Goal: Information Seeking & Learning: Check status

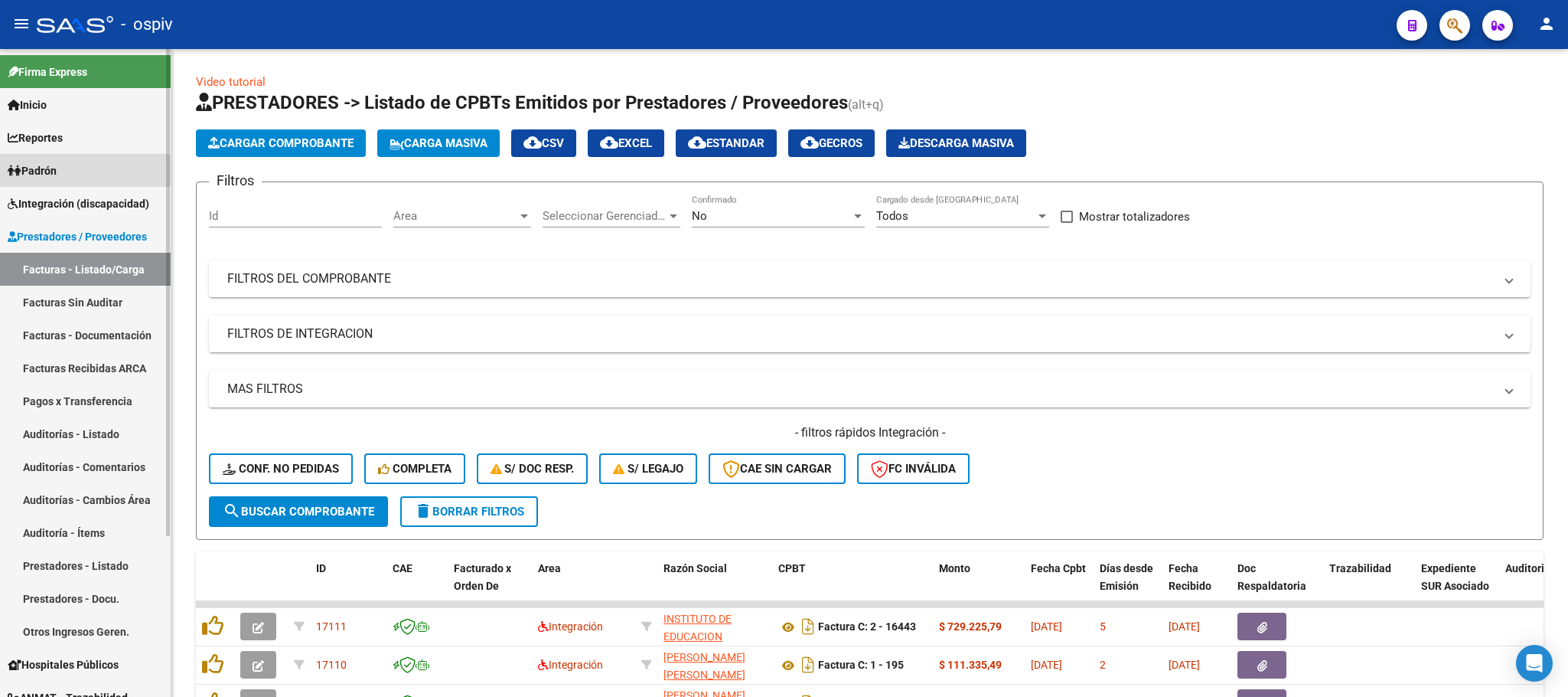
click at [56, 168] on span "Padrón" at bounding box center [32, 170] width 49 height 16
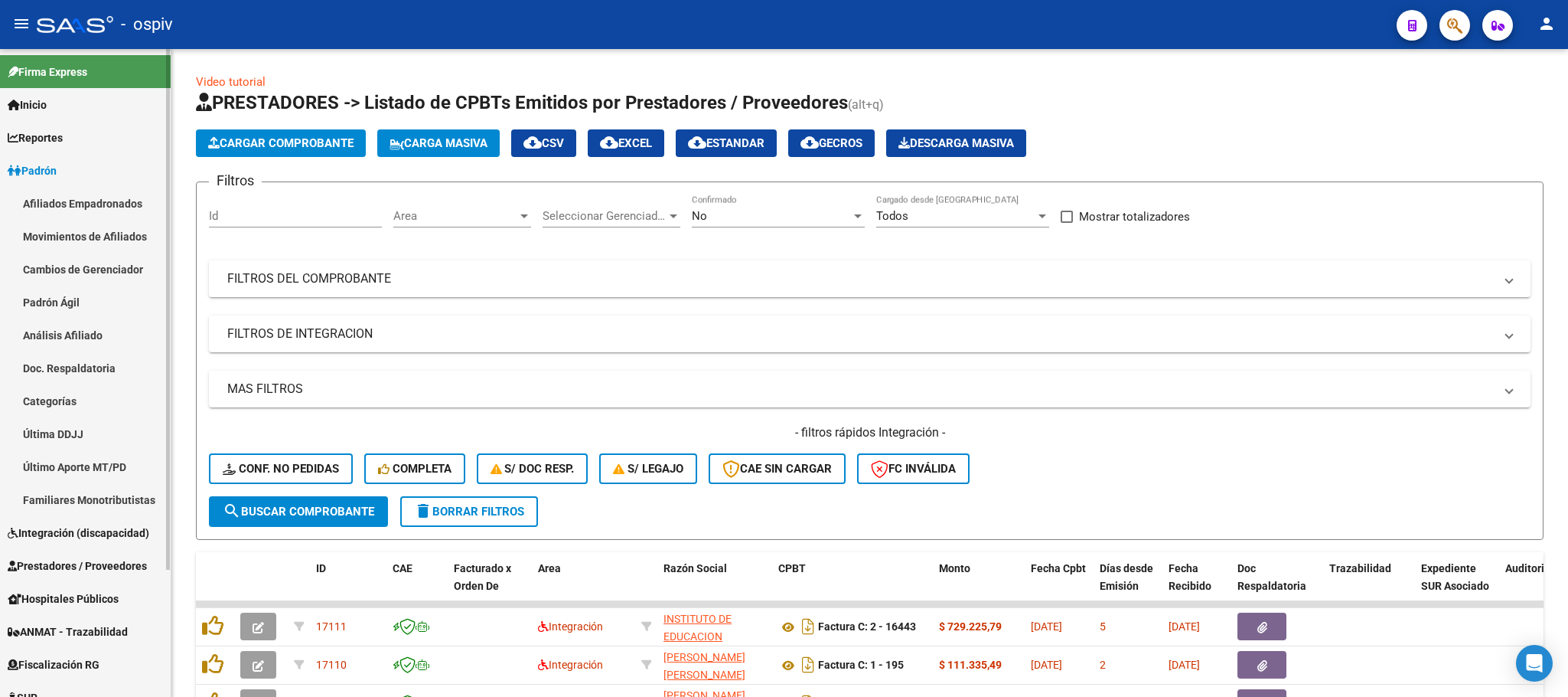
click at [78, 199] on link "Afiliados Empadronados" at bounding box center [85, 204] width 171 height 33
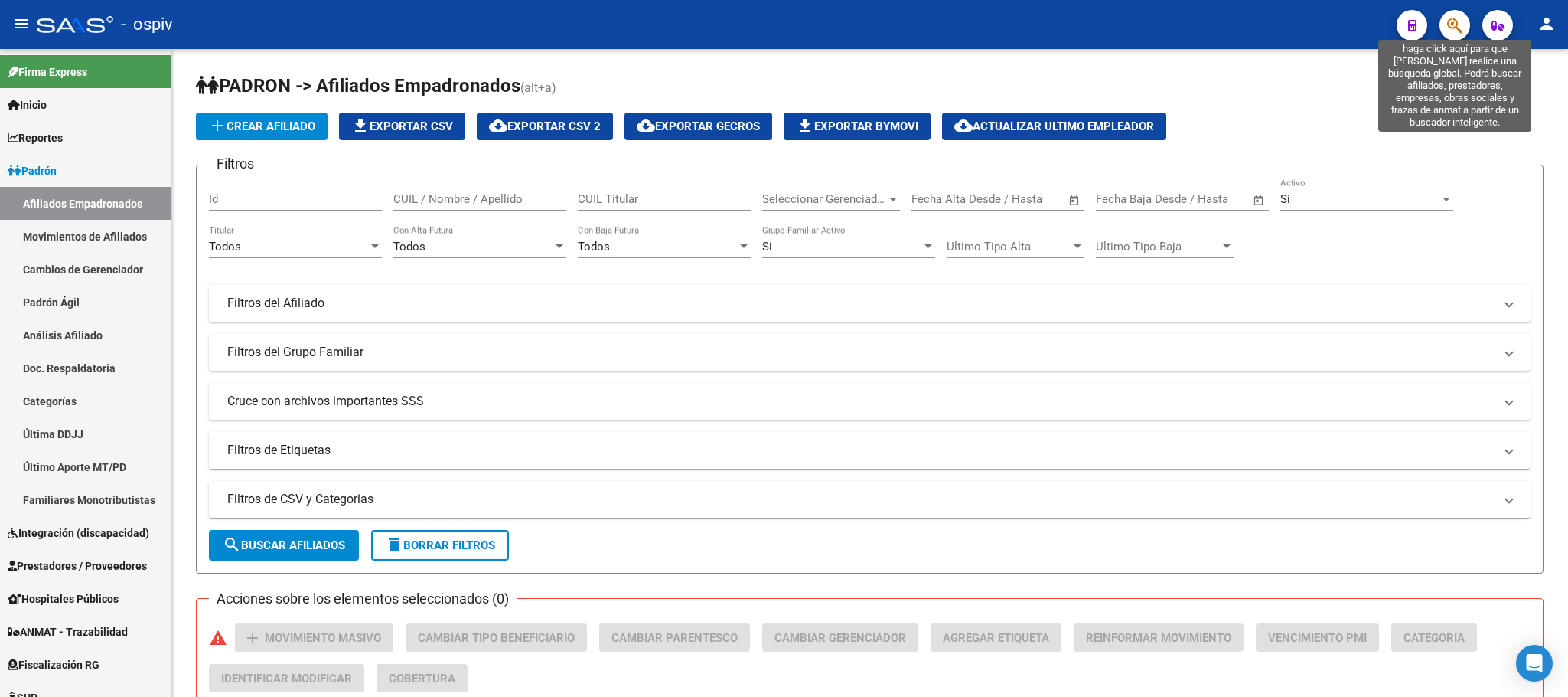
click at [1187, 25] on icon "button" at bounding box center [1455, 25] width 16 height 17
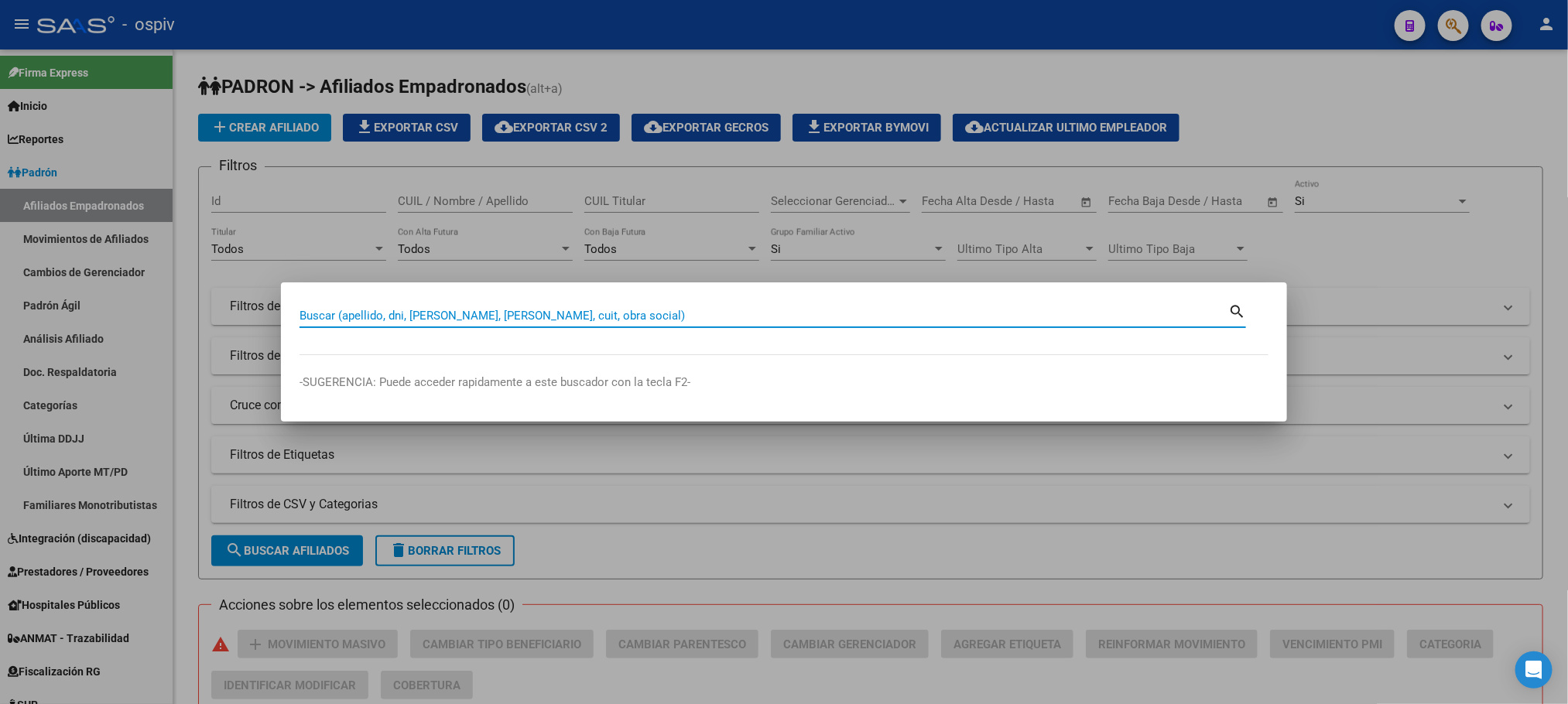
paste input "57558386"
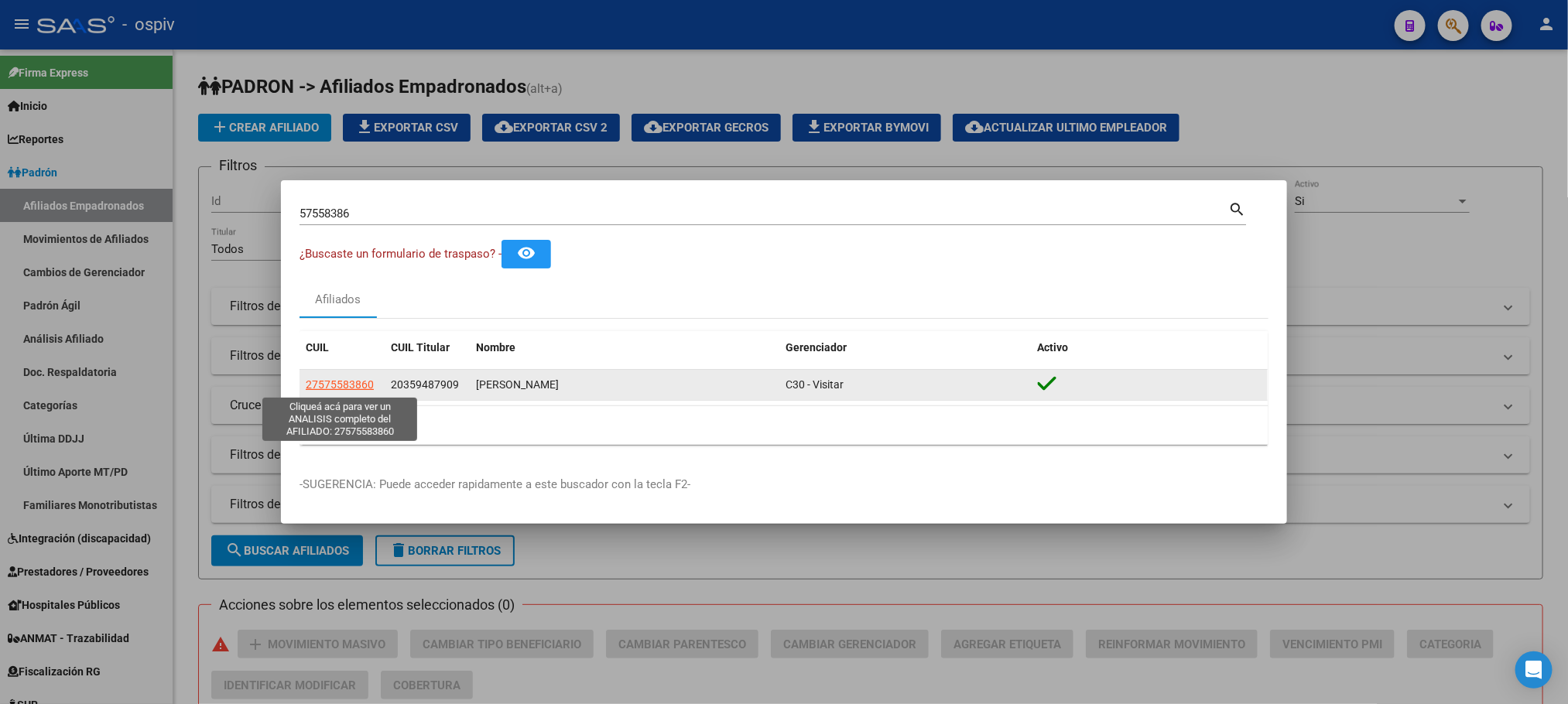
click at [343, 382] on span "27575583860" at bounding box center [340, 384] width 68 height 12
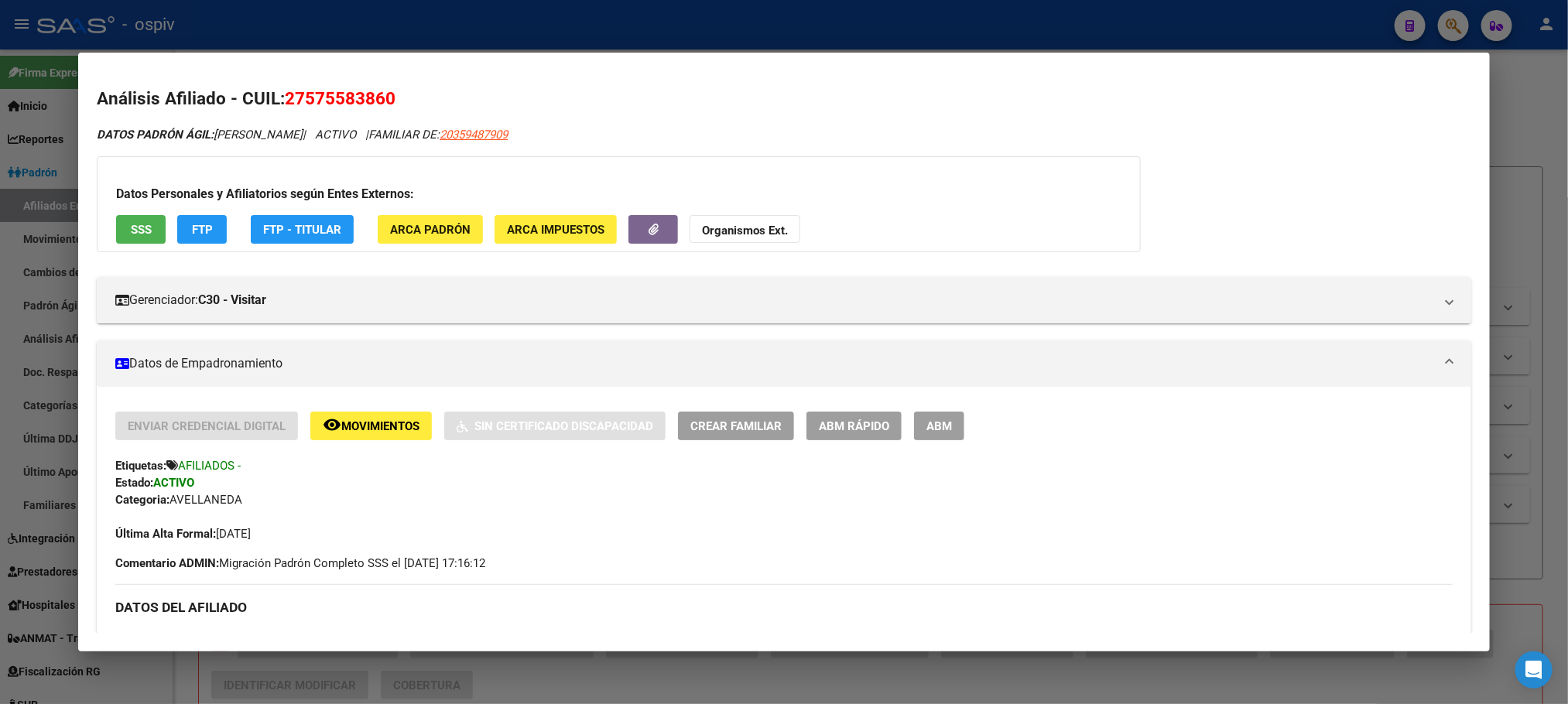
click at [453, 24] on div at bounding box center [784, 352] width 1568 height 704
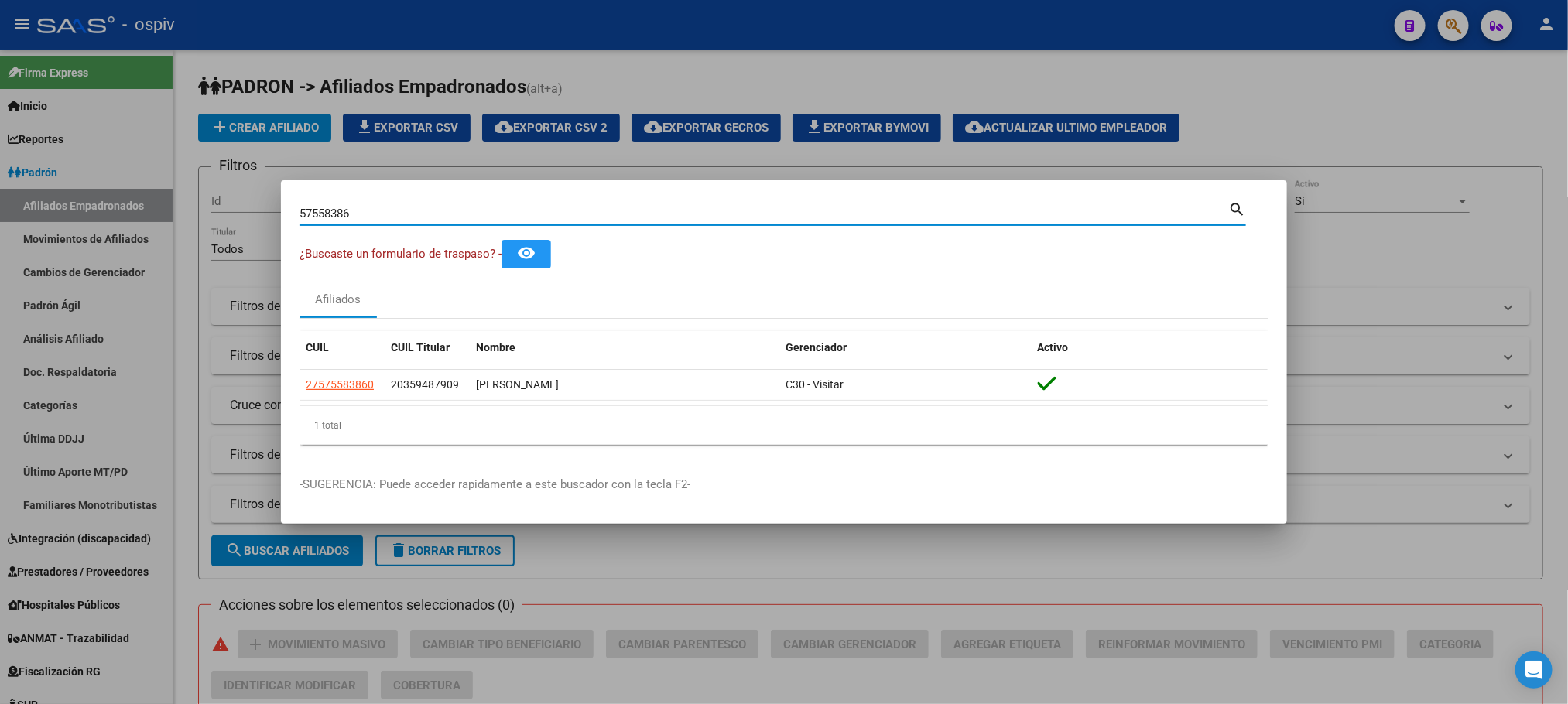
drag, startPoint x: 363, startPoint y: 214, endPoint x: 225, endPoint y: 216, distance: 138.0
click at [225, 216] on div "57558386 Buscar (apellido, dni, cuil, nro traspaso, cuit, obra social) search ¿…" at bounding box center [784, 352] width 1568 height 704
paste input "34983714"
type input "34983714"
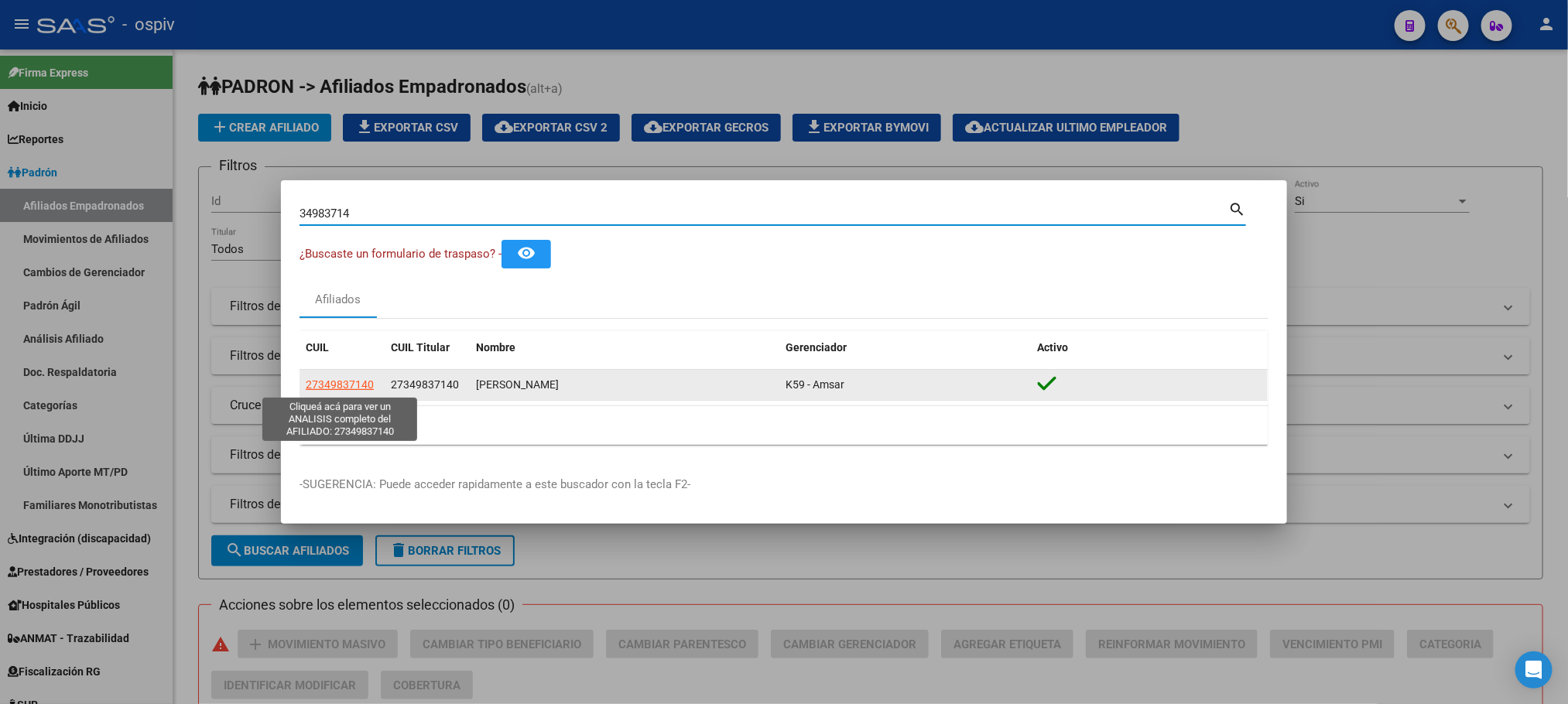
click at [343, 382] on span "27349837140" at bounding box center [340, 384] width 68 height 12
type textarea "27349837140"
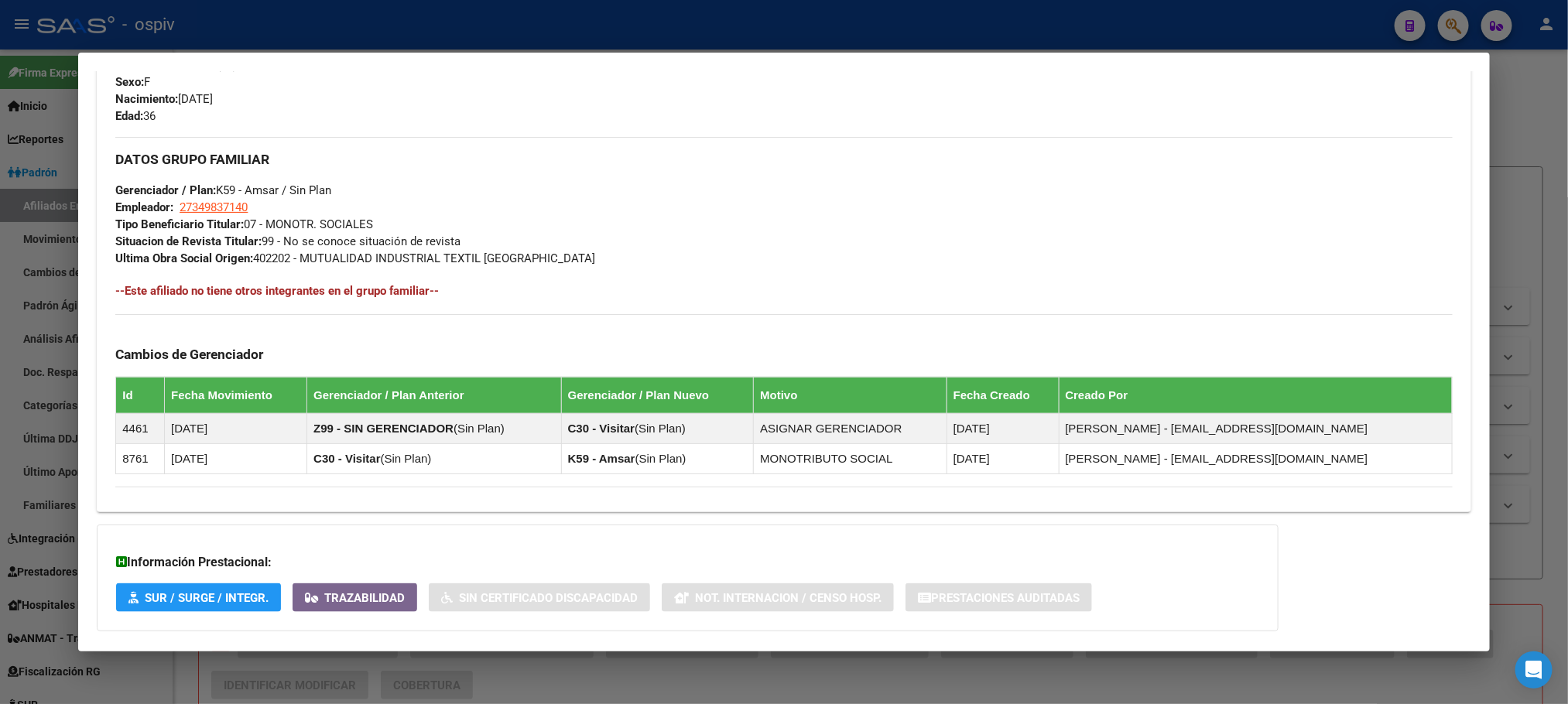
scroll to position [761, 0]
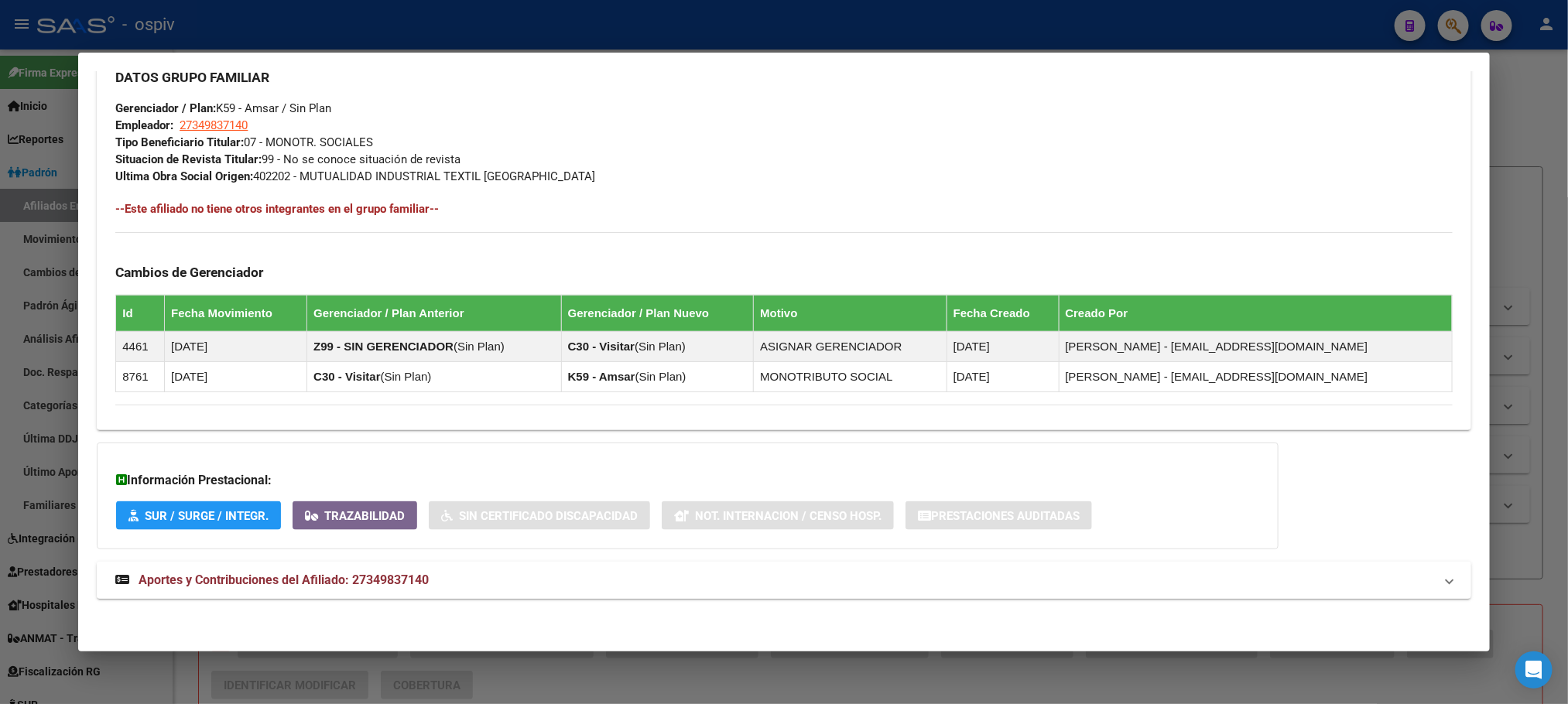
click at [371, 581] on span "Aportes y Contribuciones del Afiliado: 27349837140" at bounding box center [283, 580] width 290 height 15
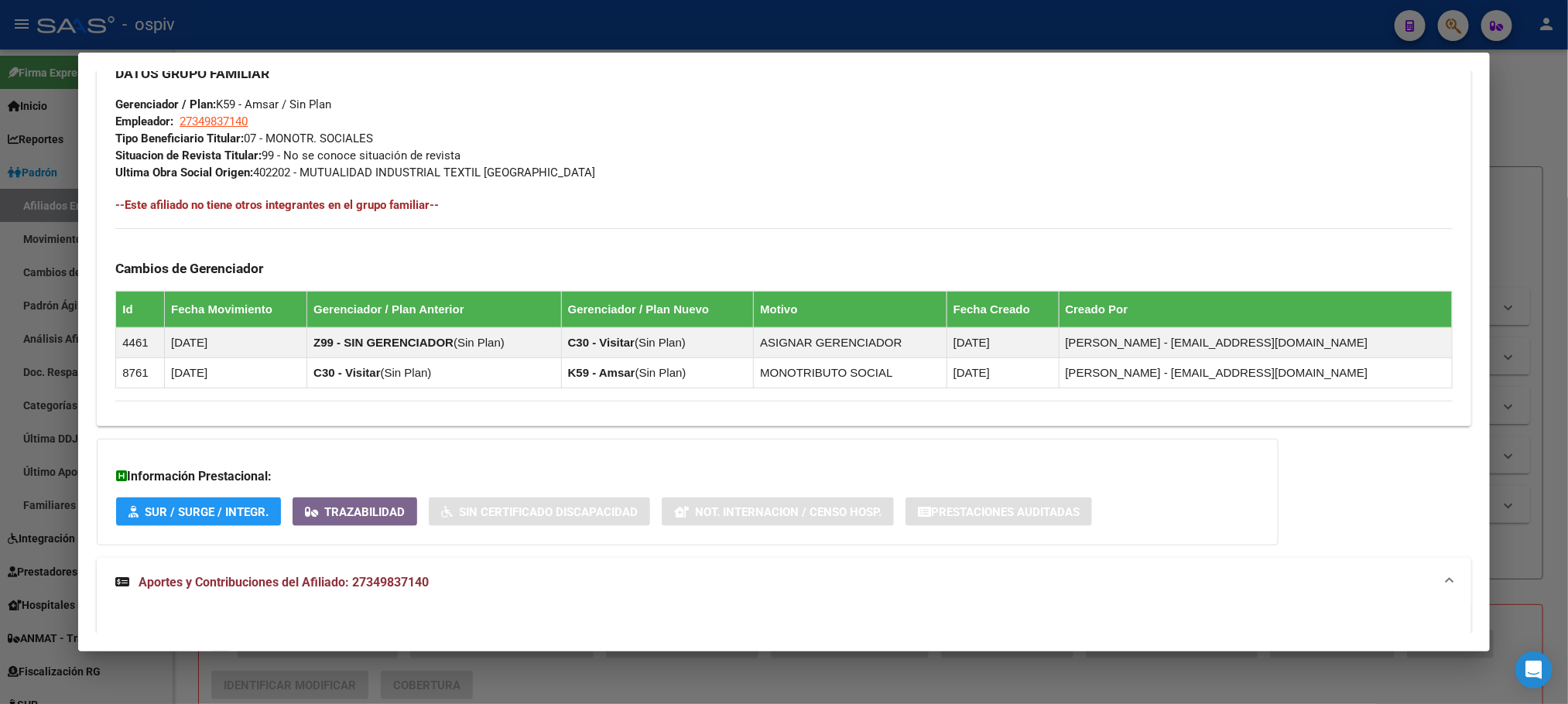
click at [390, 589] on span "Aportes y Contribuciones del Afiliado: 27349837140" at bounding box center [283, 581] width 290 height 15
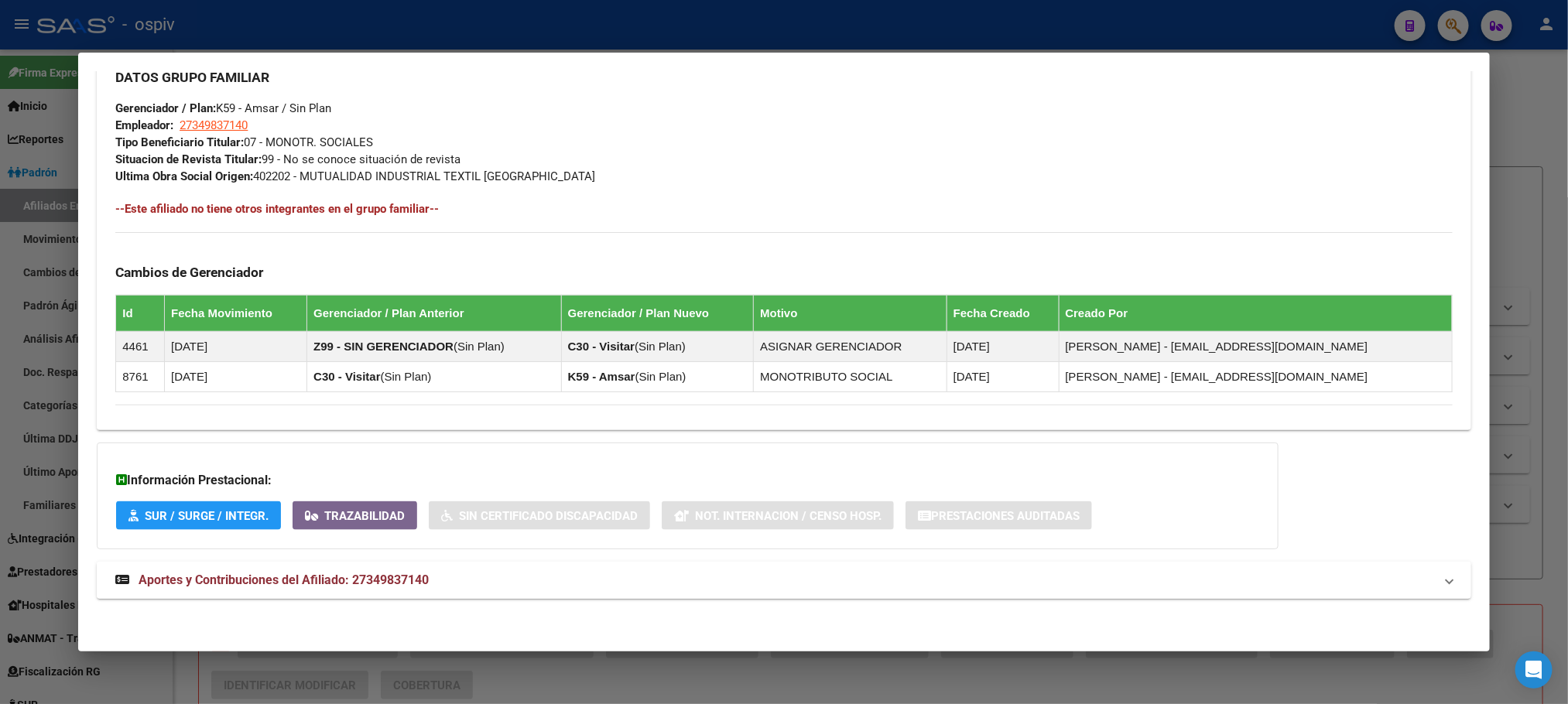
click at [346, 581] on span "Aportes y Contribuciones del Afiliado: 27349837140" at bounding box center [283, 580] width 290 height 15
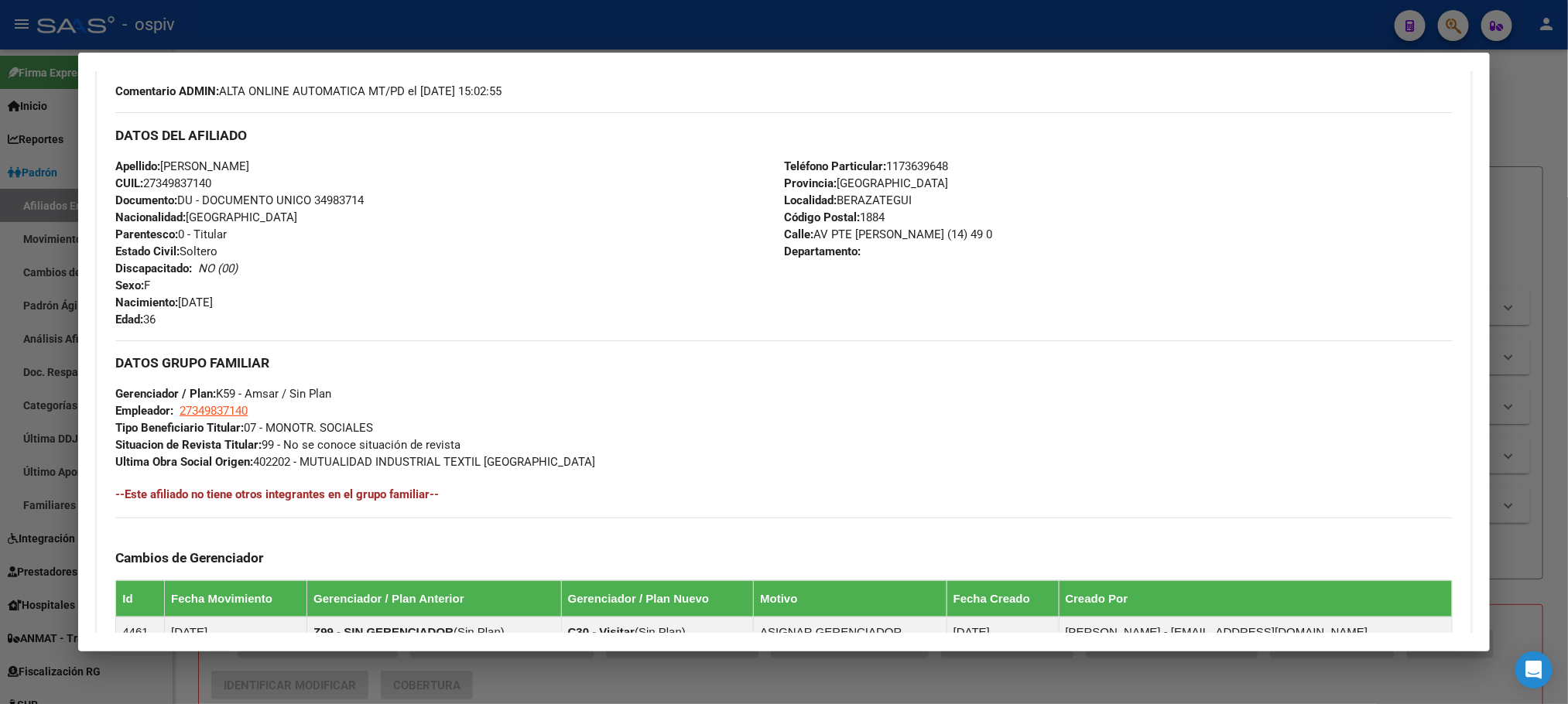
scroll to position [433, 0]
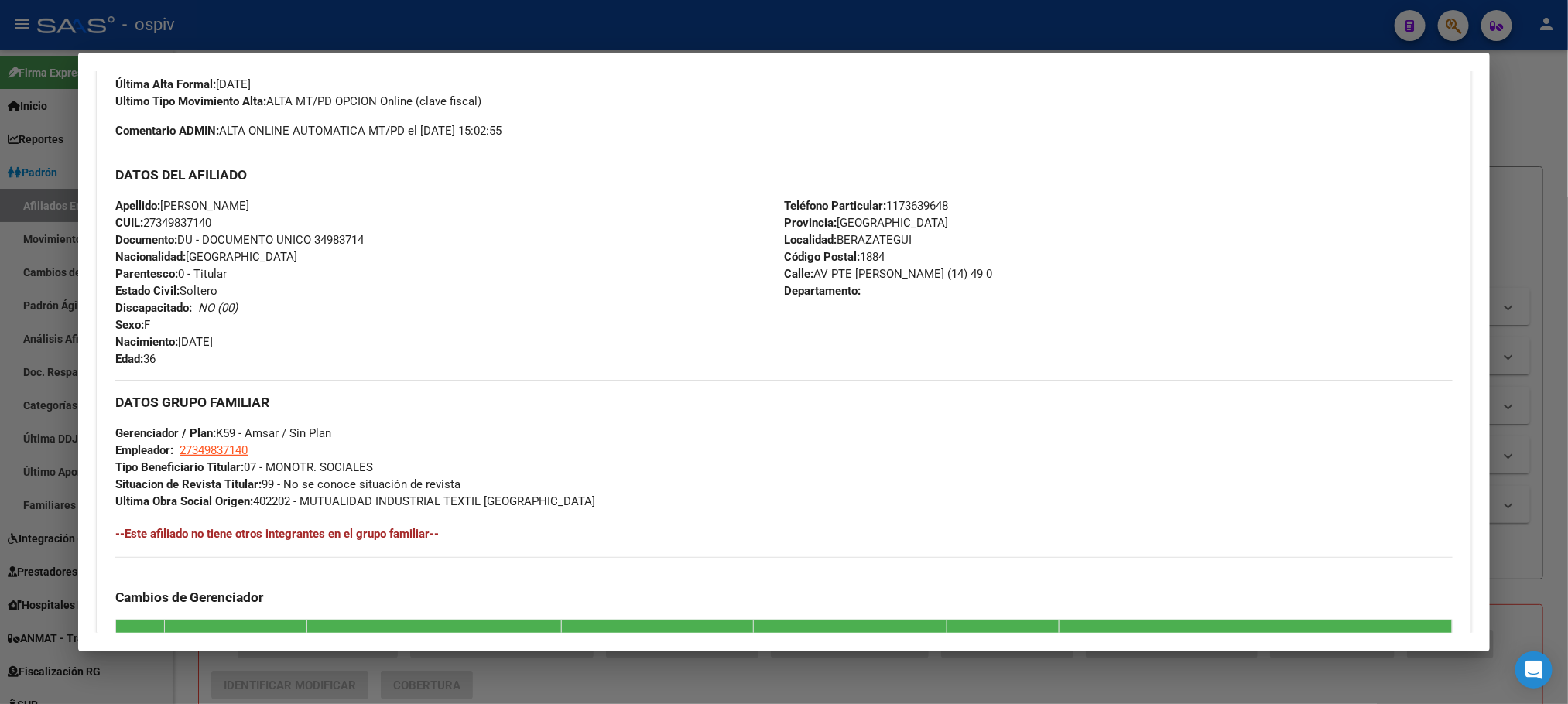
click at [628, 24] on div at bounding box center [784, 352] width 1568 height 704
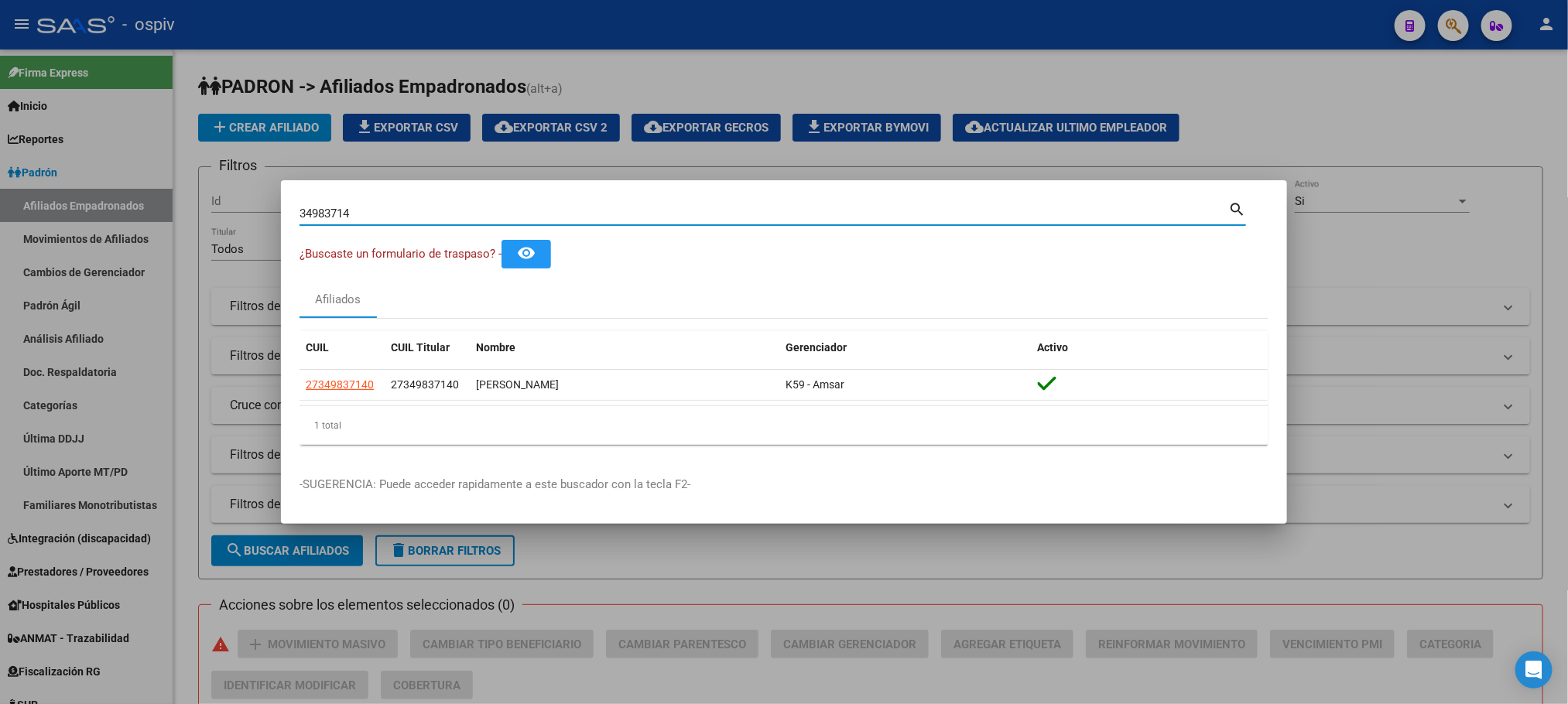
drag, startPoint x: 395, startPoint y: 209, endPoint x: 207, endPoint y: 198, distance: 188.3
click at [207, 198] on div "34983714 Buscar (apellido, dni, cuil, nro traspaso, cuit, obra social) search ¿…" at bounding box center [784, 352] width 1568 height 704
paste input "40096568"
type input "40096568"
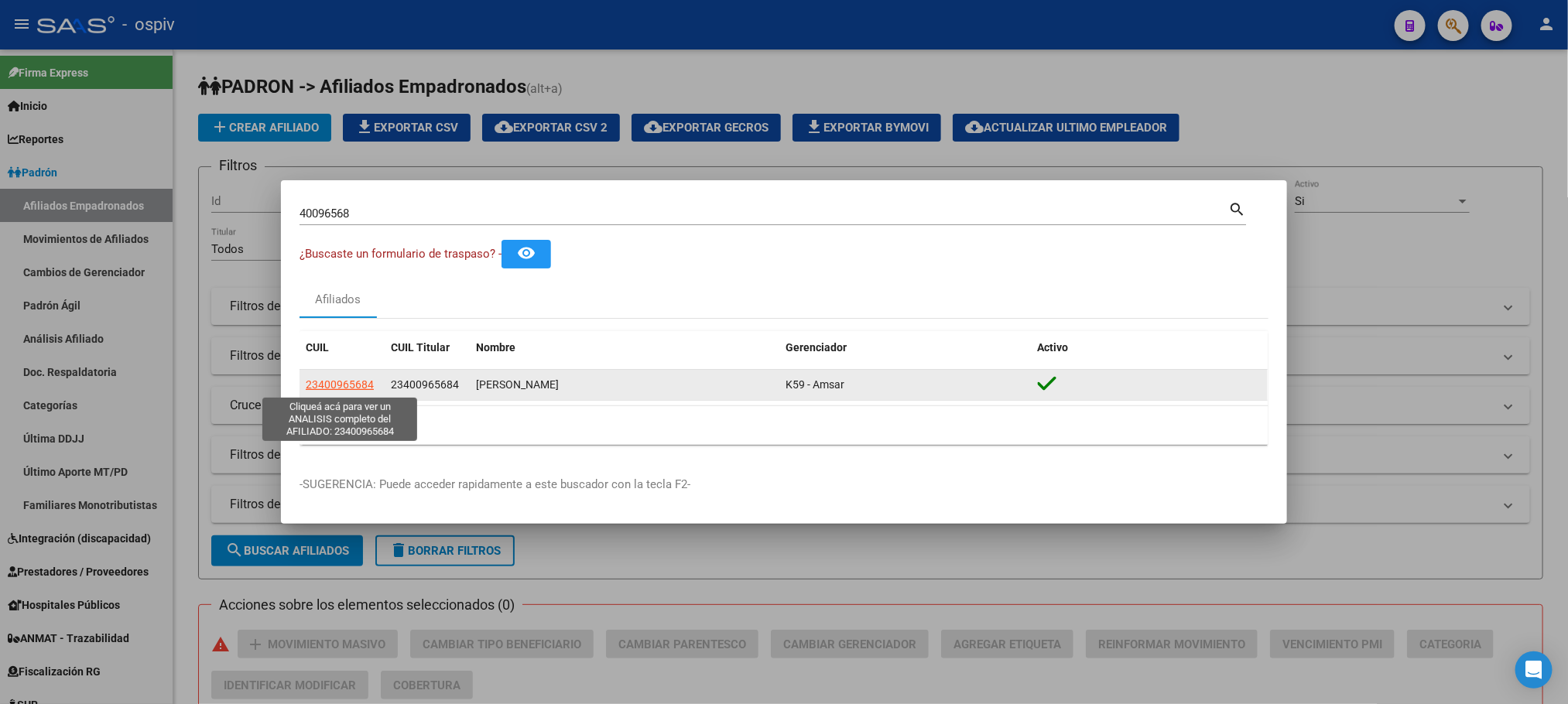
click at [350, 386] on span "23400965684" at bounding box center [340, 384] width 68 height 12
type textarea "23400965684"
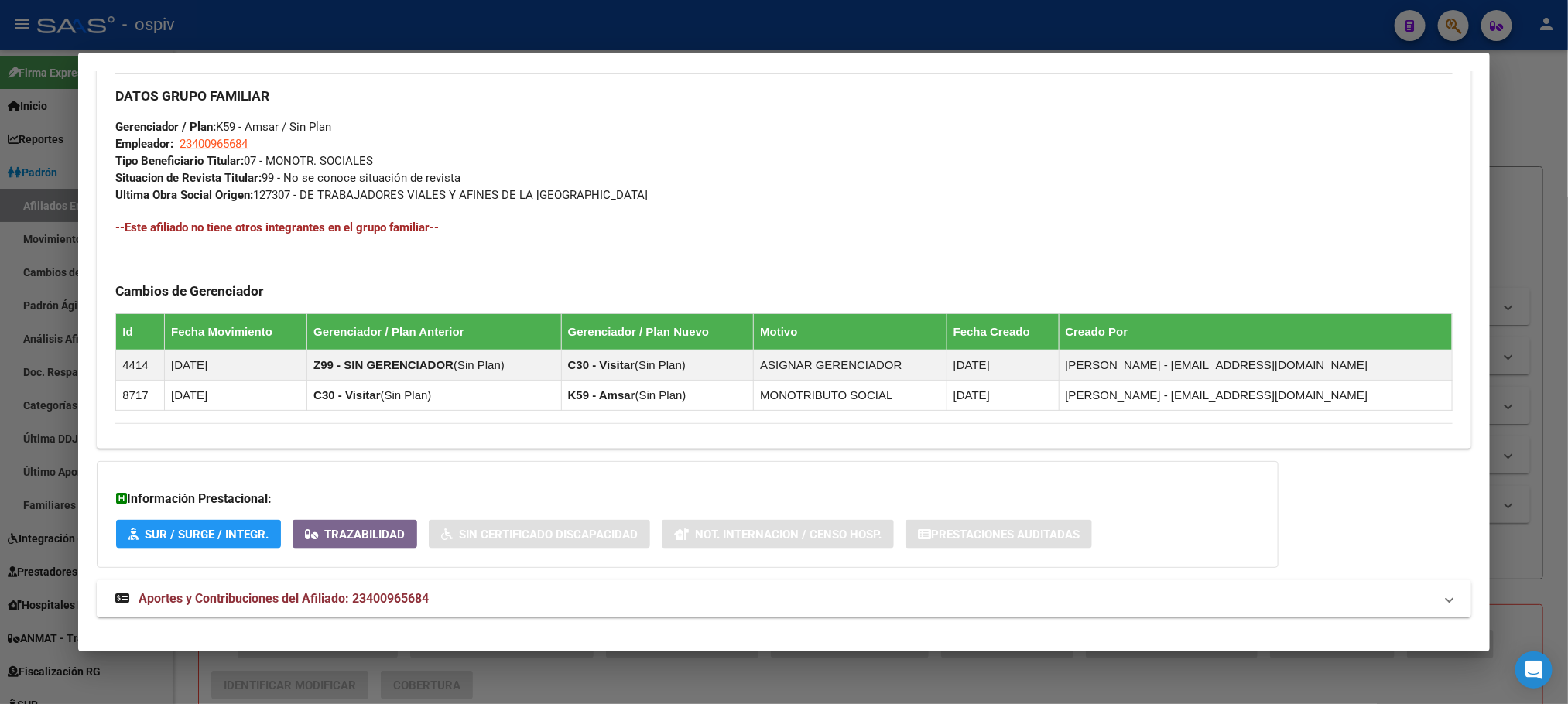
scroll to position [761, 0]
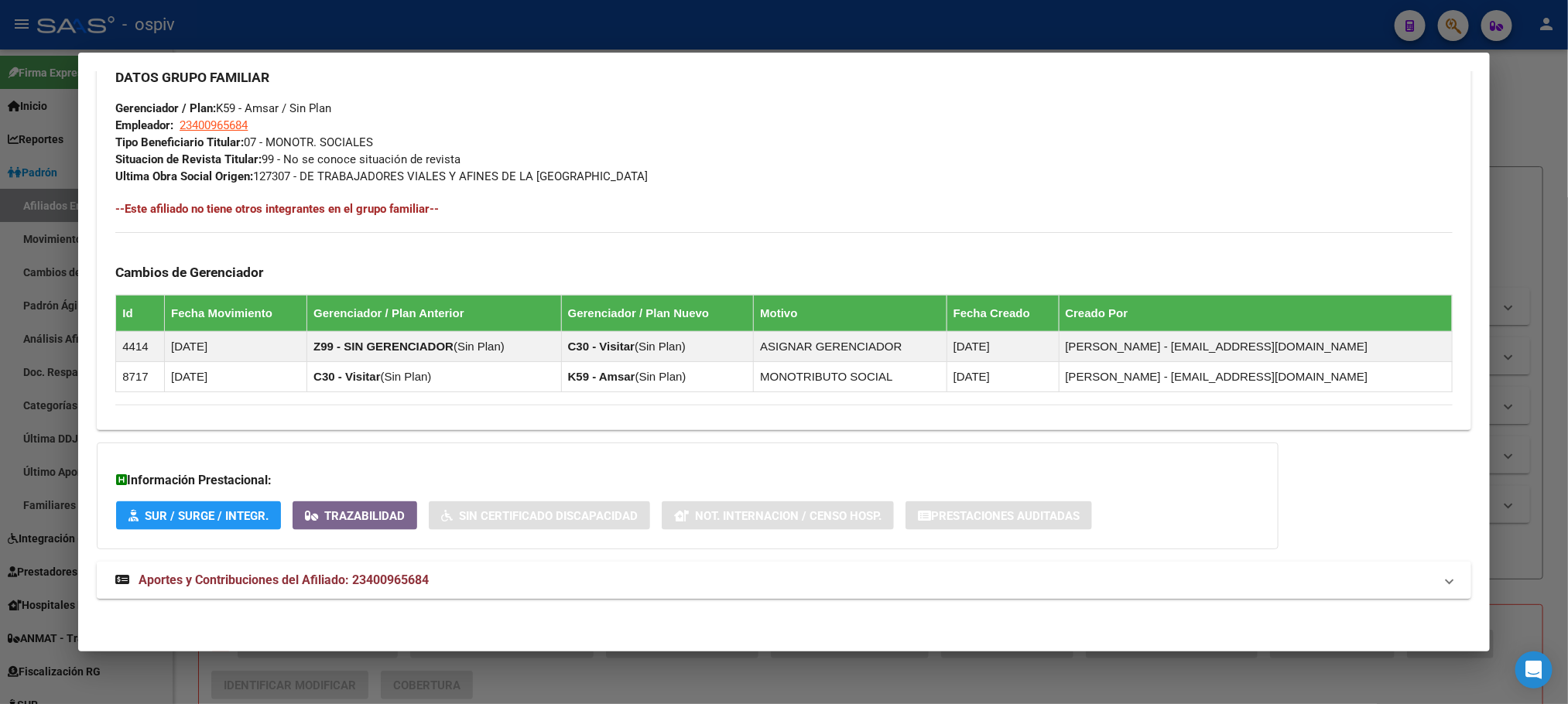
click at [347, 578] on span "Aportes y Contribuciones del Afiliado: 23400965684" at bounding box center [283, 580] width 290 height 15
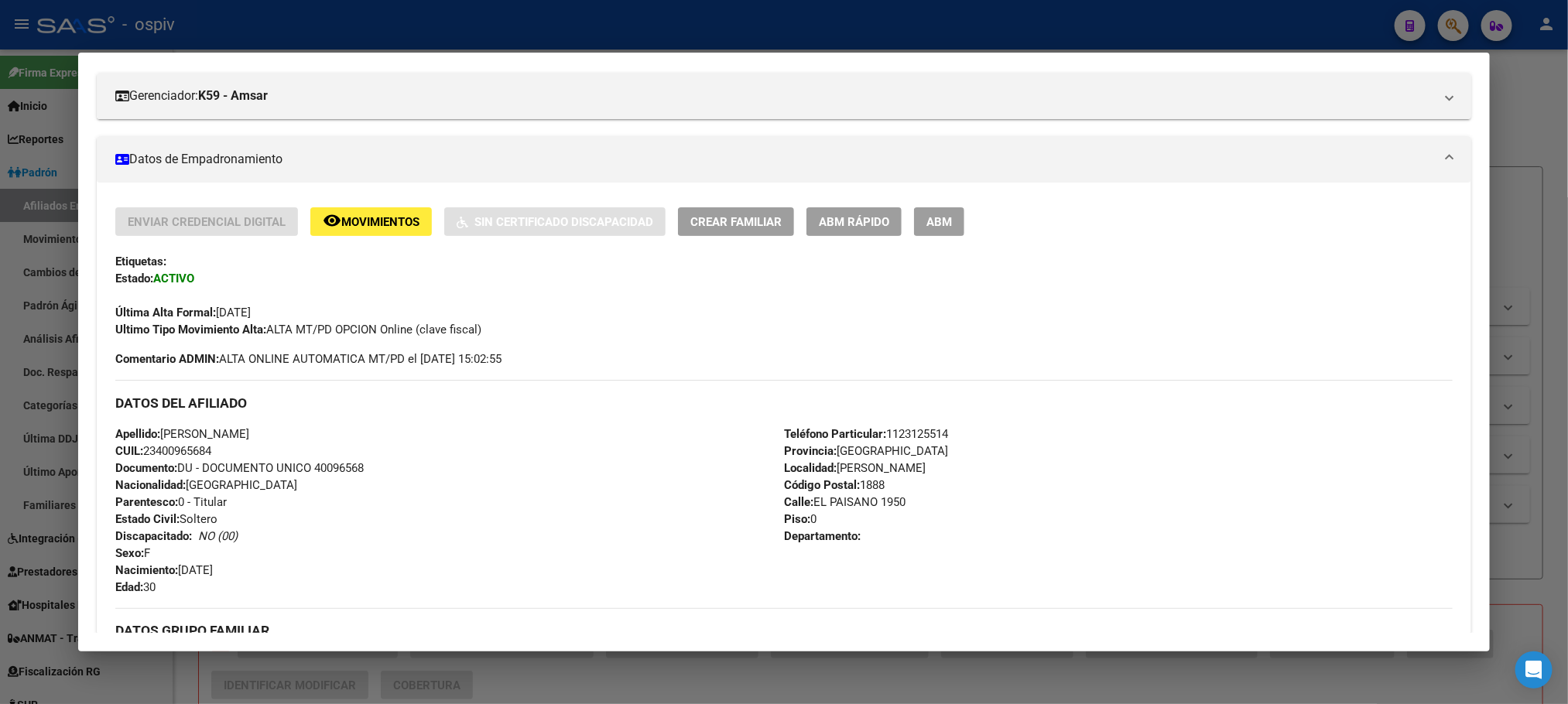
scroll to position [0, 0]
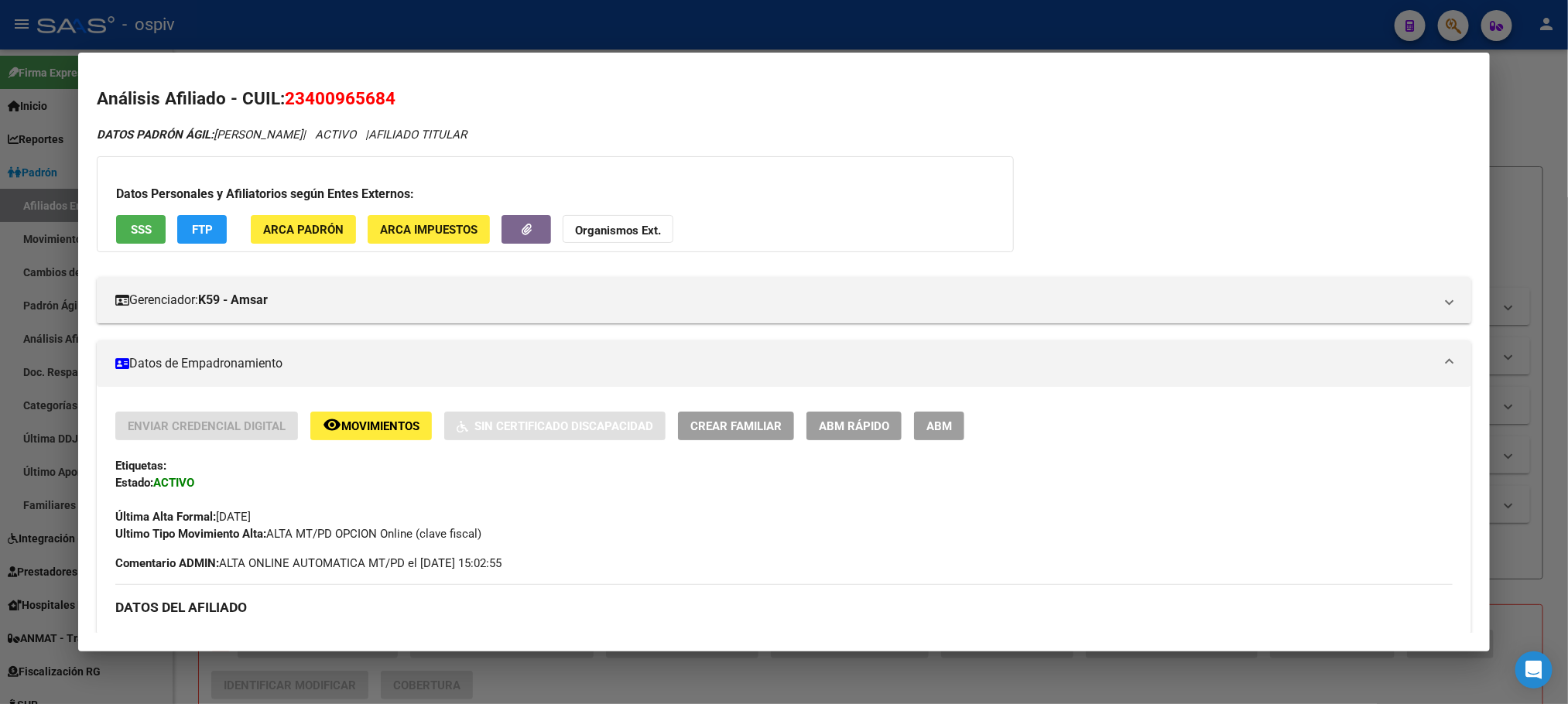
click at [131, 232] on span "SSS" at bounding box center [141, 229] width 21 height 14
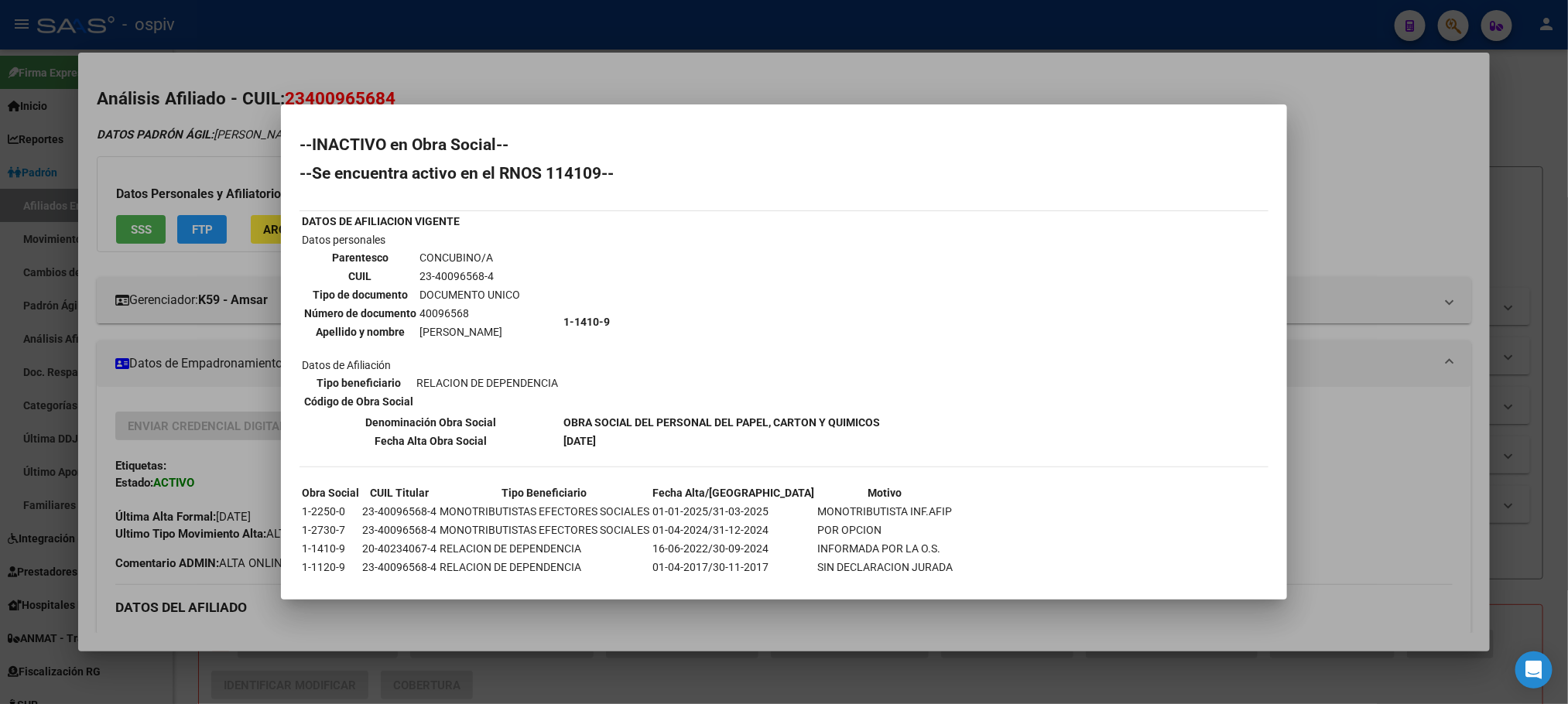
scroll to position [38, 0]
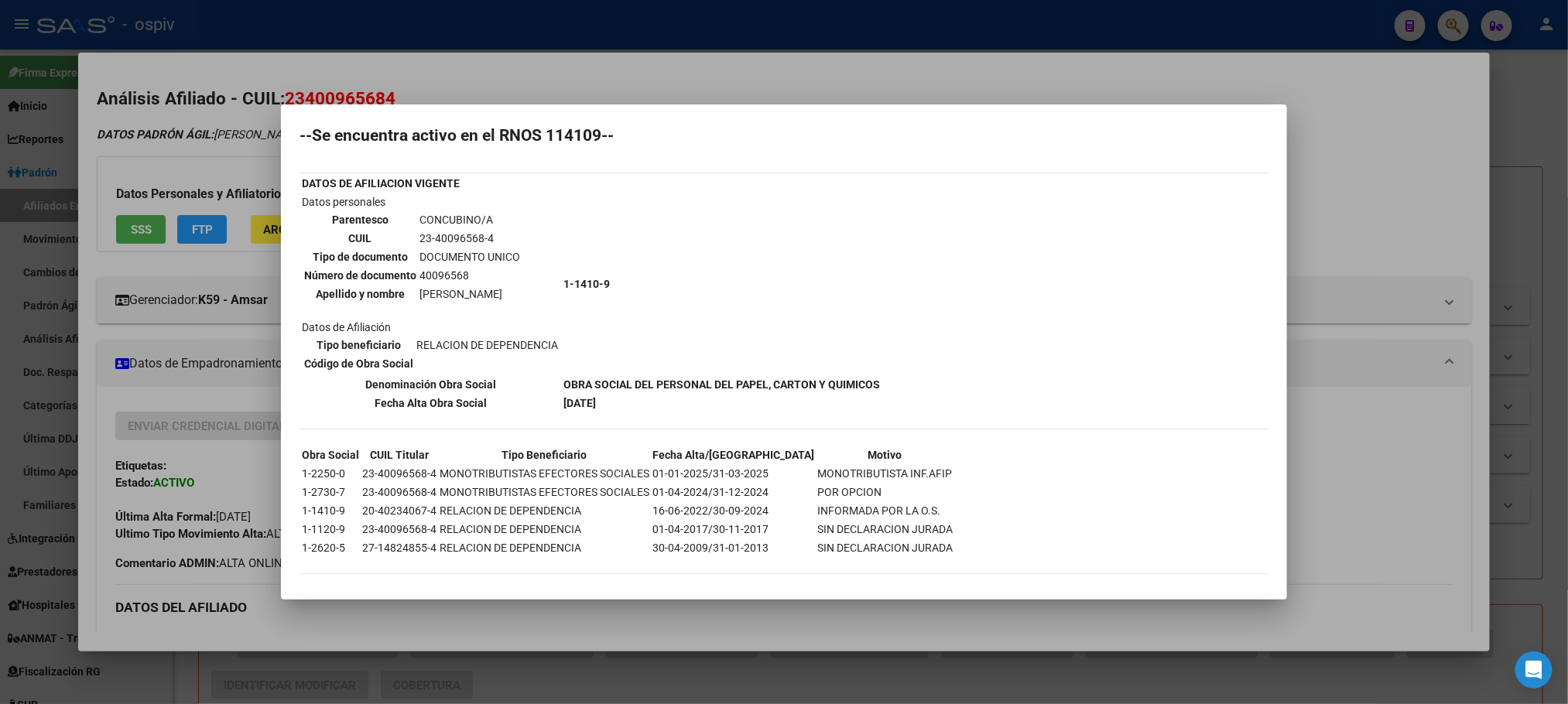
click at [460, 235] on td "23-40096568-4" at bounding box center [470, 237] width 102 height 17
copy tbody "23-40096568-4"
click at [450, 269] on td "40096568" at bounding box center [470, 275] width 102 height 17
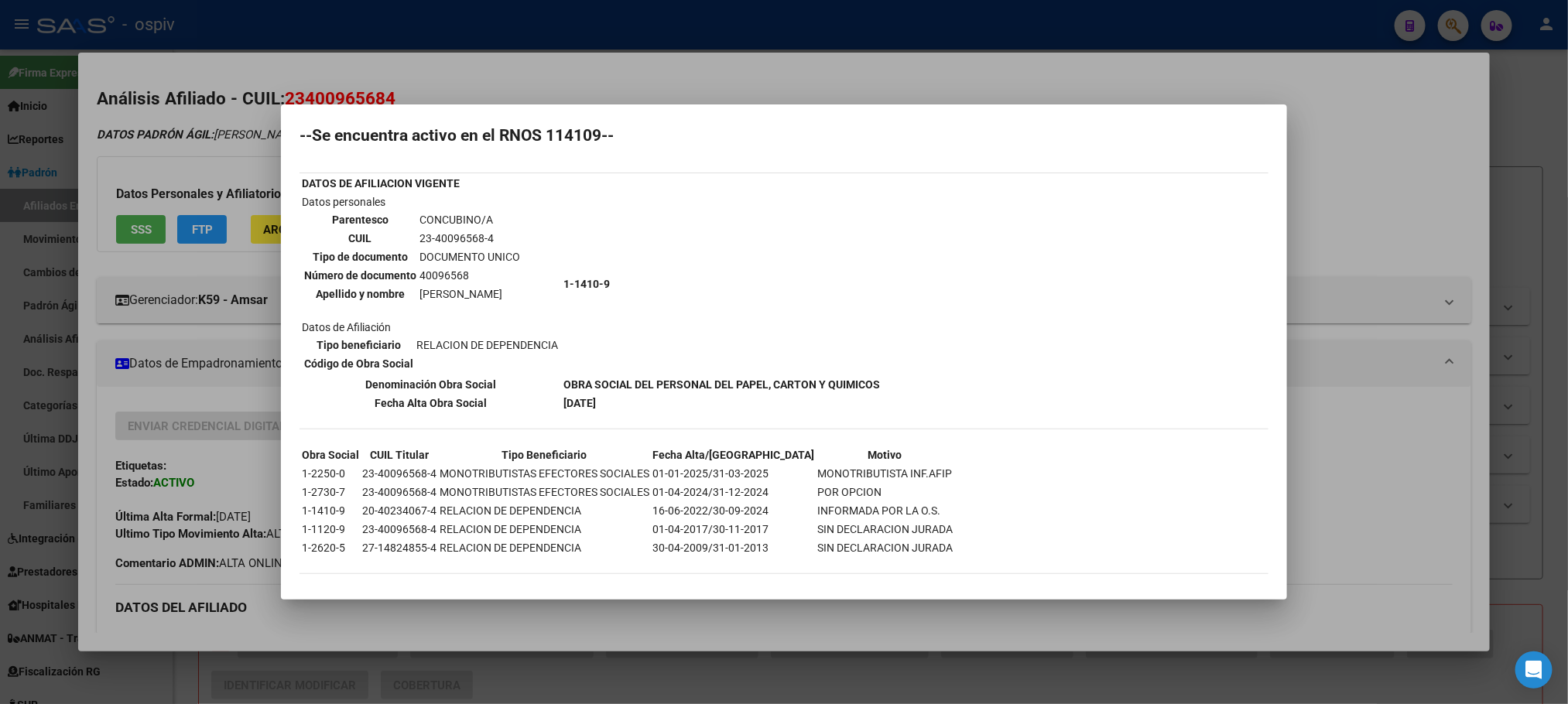
click at [450, 269] on td "40096568" at bounding box center [470, 275] width 102 height 17
copy tbody "40096568"
drag, startPoint x: 450, startPoint y: 269, endPoint x: 498, endPoint y: 268, distance: 48.0
click at [492, 299] on td "Datos personales Parentesco CONCUBINO/A CUIL 23-40096568-4 Tipo de documento DO…" at bounding box center [431, 284] width 260 height 181
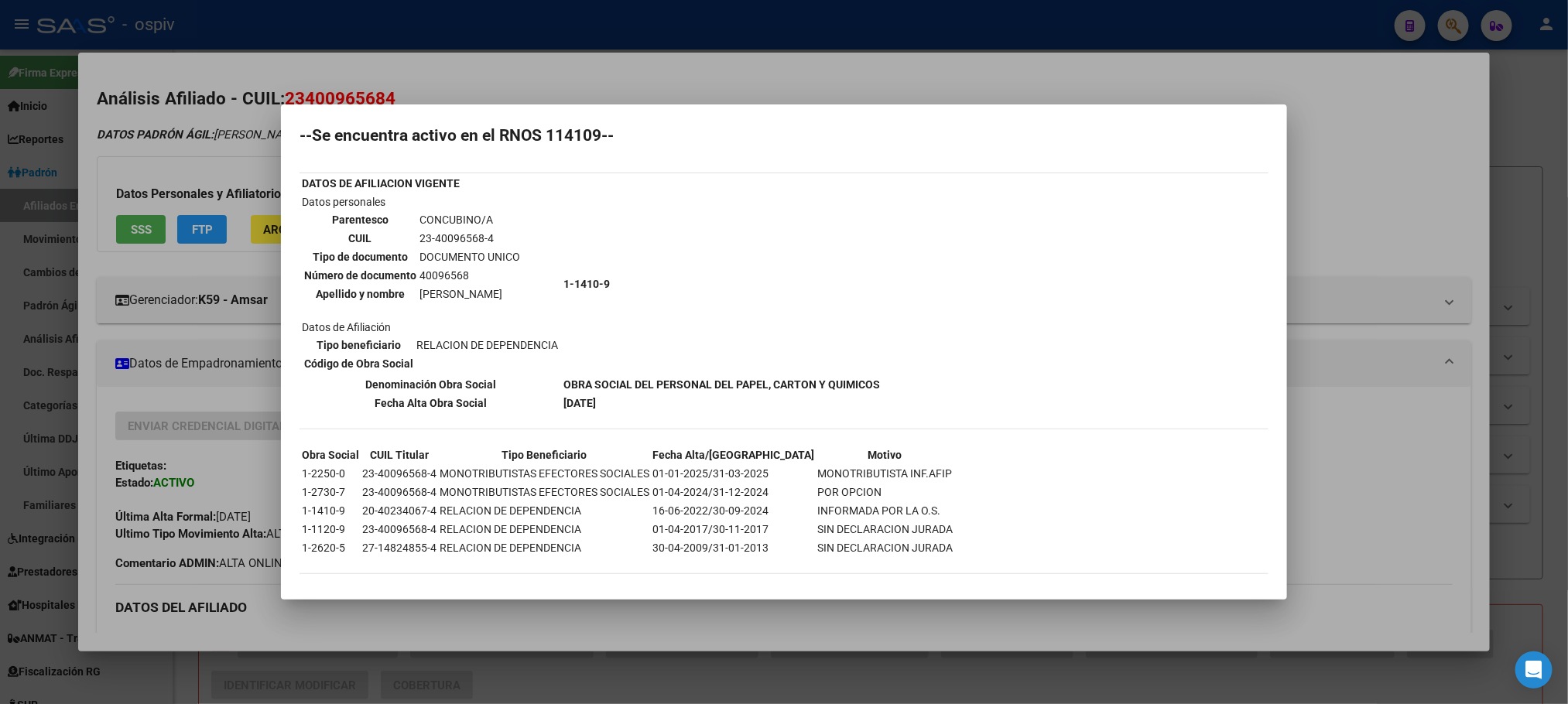
click at [402, 19] on div at bounding box center [784, 352] width 1568 height 704
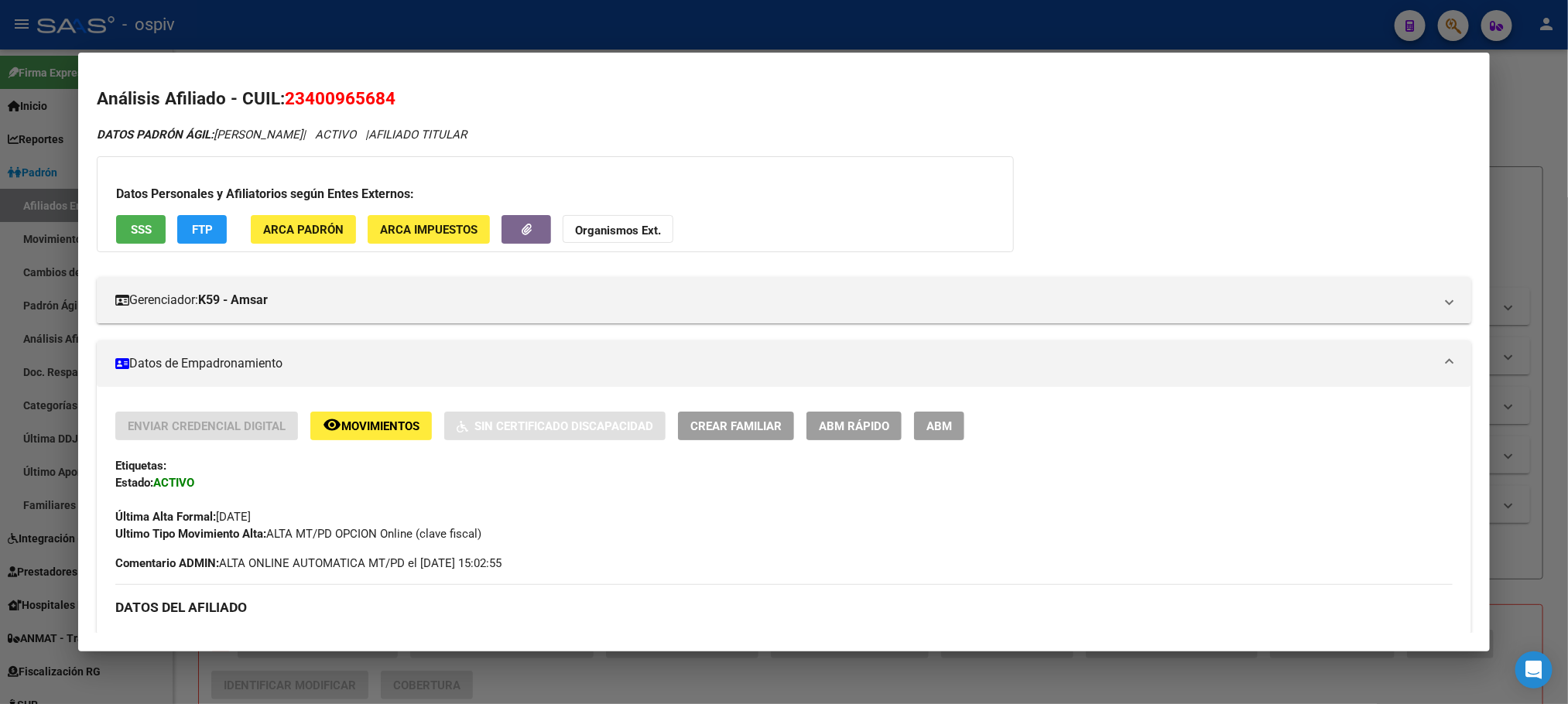
click at [402, 19] on div at bounding box center [784, 352] width 1568 height 704
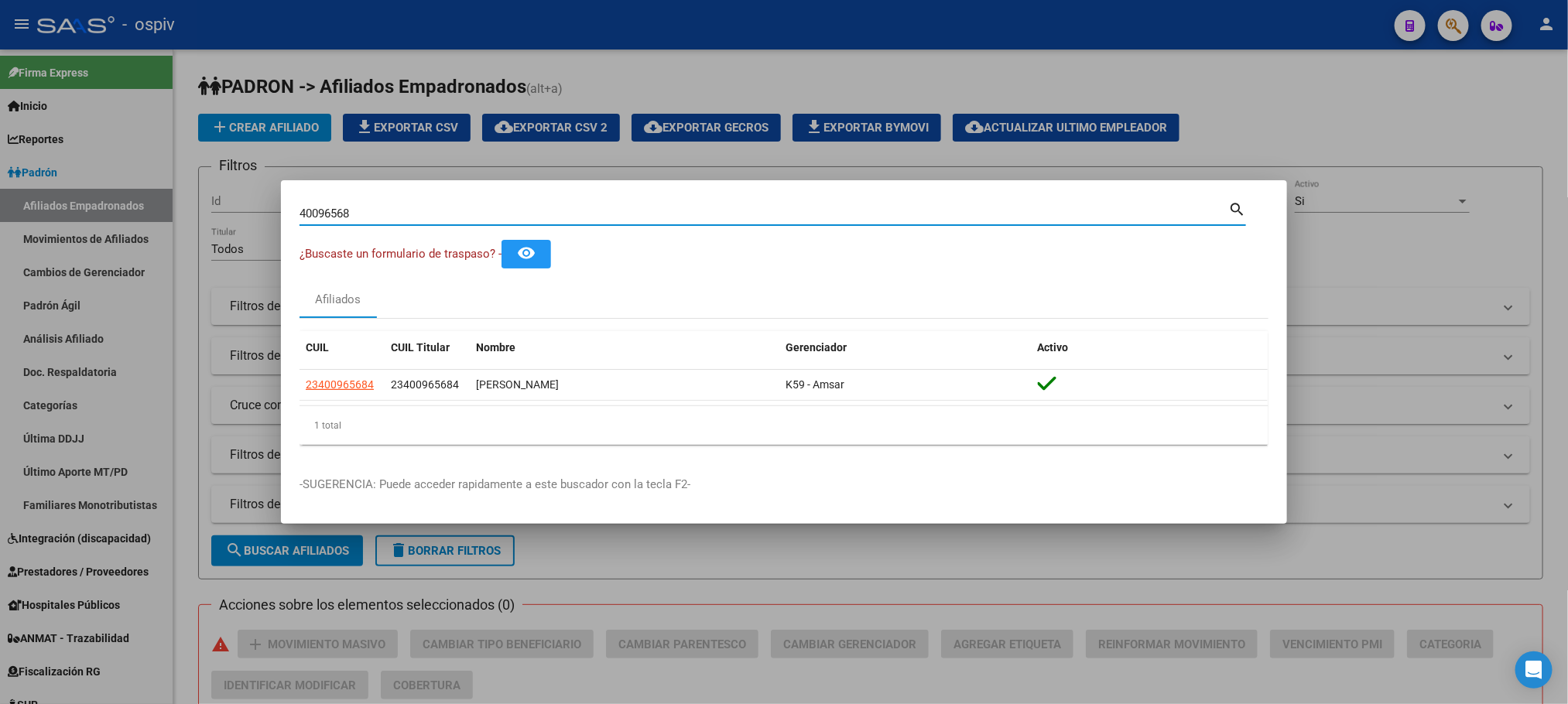
drag, startPoint x: 304, startPoint y: 216, endPoint x: 243, endPoint y: 207, distance: 61.7
click at [243, 207] on div "40096568 Buscar (apellido, dni, cuil, nro traspaso, cuit, obra social) search ¿…" at bounding box center [784, 352] width 1568 height 704
paste input "58875176"
type input "58875176"
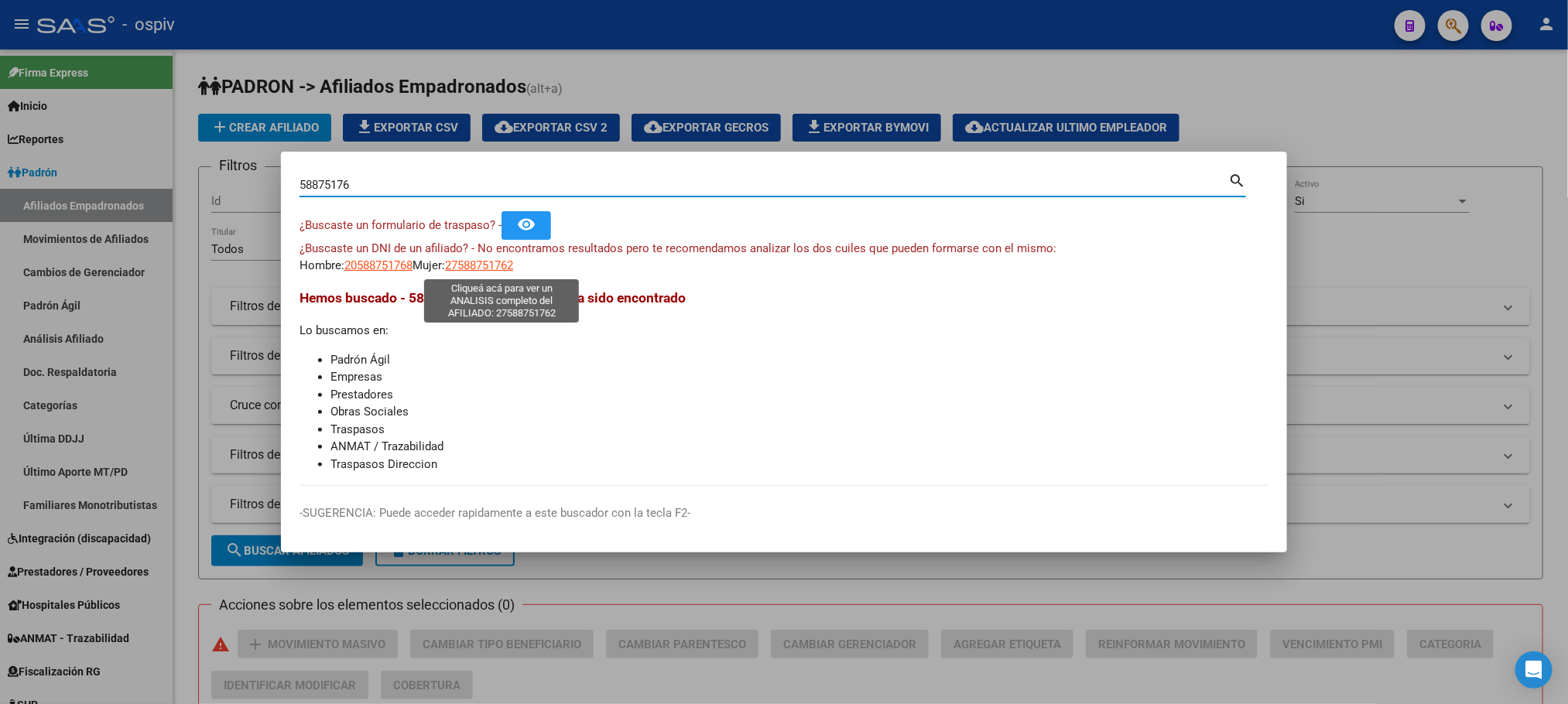
click at [490, 268] on span "27588751762" at bounding box center [479, 265] width 68 height 14
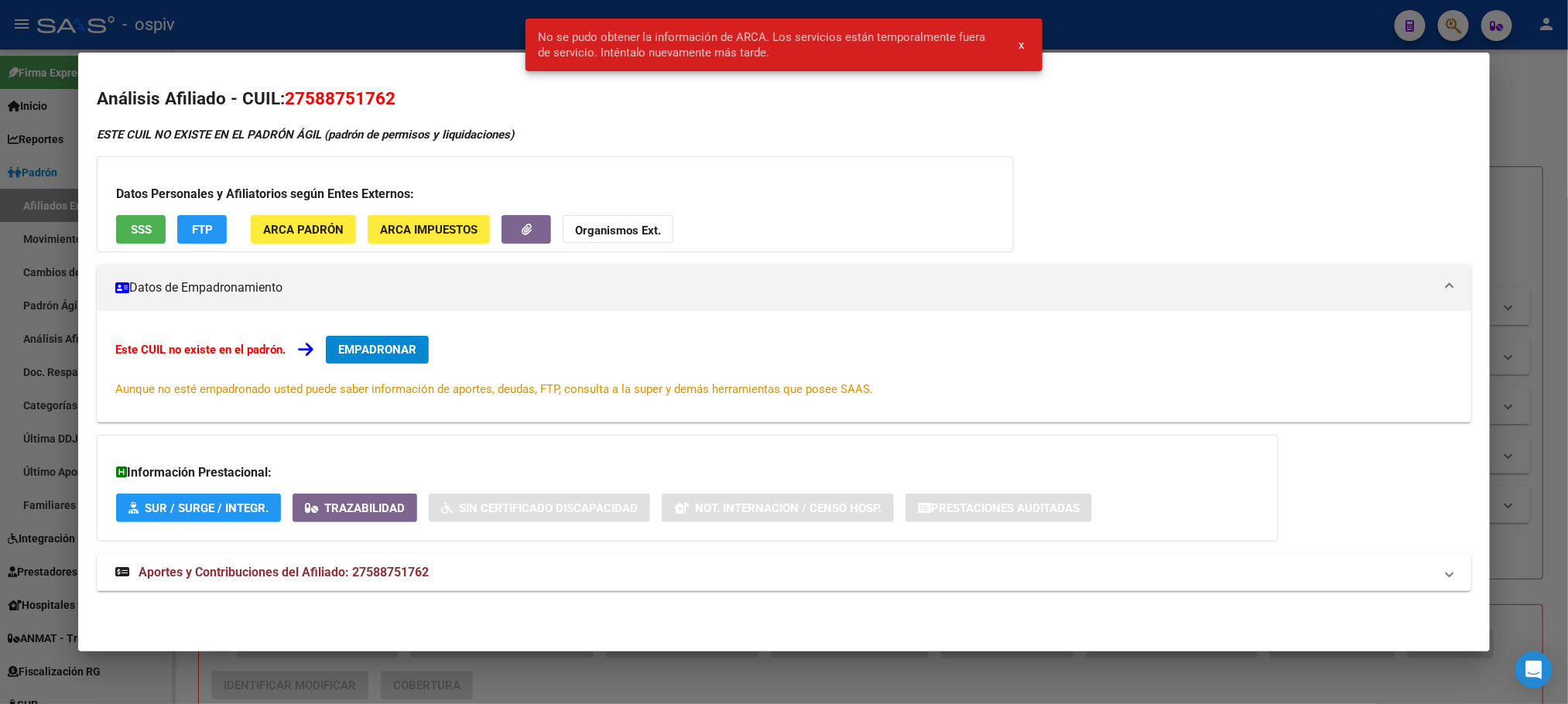
click at [143, 226] on span "SSS" at bounding box center [141, 229] width 21 height 14
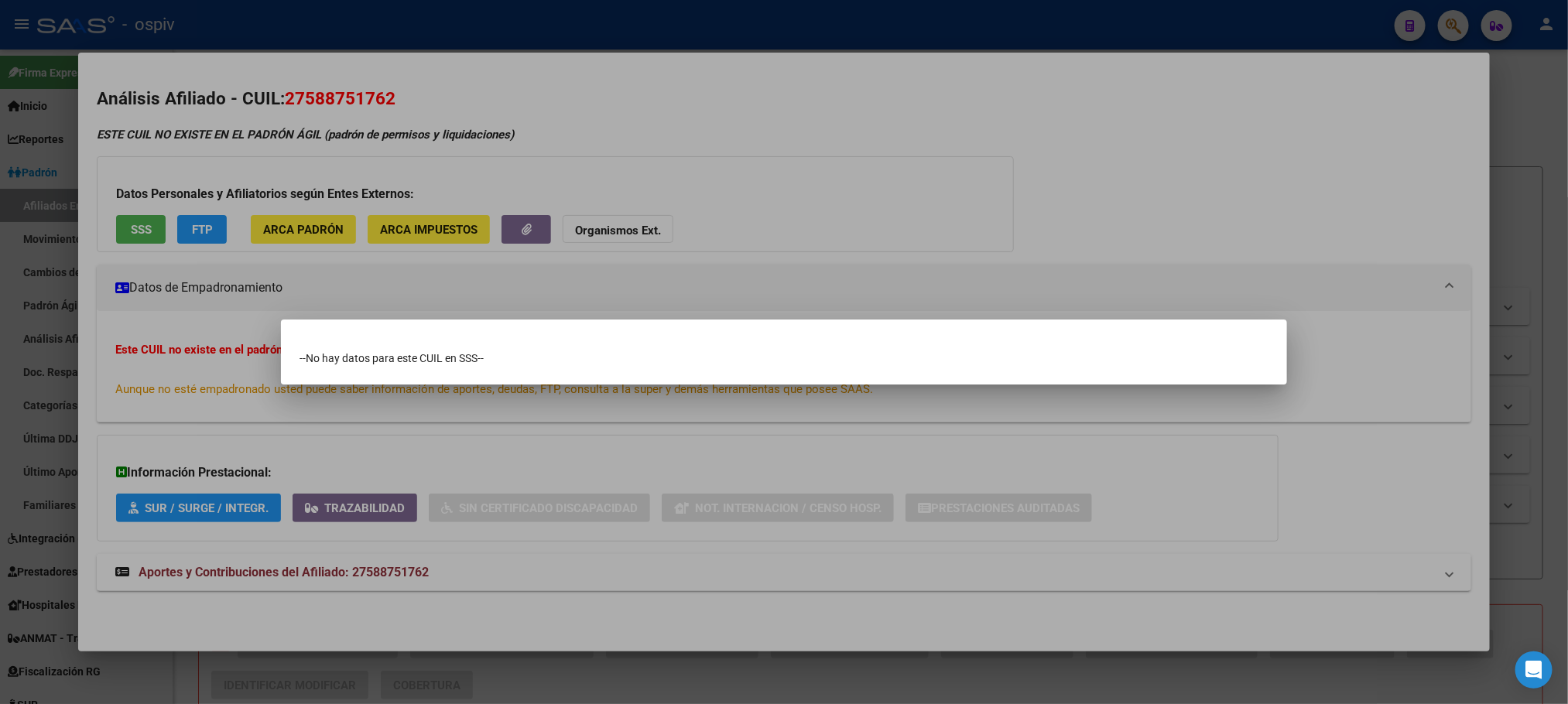
click at [318, 26] on div at bounding box center [784, 352] width 1568 height 704
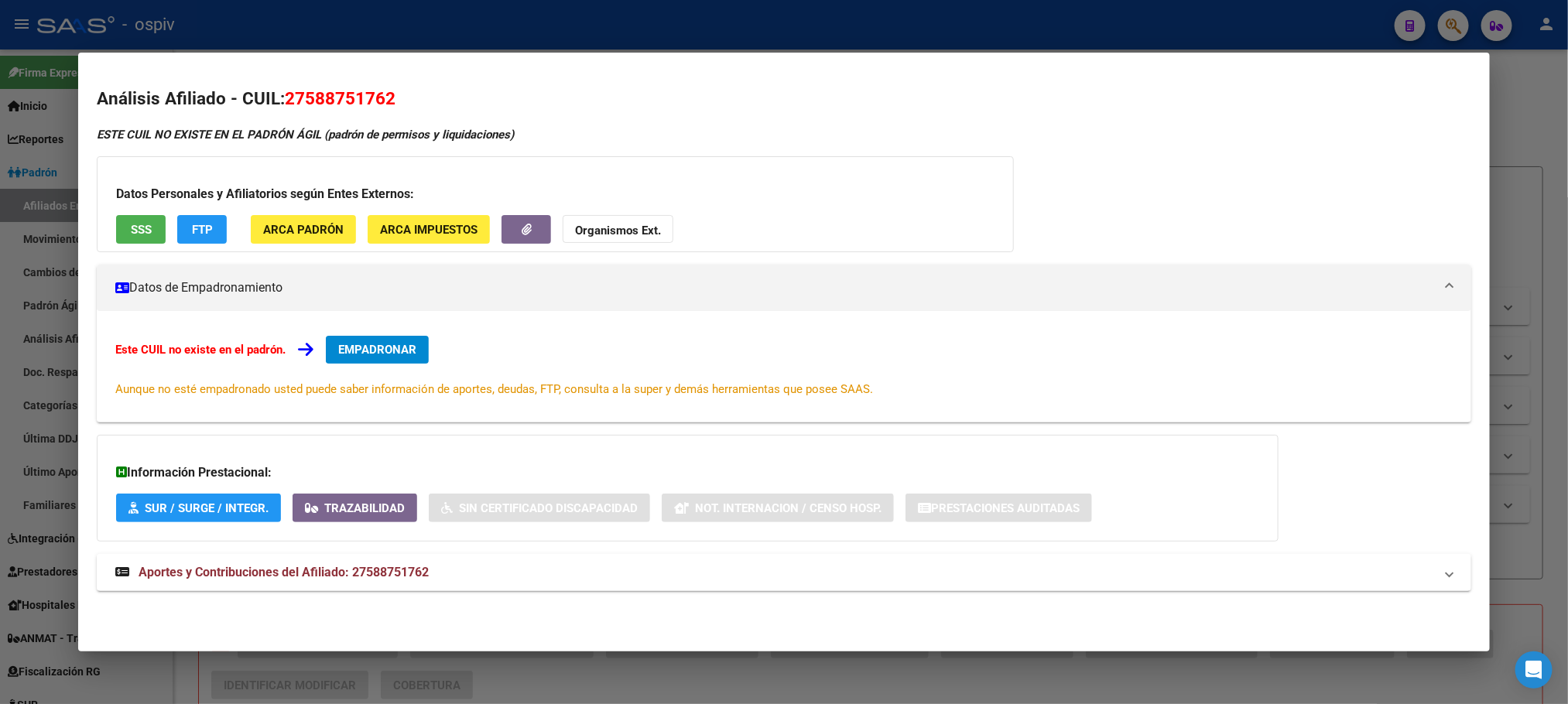
click at [188, 26] on div at bounding box center [784, 352] width 1568 height 704
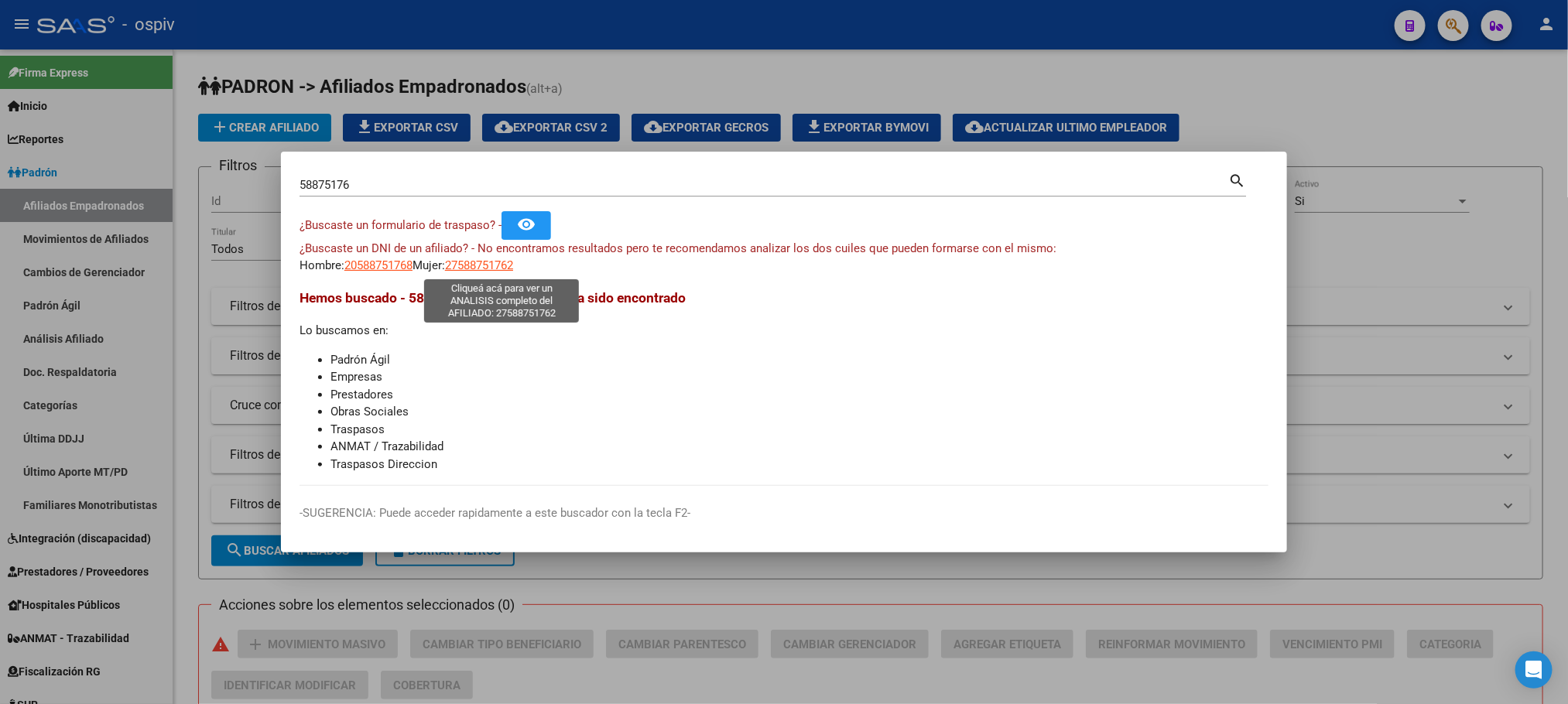
click at [499, 265] on span "27588751762" at bounding box center [479, 265] width 68 height 14
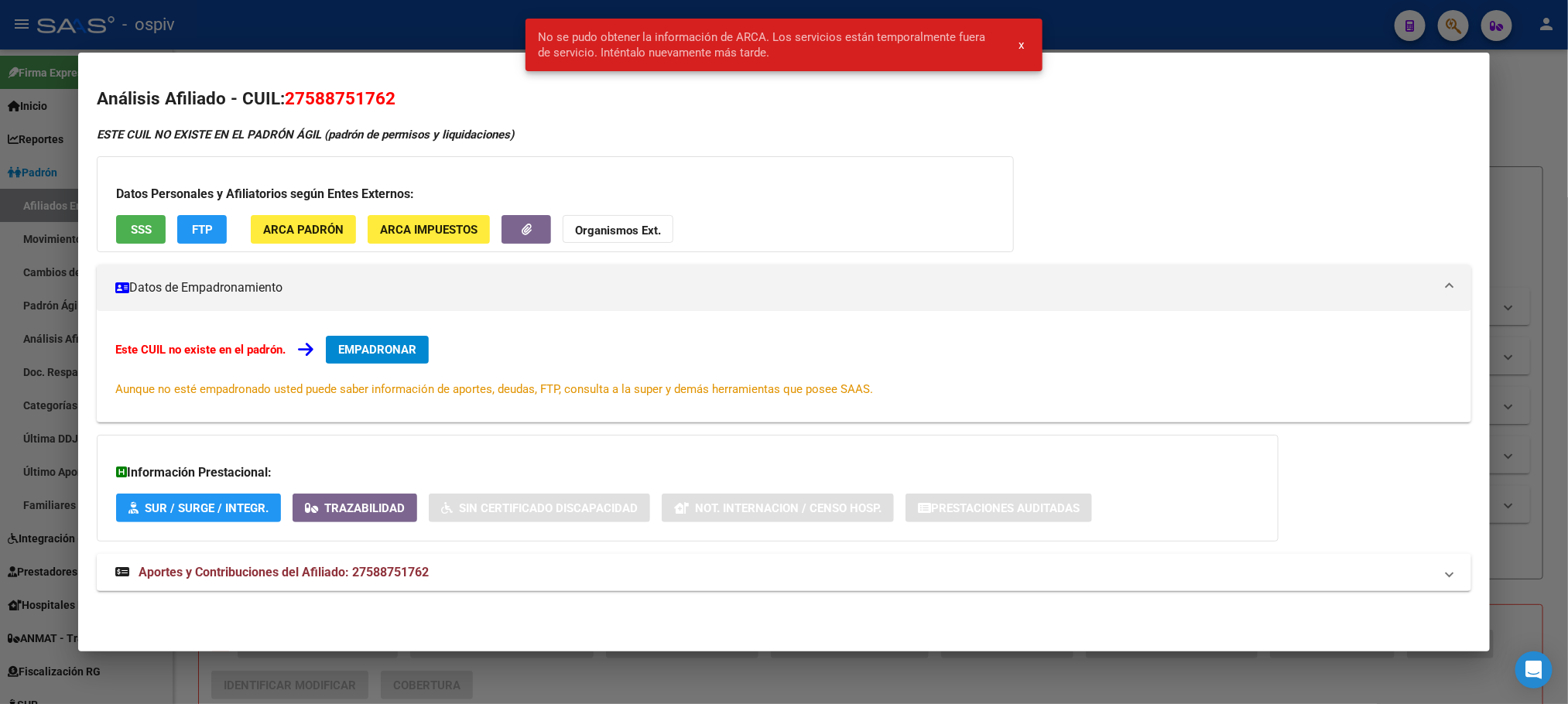
click at [400, 22] on div at bounding box center [784, 352] width 1568 height 704
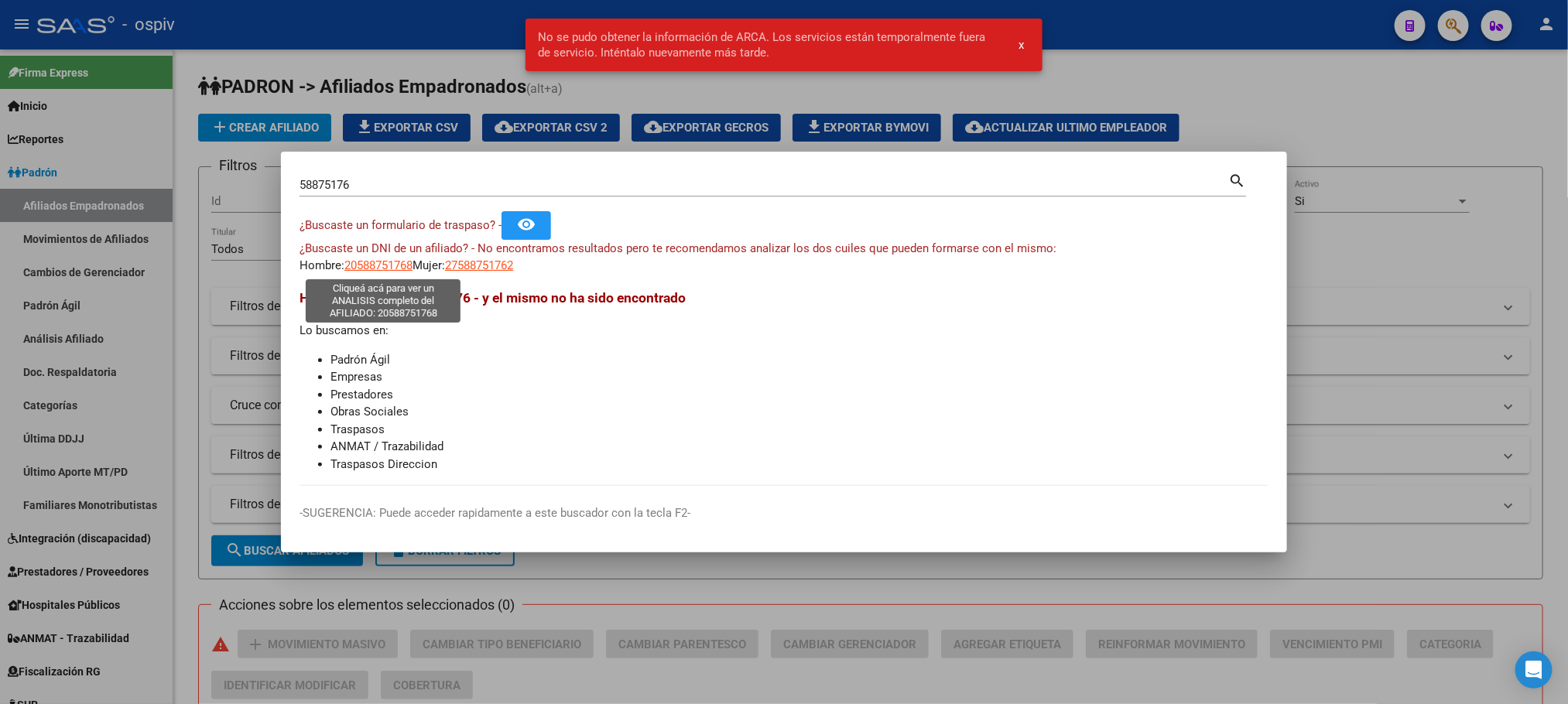
click at [389, 265] on span "20588751768" at bounding box center [378, 265] width 68 height 14
type textarea "20588751768"
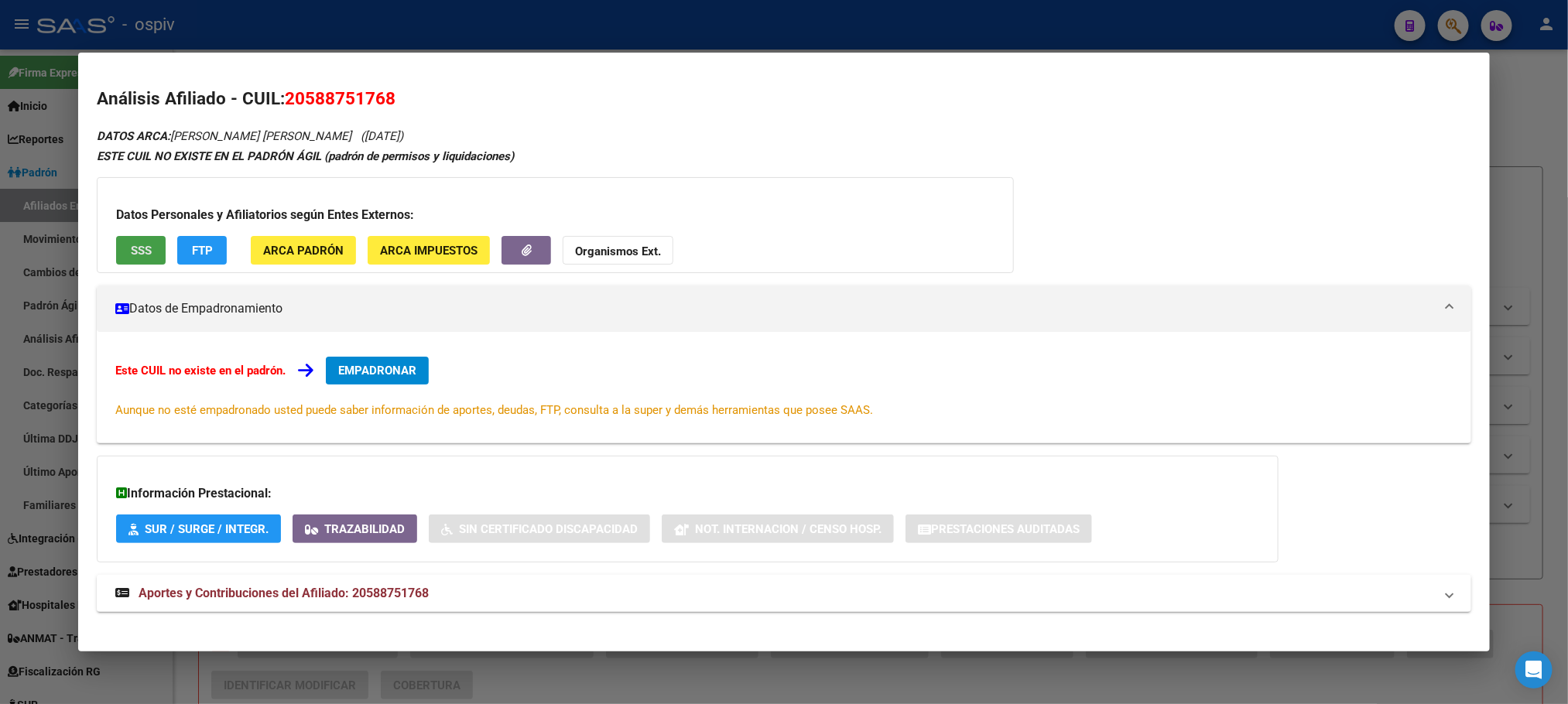
click at [145, 251] on button "SSS" at bounding box center [141, 250] width 50 height 29
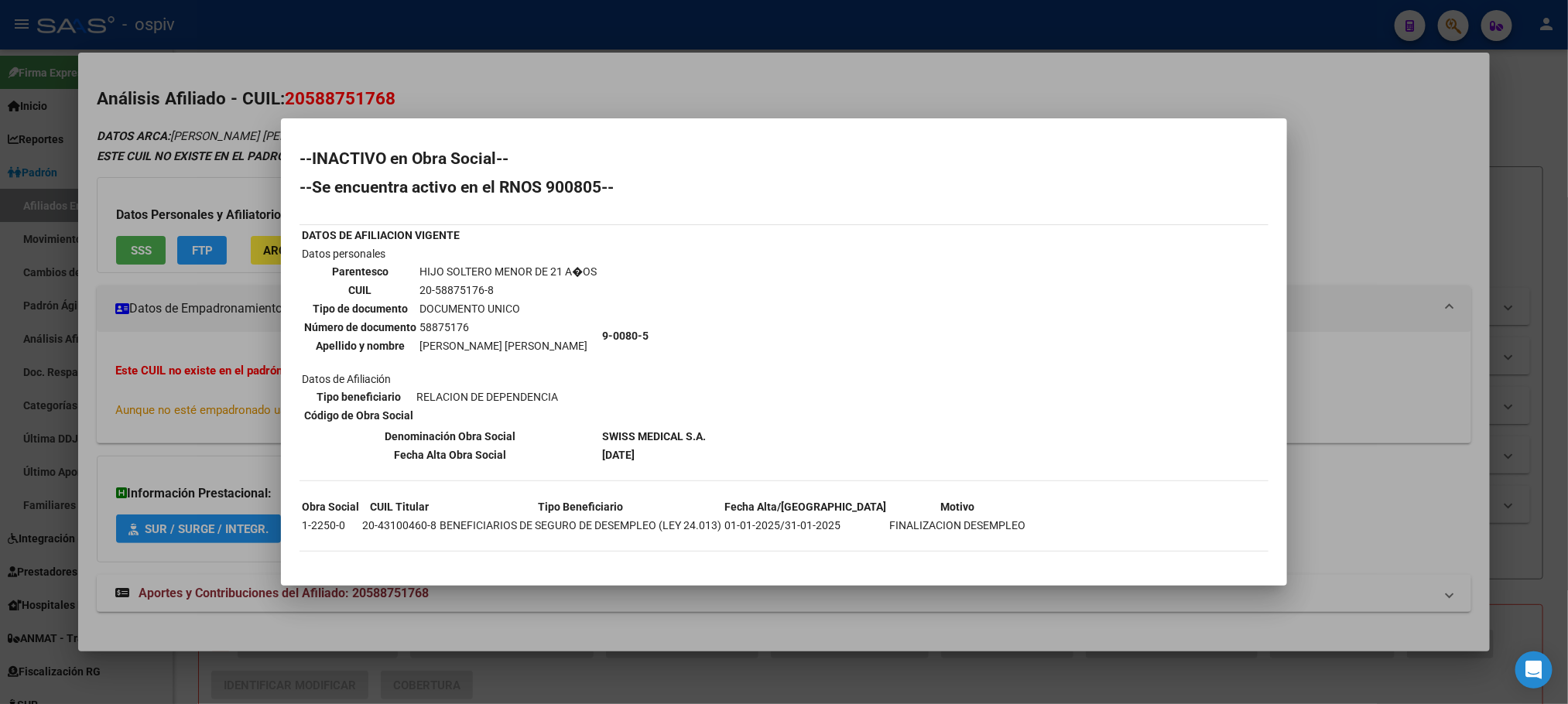
click at [520, 611] on div at bounding box center [784, 352] width 1568 height 704
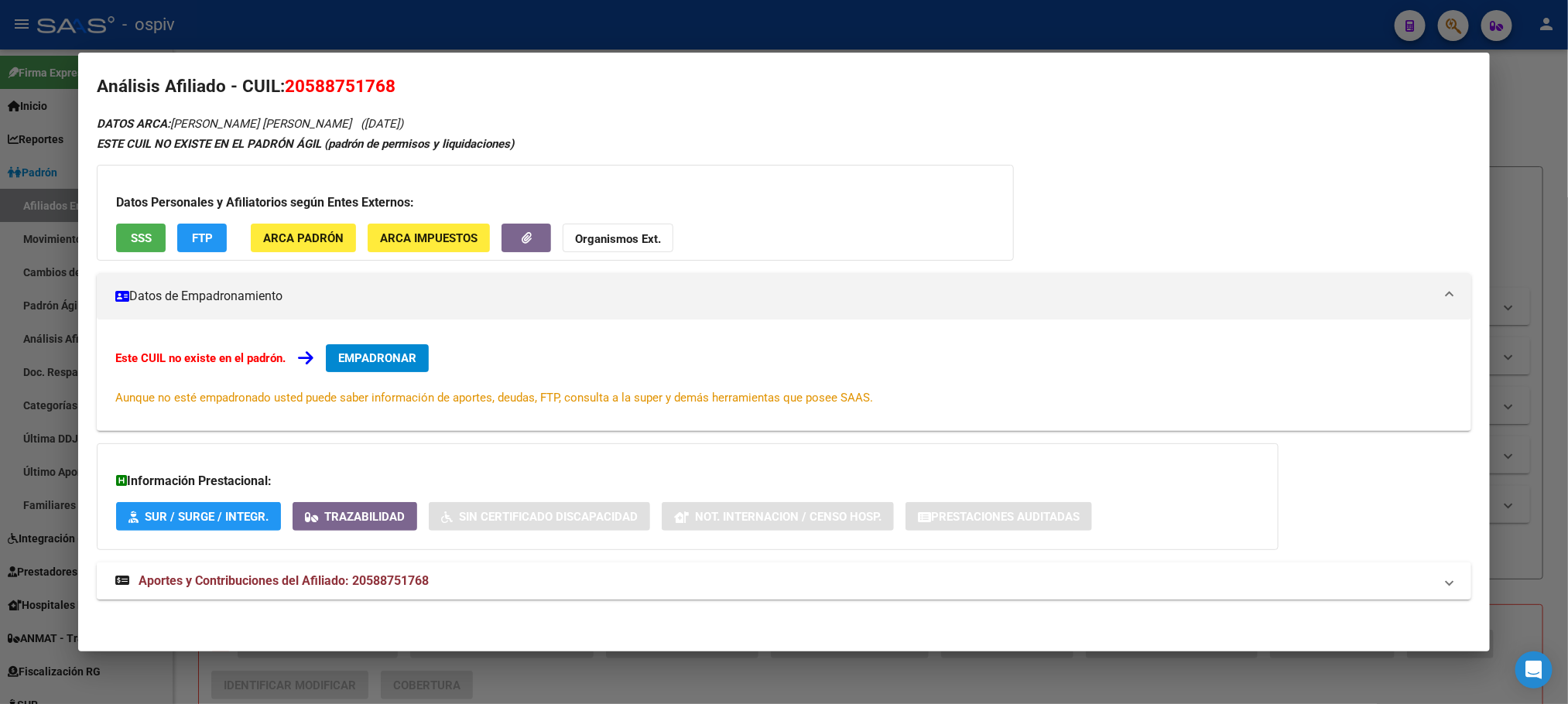
scroll to position [14, 0]
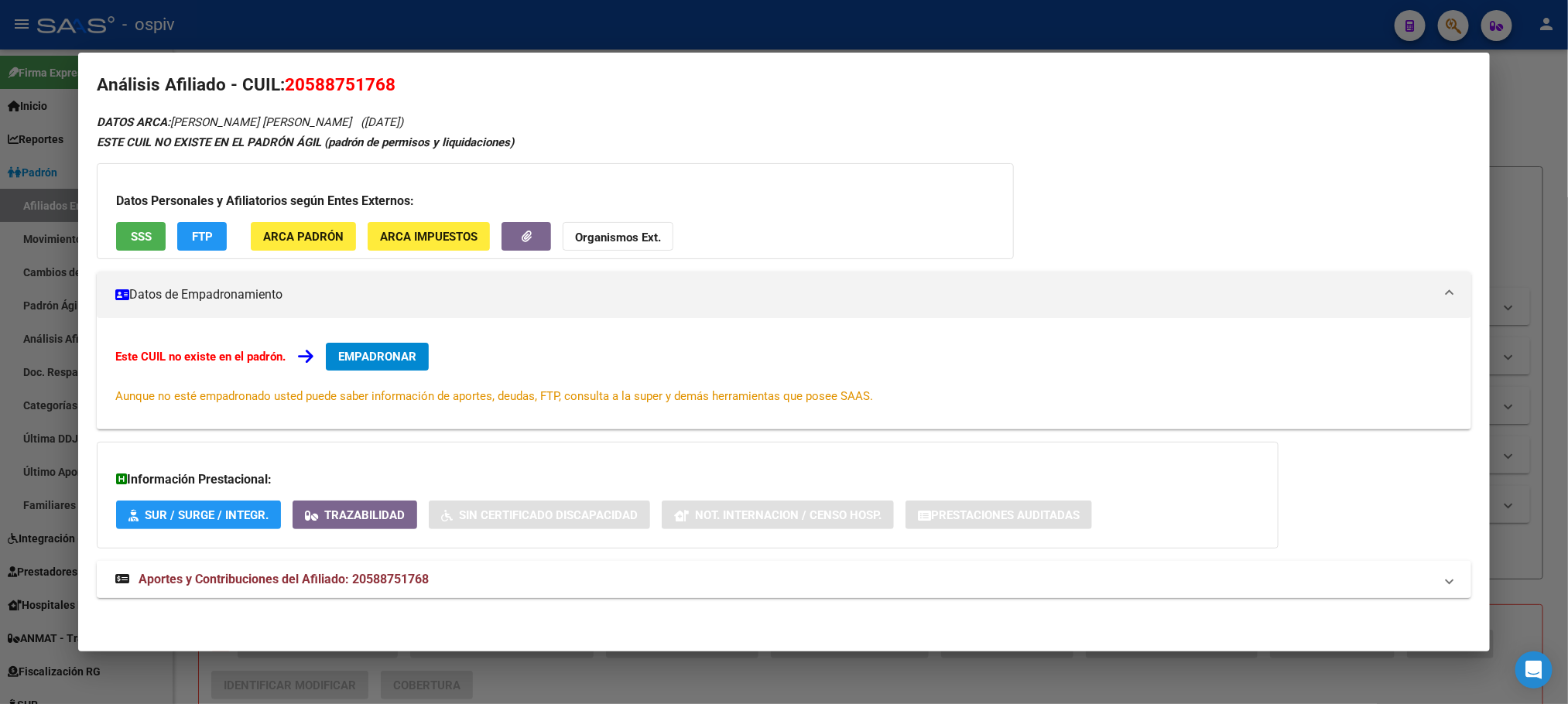
click at [377, 572] on span "Aportes y Contribuciones del Afiliado: 20588751768" at bounding box center [283, 579] width 290 height 15
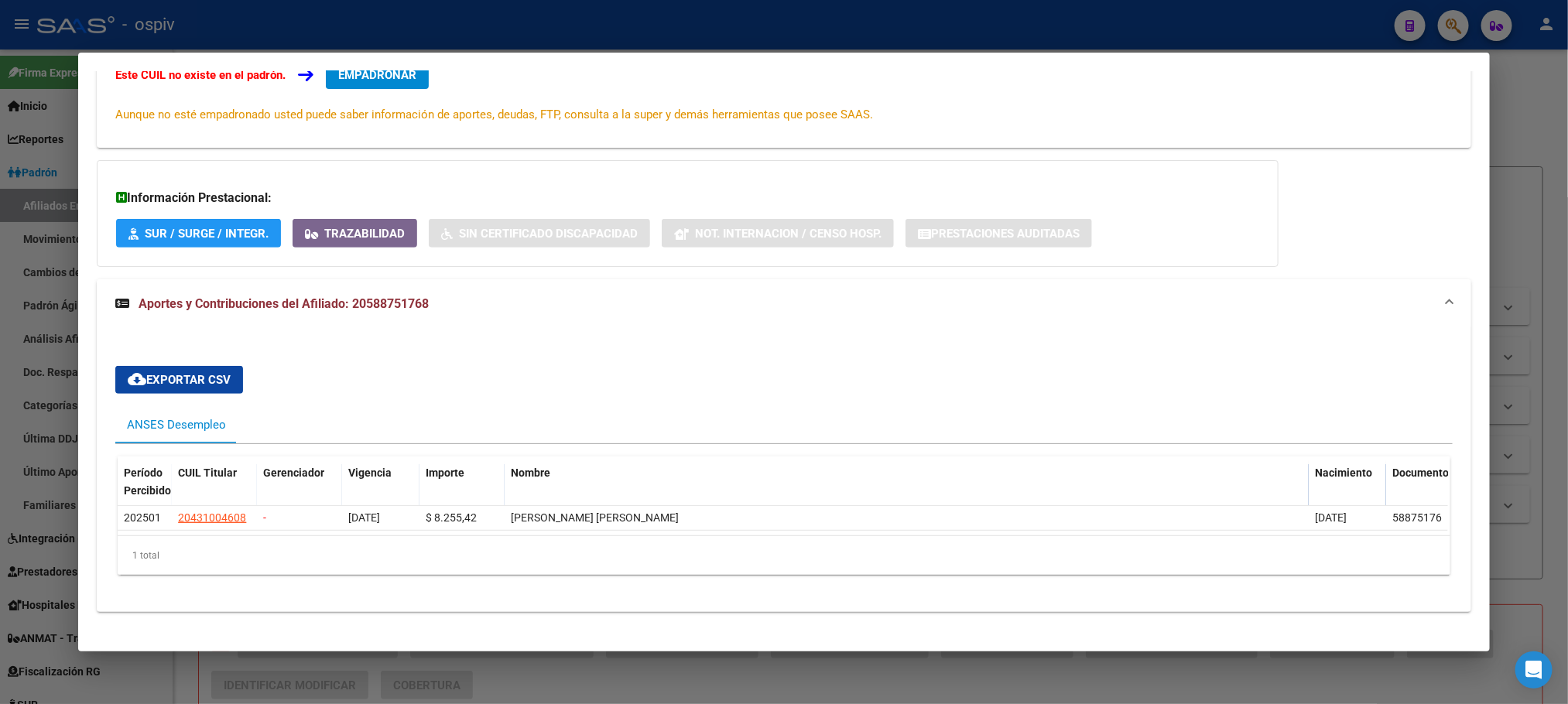
scroll to position [311, 0]
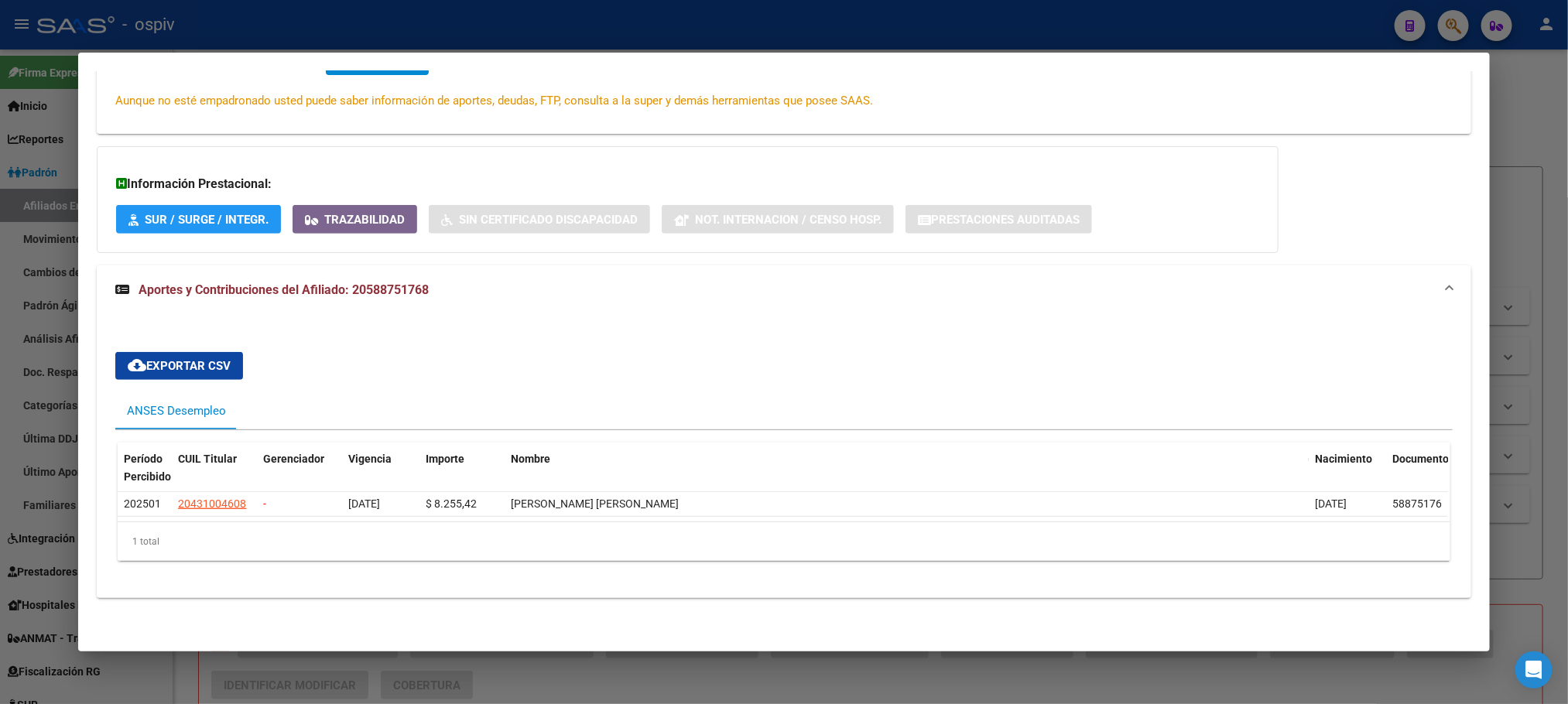
click at [383, 32] on div at bounding box center [784, 352] width 1568 height 704
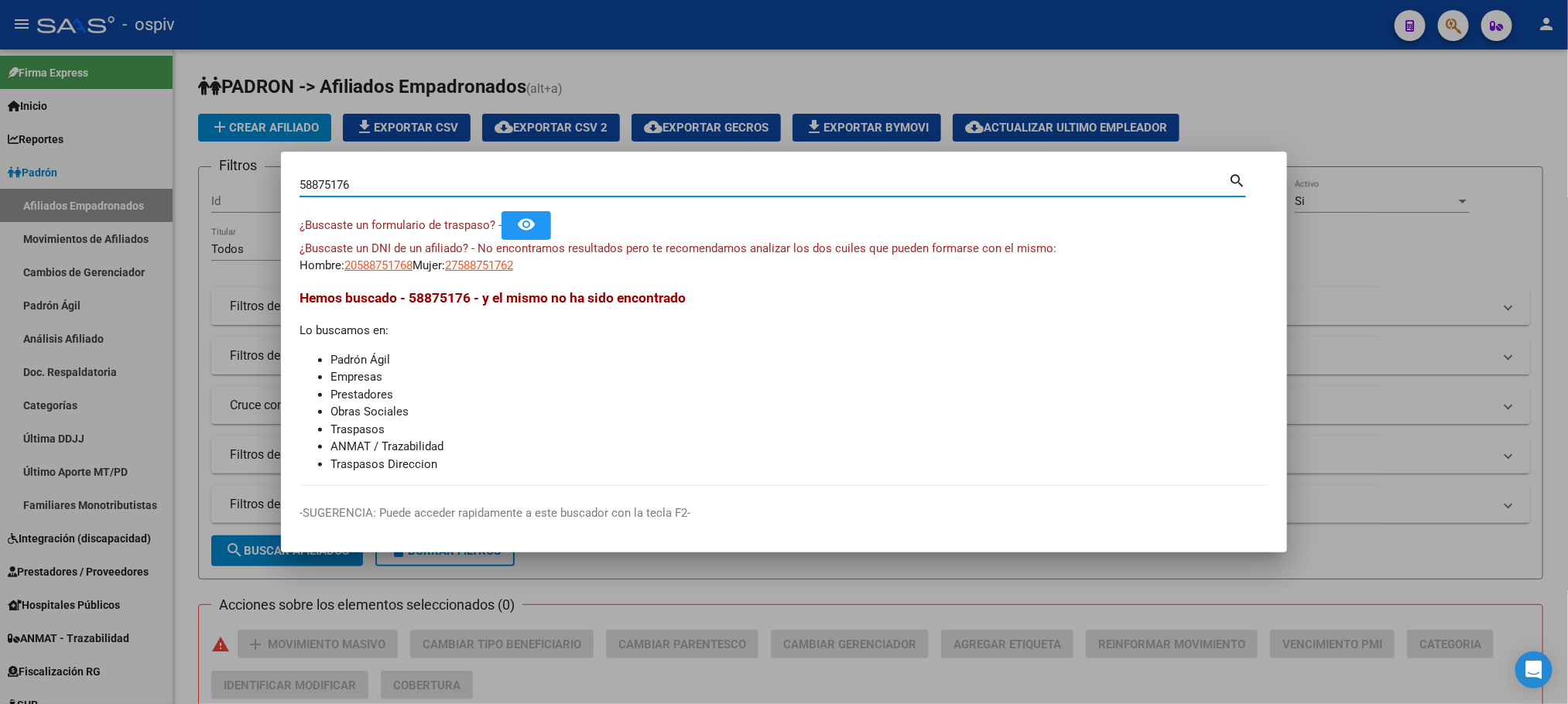
drag, startPoint x: 353, startPoint y: 191, endPoint x: 247, endPoint y: 182, distance: 106.4
click at [247, 183] on div "58875176 Buscar (apellido, dni, cuil, nro traspaso, cuit, obra social) search ¿…" at bounding box center [784, 352] width 1568 height 704
paste input "41726642"
type input "41726642"
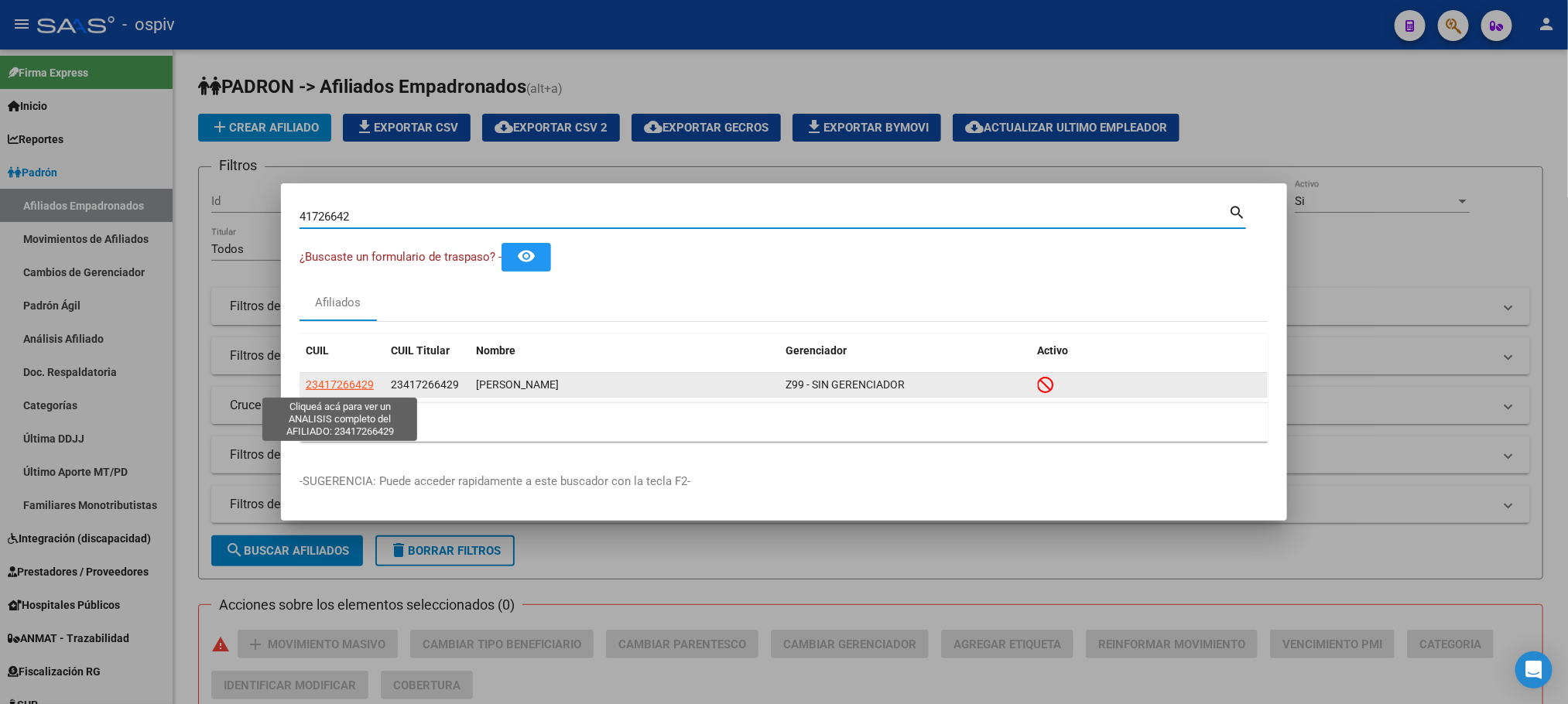
click at [340, 385] on span "23417266429" at bounding box center [340, 384] width 68 height 12
type textarea "23417266429"
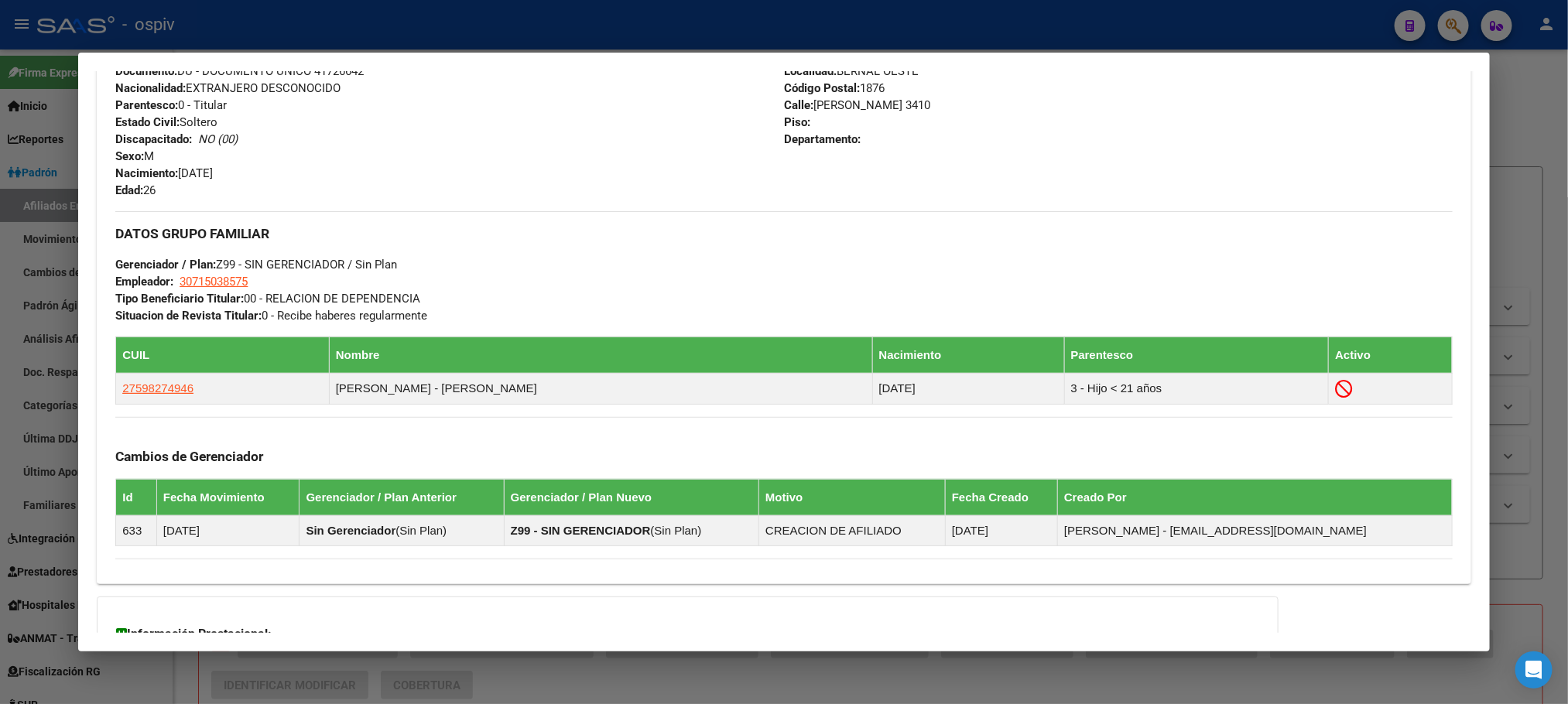
scroll to position [811, 0]
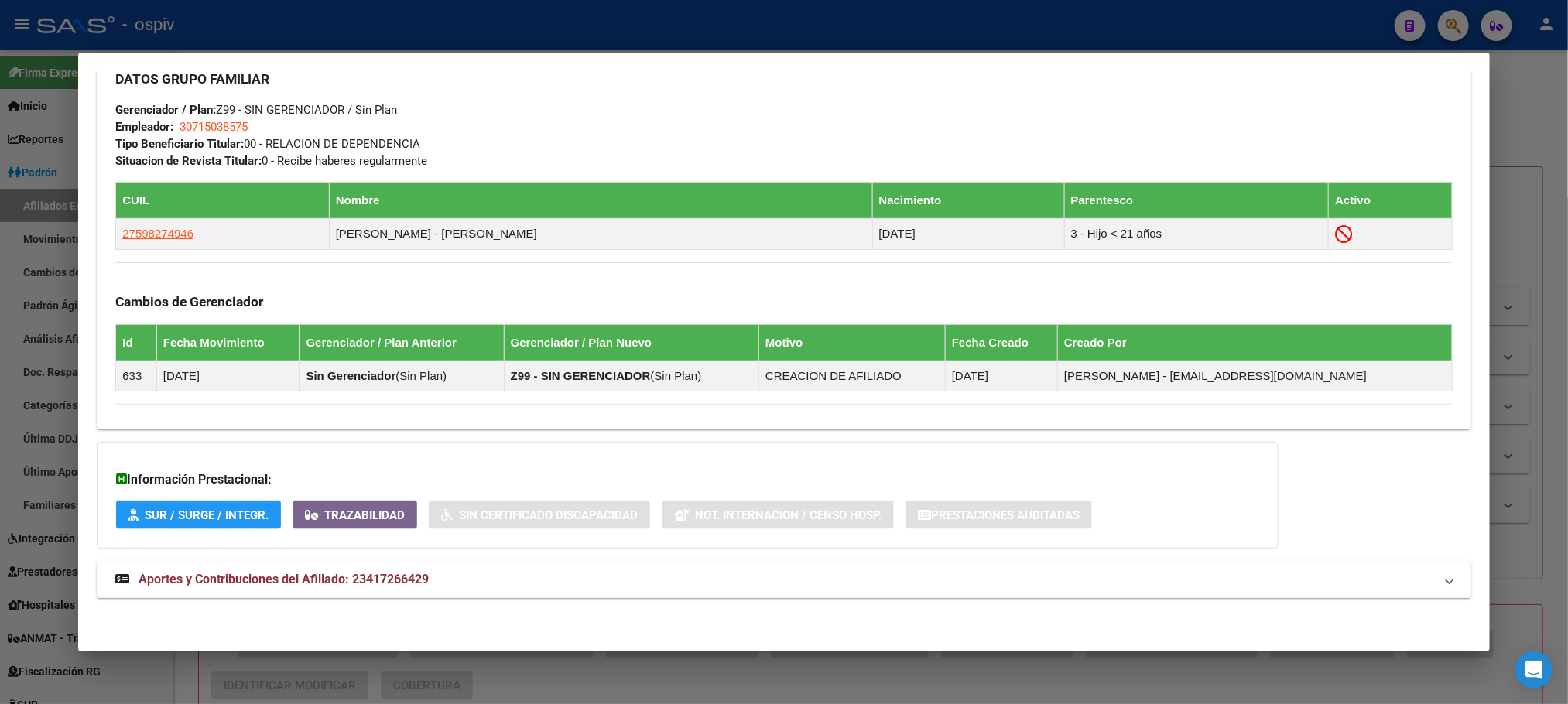
click at [375, 583] on span "Aportes y Contribuciones del Afiliado: 23417266429" at bounding box center [283, 579] width 290 height 15
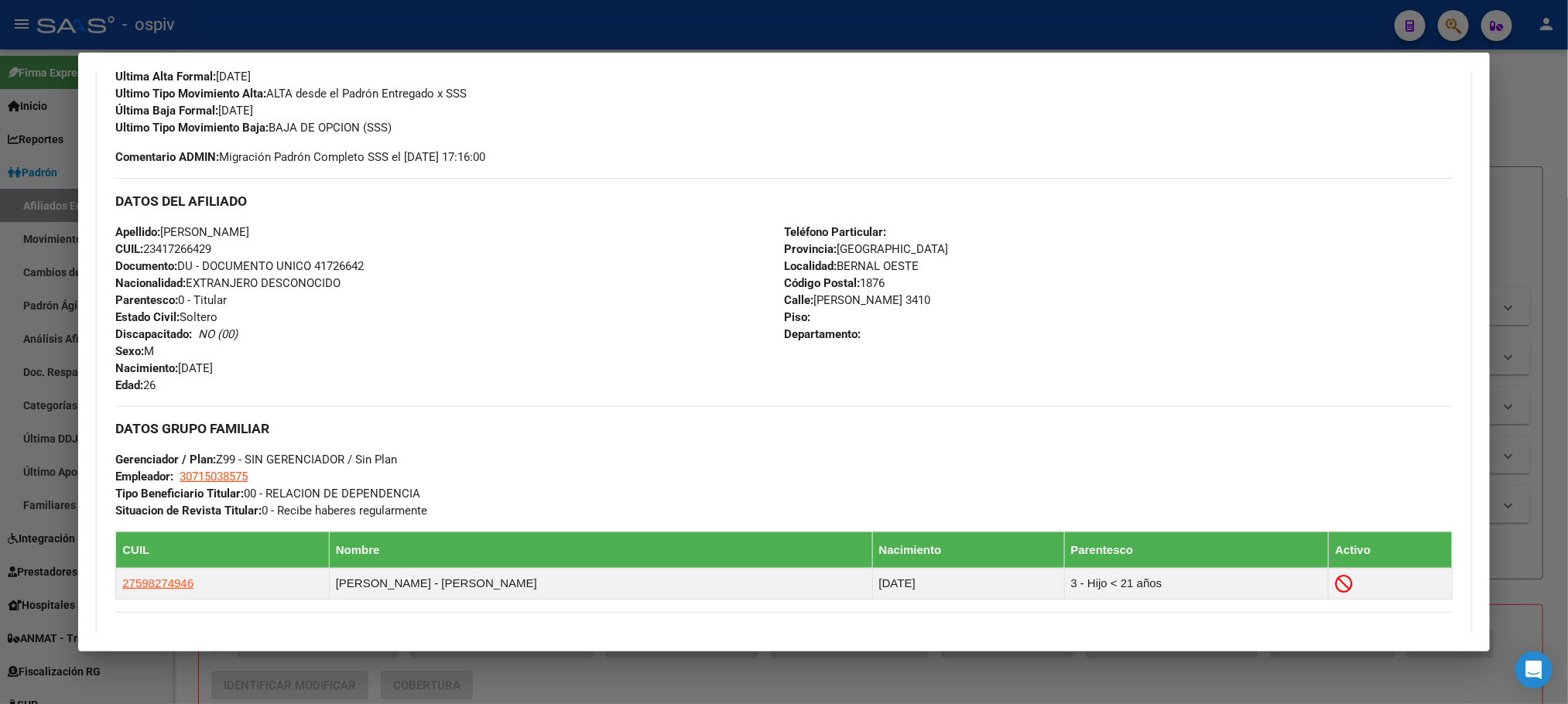
scroll to position [813, 0]
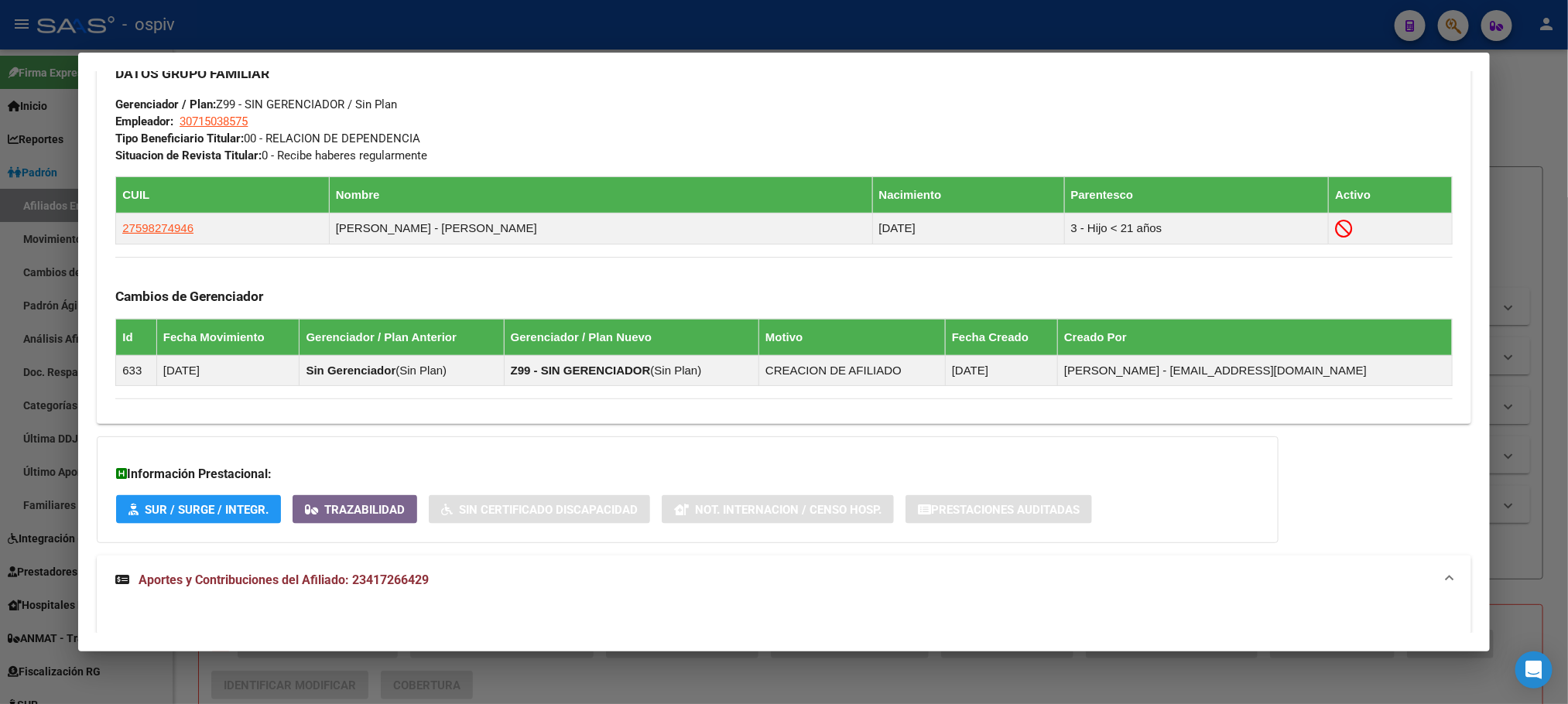
click at [429, 26] on div at bounding box center [784, 352] width 1568 height 704
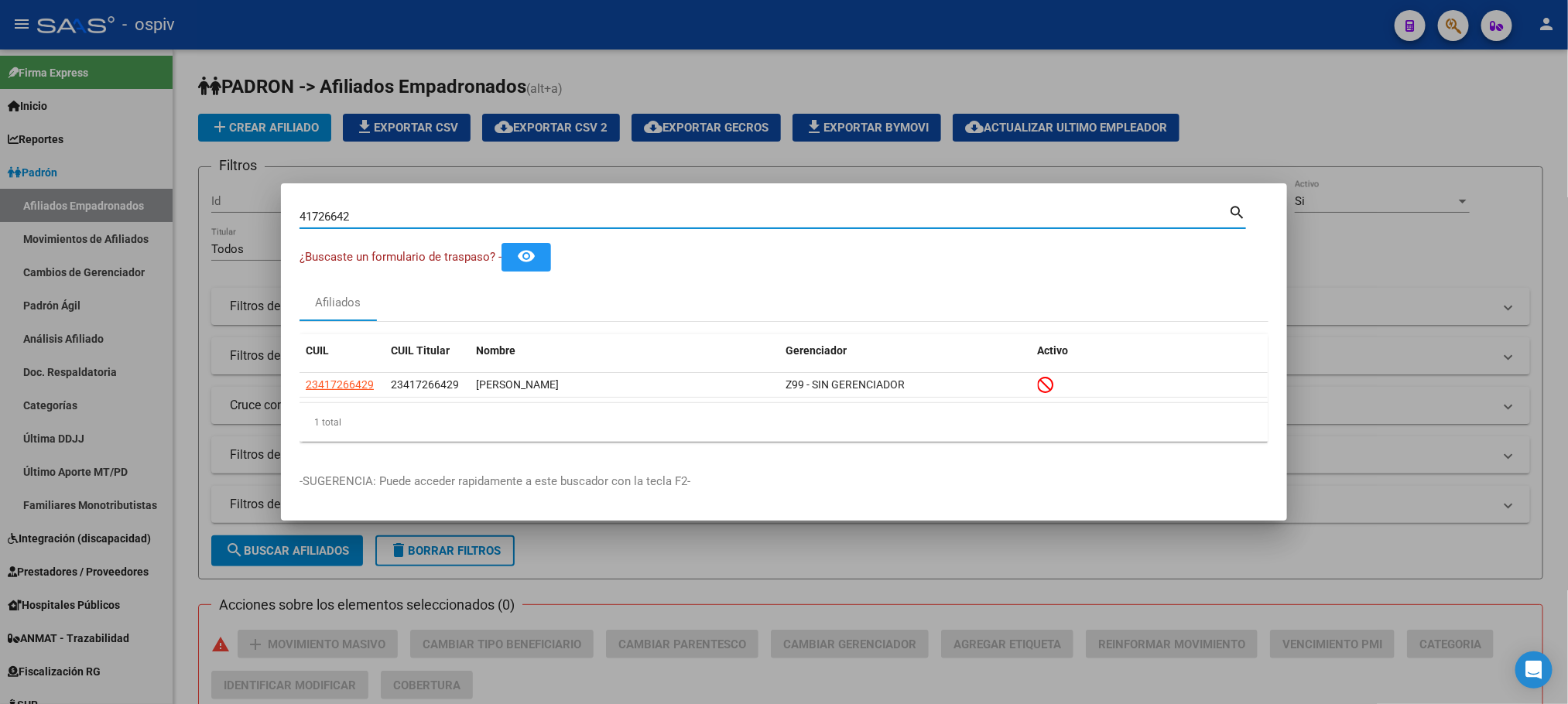
drag, startPoint x: 356, startPoint y: 214, endPoint x: 219, endPoint y: 214, distance: 137.0
click at [219, 214] on div "41726642 Buscar (apellido, dni, cuil, nro traspaso, cuit, obra social) search ¿…" at bounding box center [784, 352] width 1568 height 704
paste input "389258"
type input "41389258"
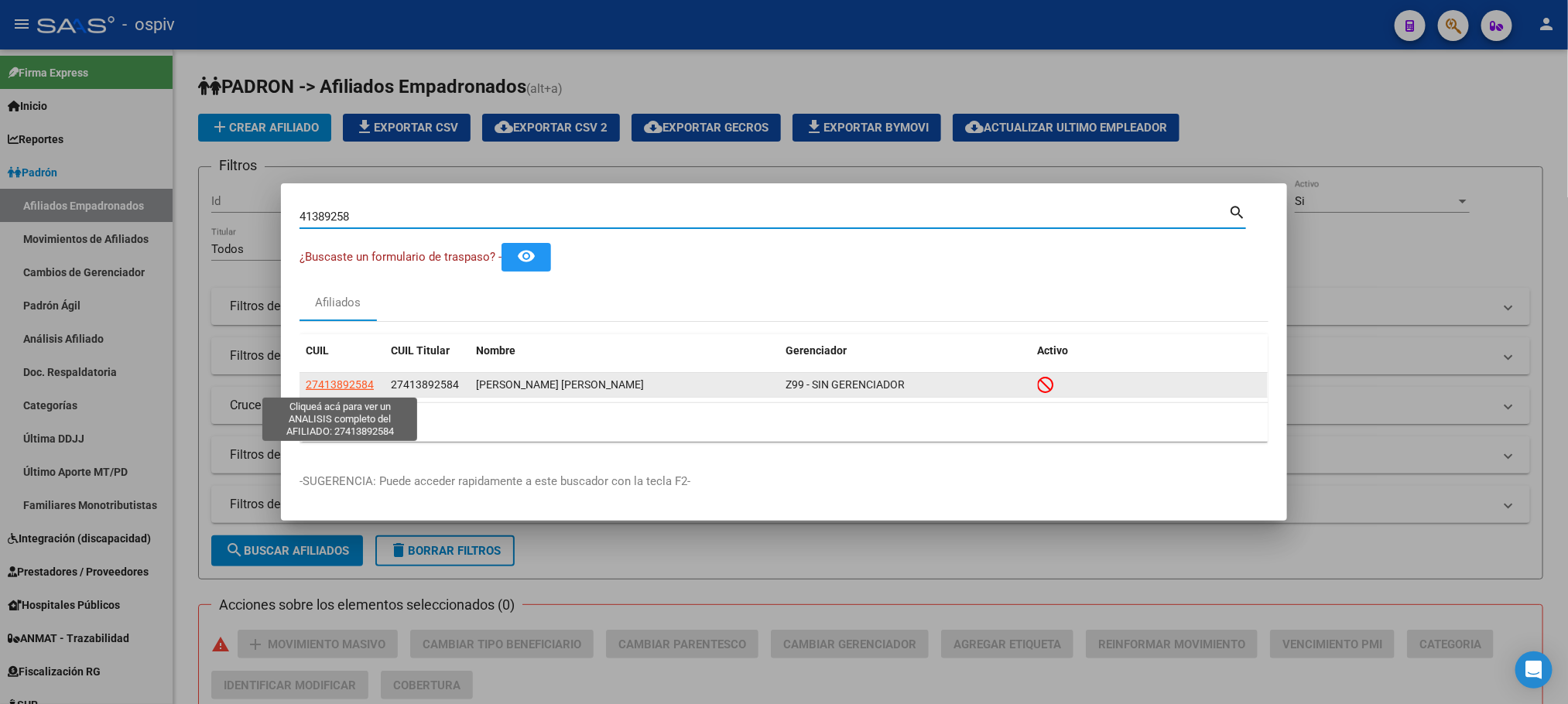
click at [332, 378] on span "27413892584" at bounding box center [340, 384] width 68 height 12
type textarea "27413892584"
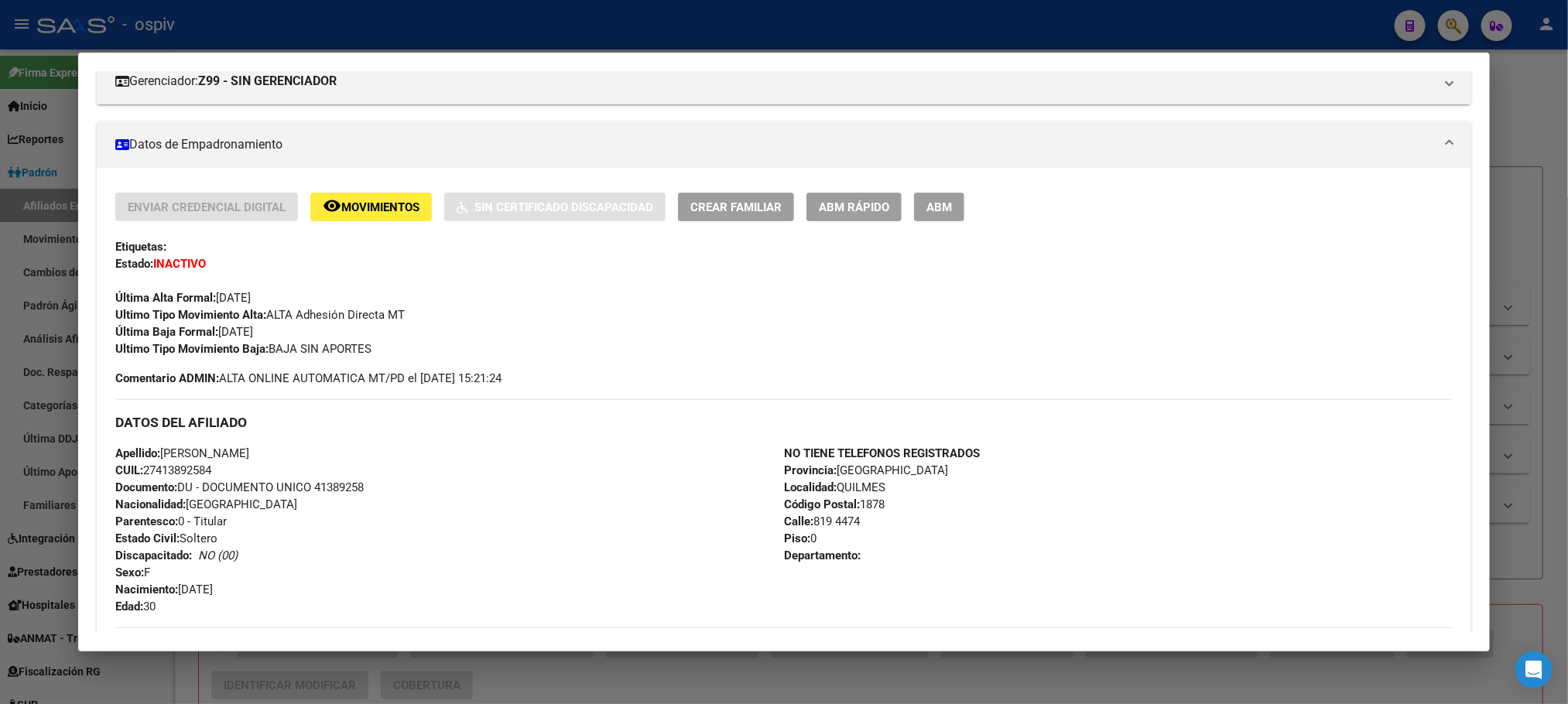
scroll to position [648, 0]
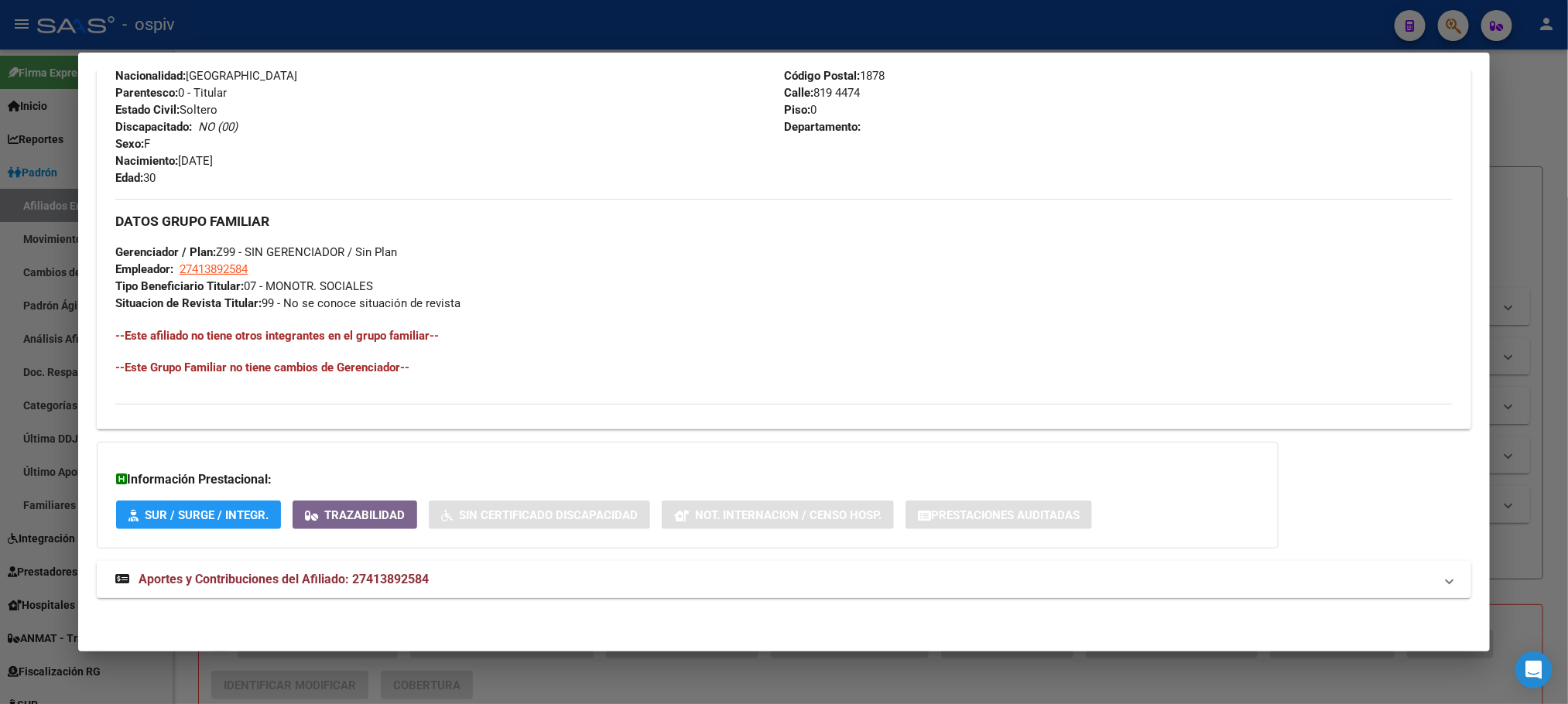
click at [363, 570] on strong "Aportes y Contribuciones del Afiliado: 27413892584" at bounding box center [272, 579] width 314 height 18
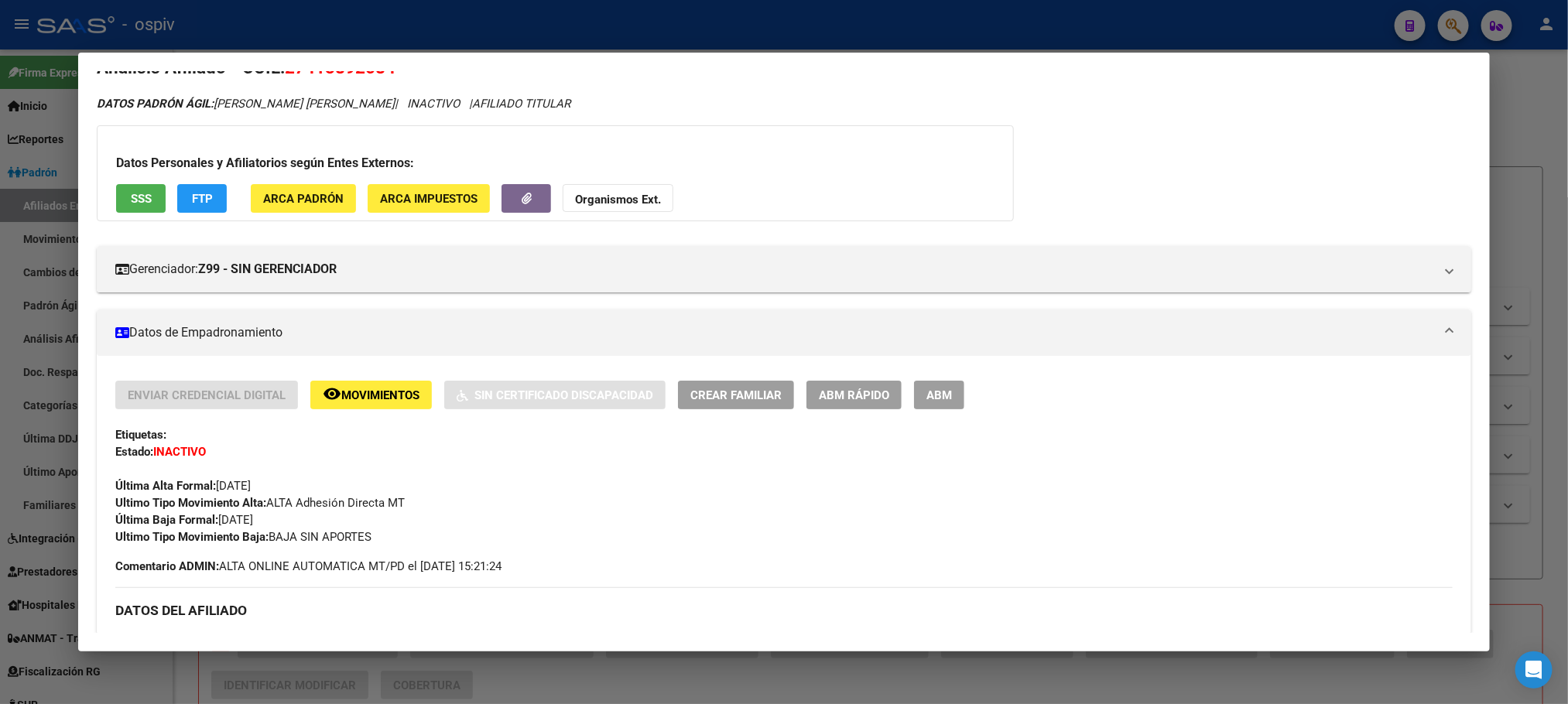
scroll to position [0, 0]
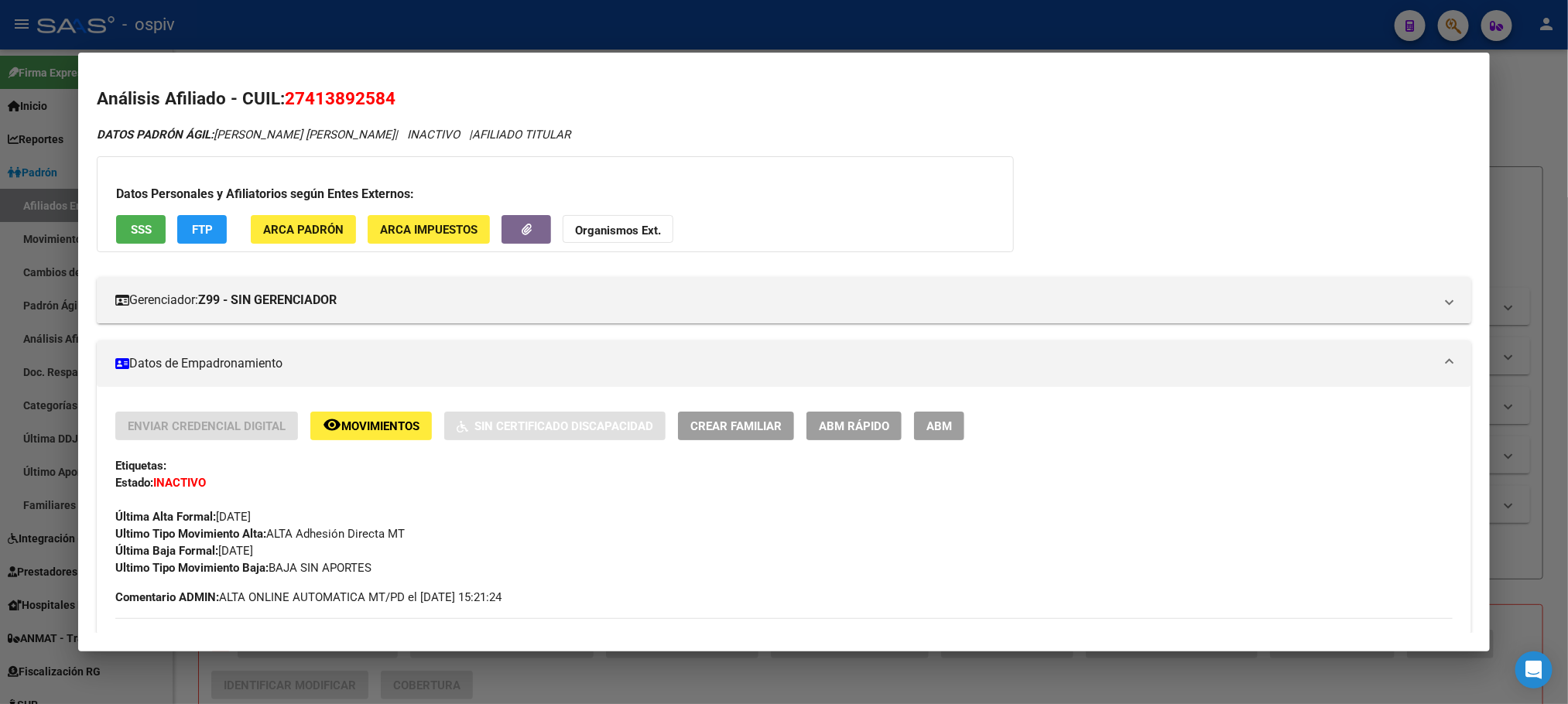
click at [135, 233] on span "SSS" at bounding box center [141, 229] width 21 height 14
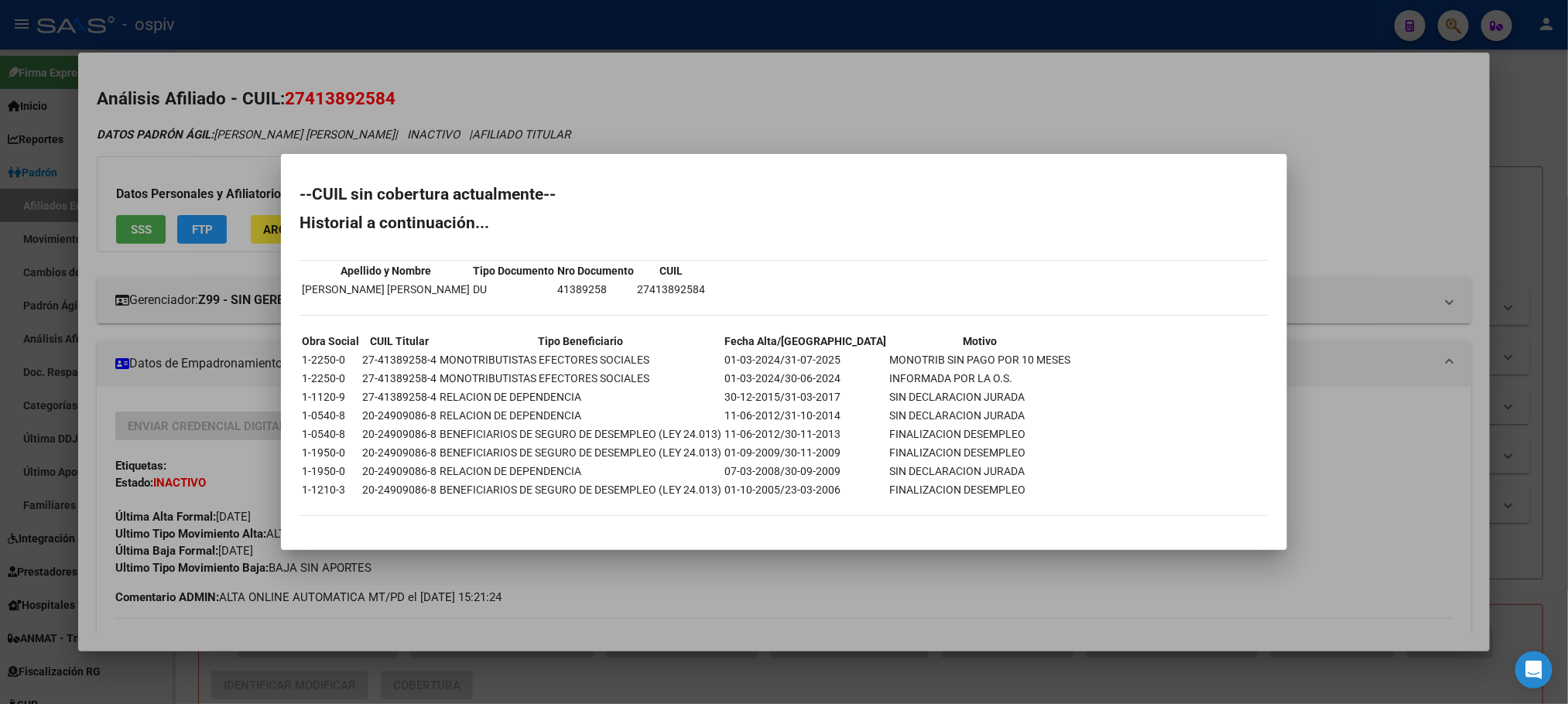
click at [399, 357] on td "27-41389258-4" at bounding box center [399, 359] width 76 height 17
click at [400, 357] on td "27-41389258-4" at bounding box center [399, 359] width 76 height 17
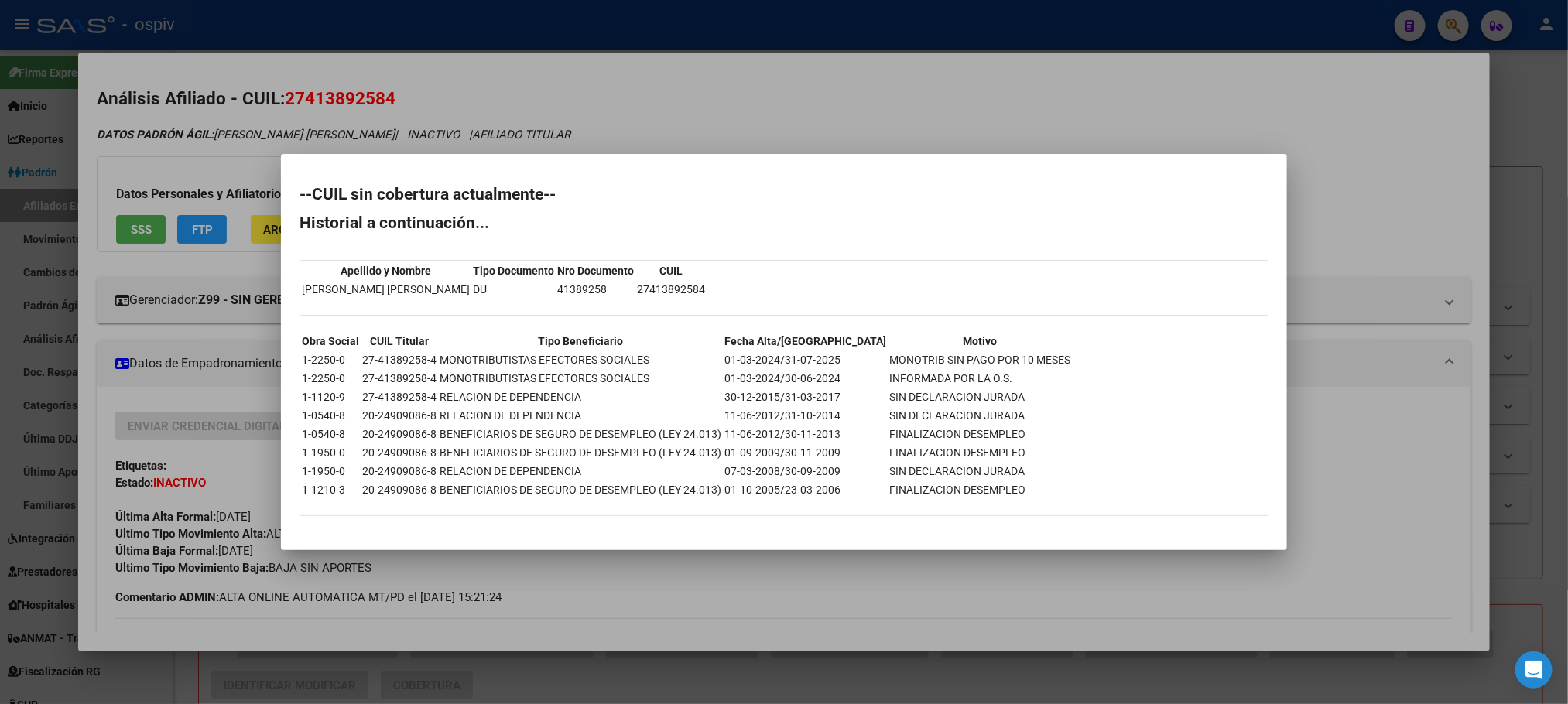
click at [402, 357] on td "27-41389258-4" at bounding box center [399, 359] width 76 height 17
copy td "27-41389258-4"
click at [437, 19] on div at bounding box center [784, 352] width 1568 height 704
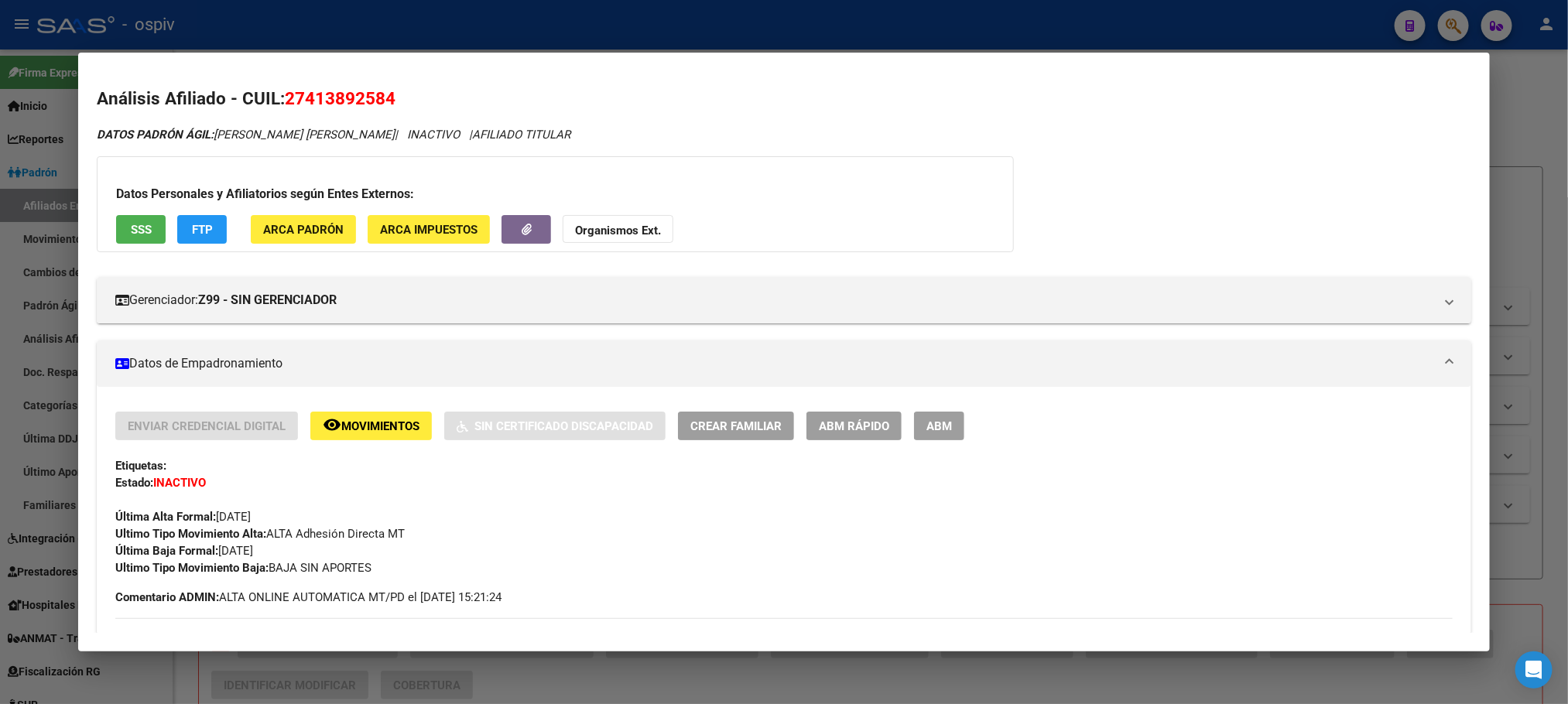
click at [433, 32] on div at bounding box center [784, 352] width 1568 height 704
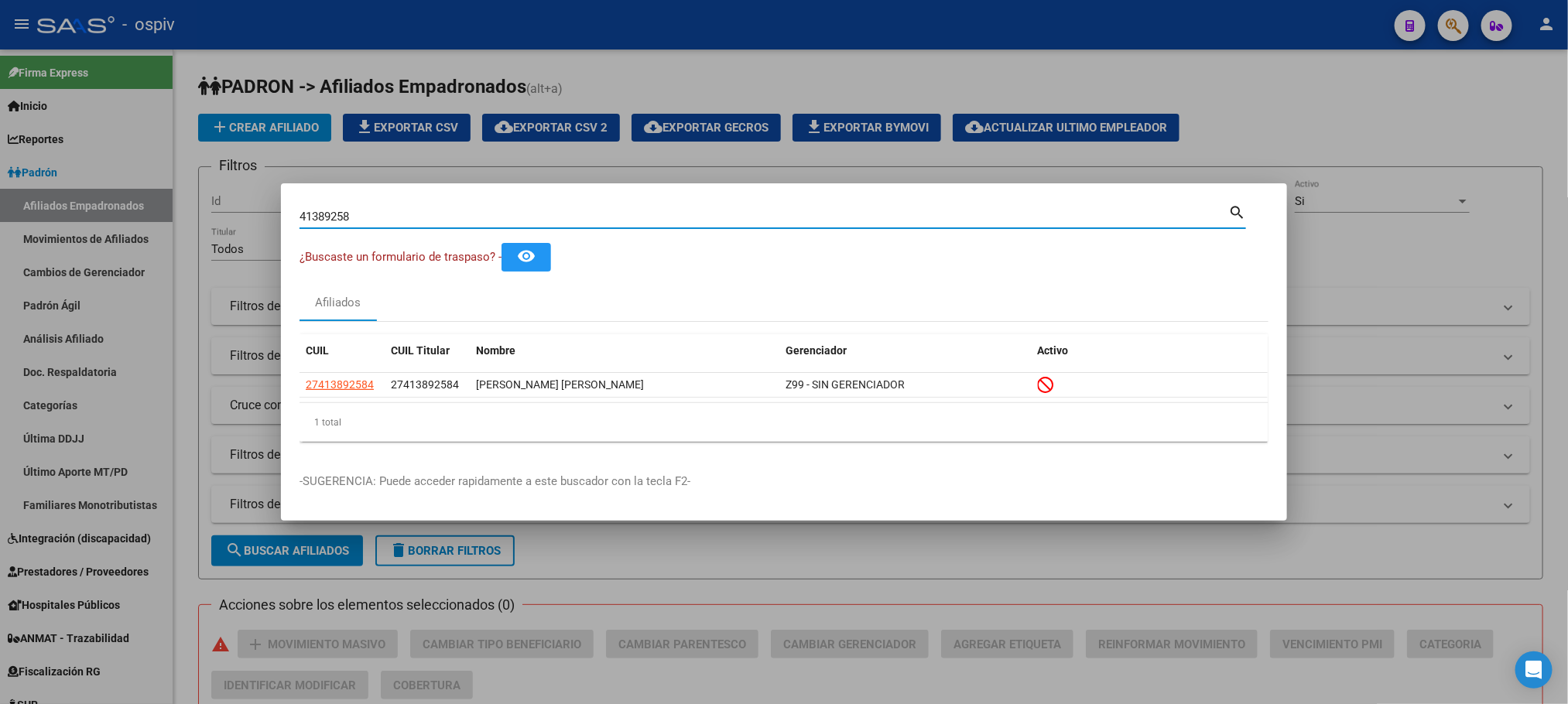
drag, startPoint x: 372, startPoint y: 218, endPoint x: 147, endPoint y: 200, distance: 225.7
click at [147, 200] on div "41389258 Buscar (apellido, dni, cuil, [PERSON_NAME], cuit, obra social) search …" at bounding box center [784, 352] width 1568 height 704
paste input "59975220"
type input "59975220"
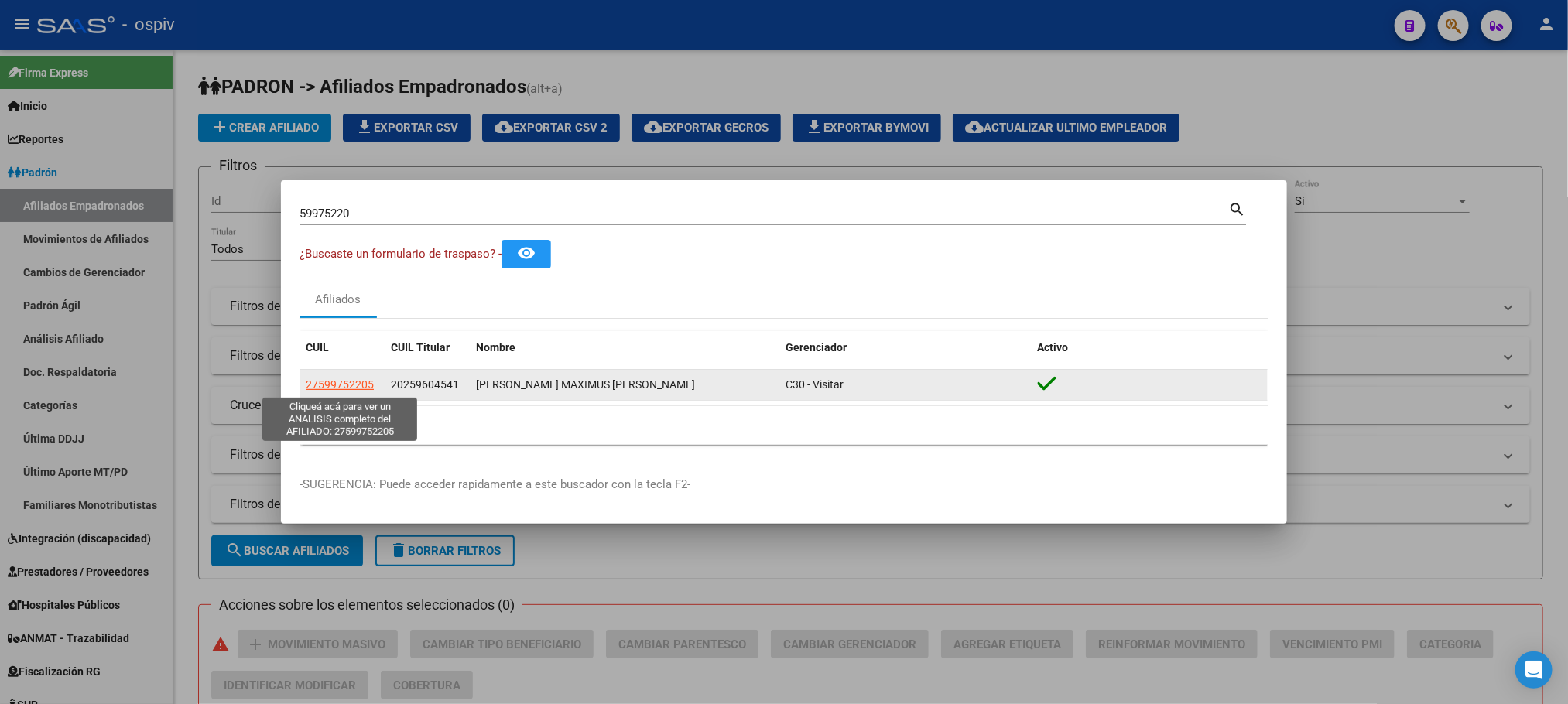
click at [349, 381] on span "27599752205" at bounding box center [340, 384] width 68 height 12
type textarea "27599752205"
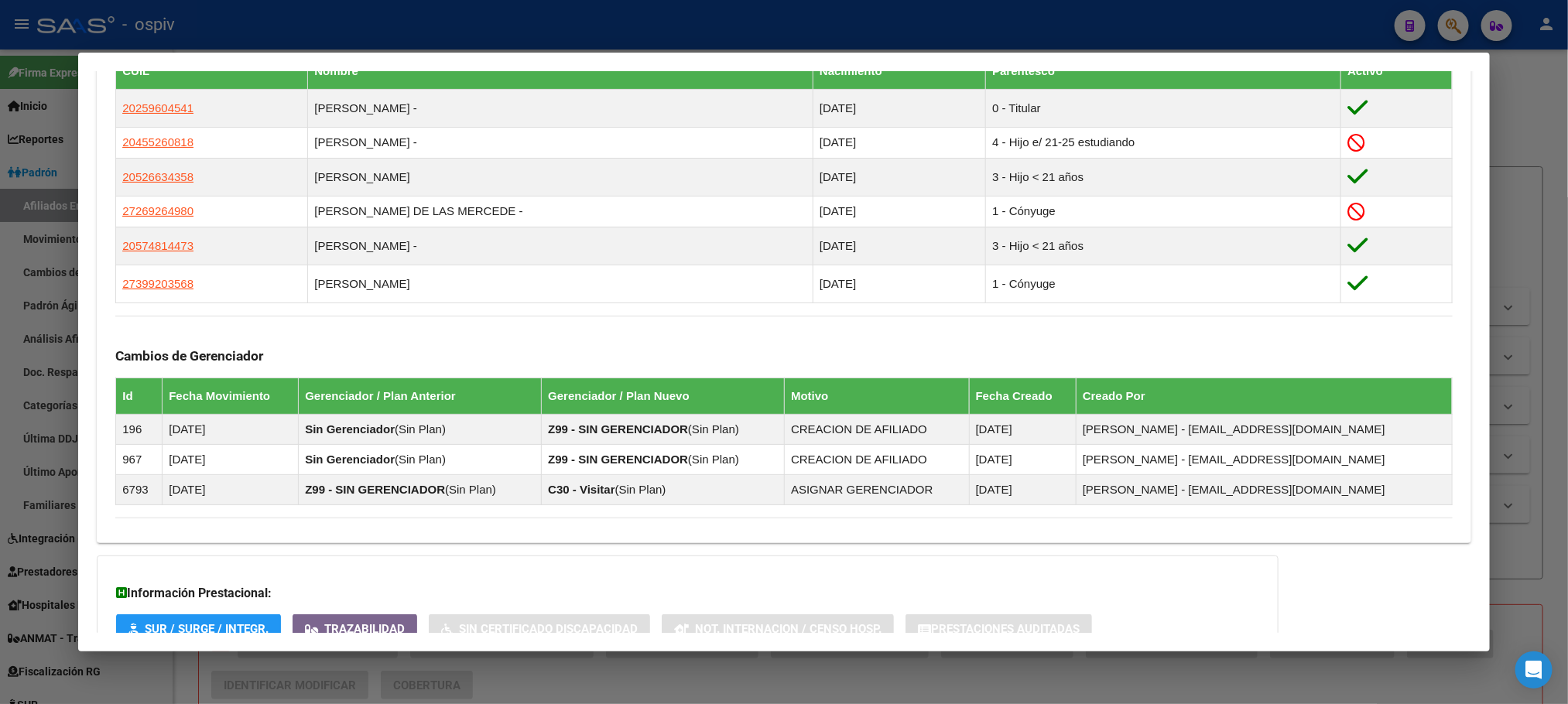
scroll to position [928, 0]
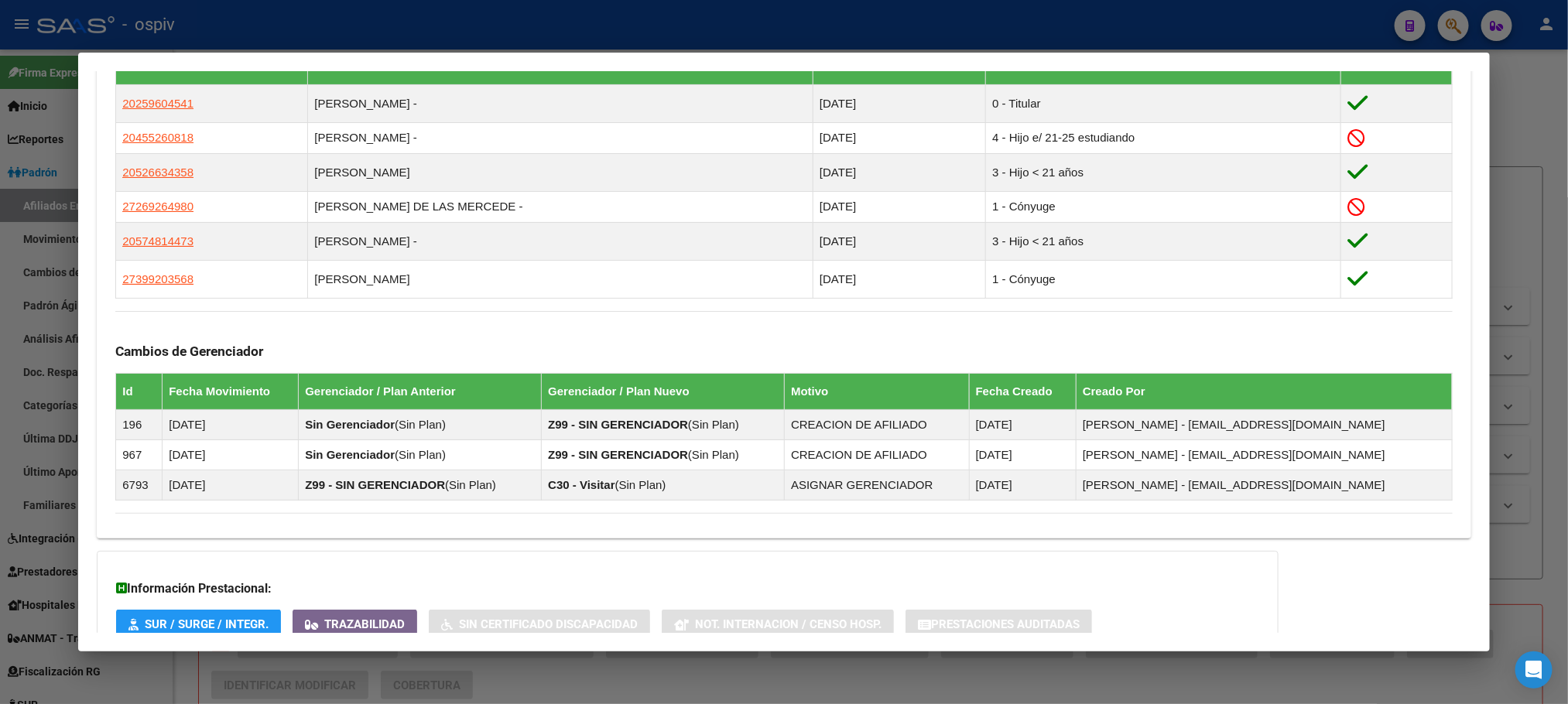
click at [414, 25] on div at bounding box center [784, 352] width 1568 height 704
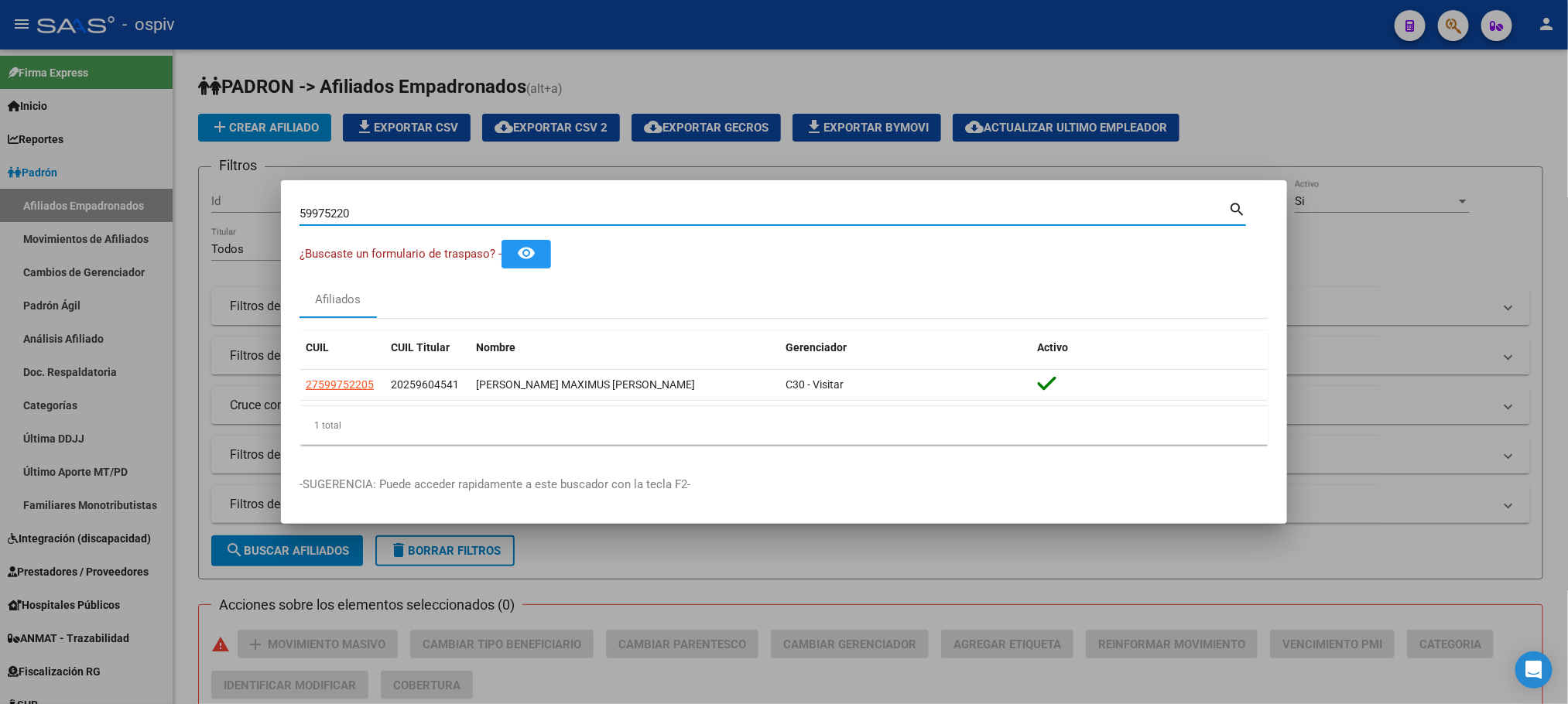
drag, startPoint x: 361, startPoint y: 216, endPoint x: 243, endPoint y: 202, distance: 118.8
click at [239, 204] on div "59975220 Buscar (apellido, dni, cuil, nro traspaso, cuit, obra social) search ¿…" at bounding box center [784, 352] width 1568 height 704
paste input "35499496"
type input "35499496"
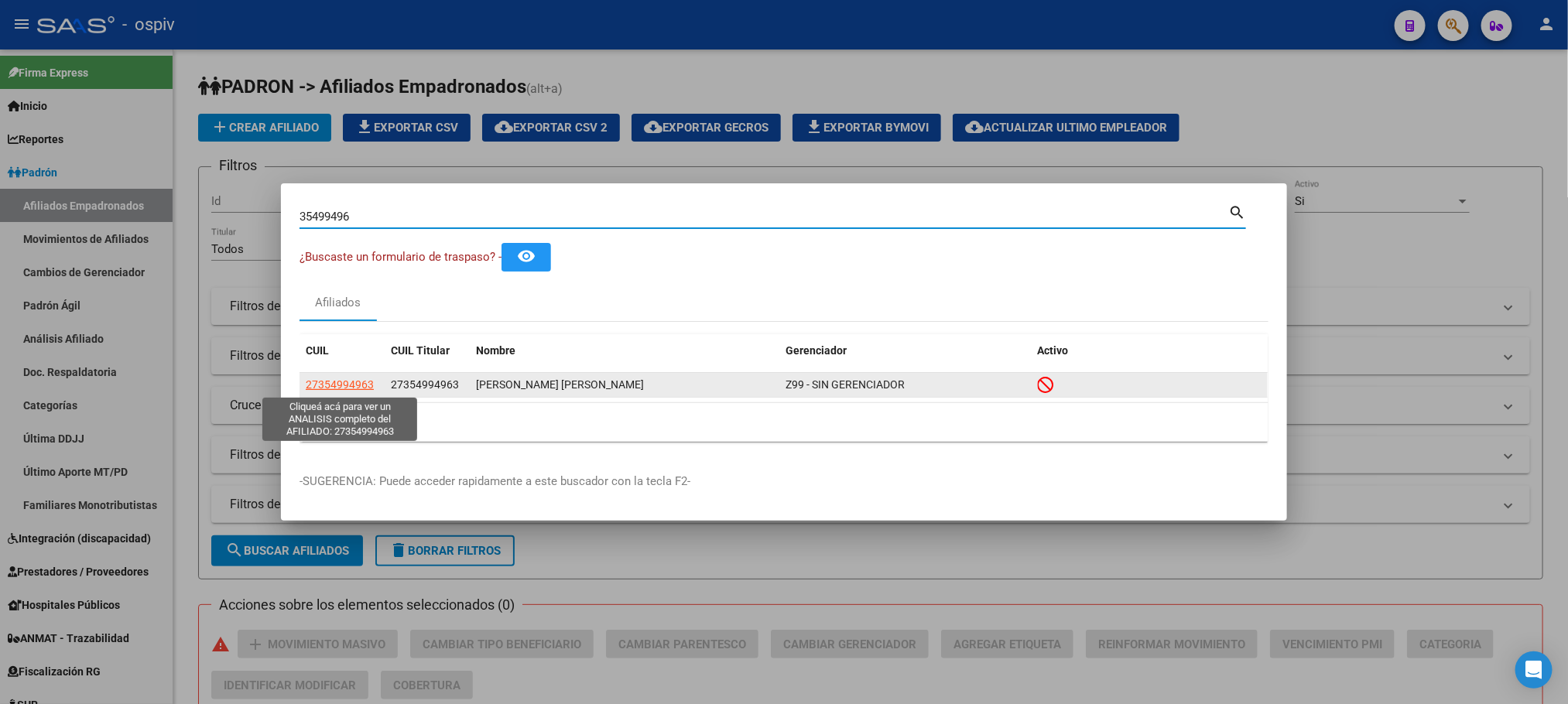
click at [360, 383] on span "27354994963" at bounding box center [340, 384] width 68 height 12
type textarea "27354994963"
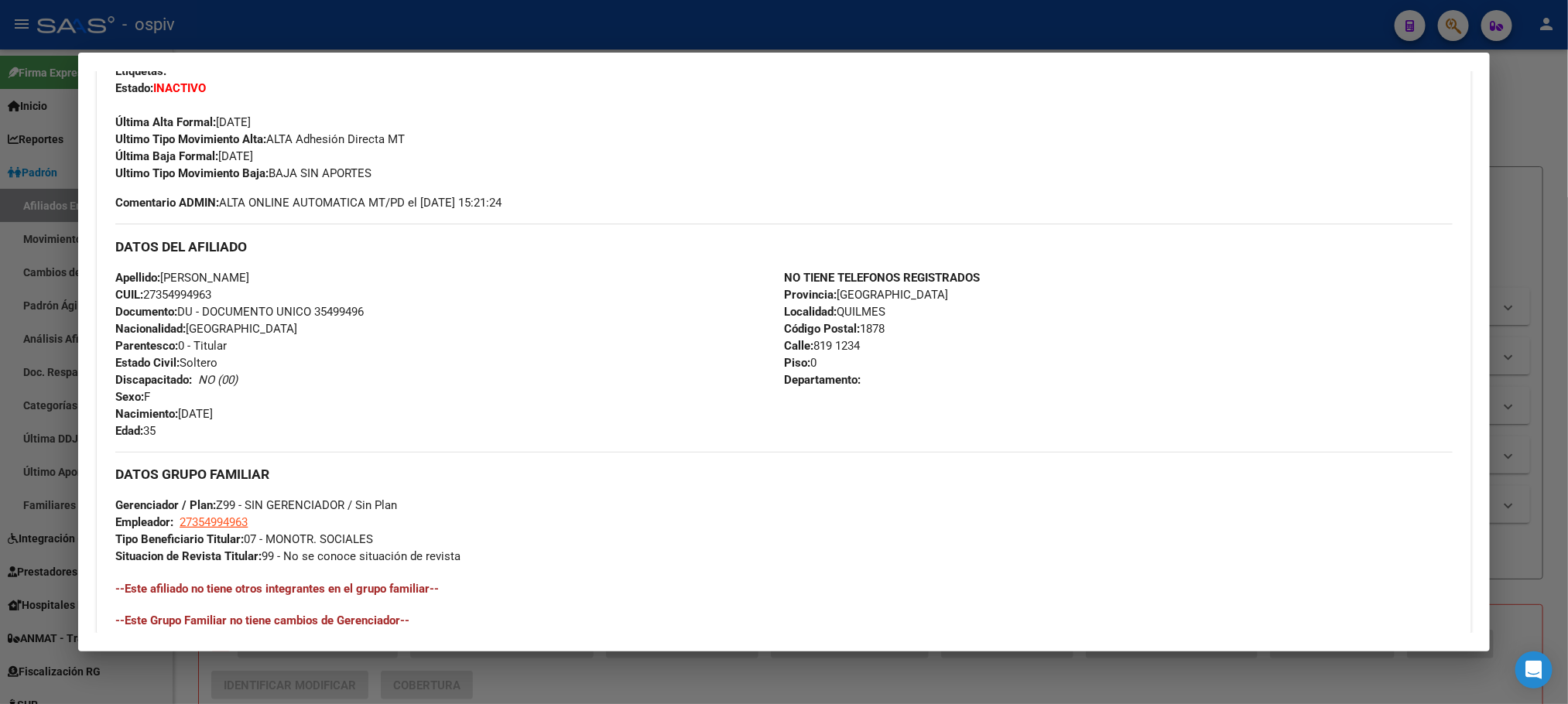
scroll to position [648, 0]
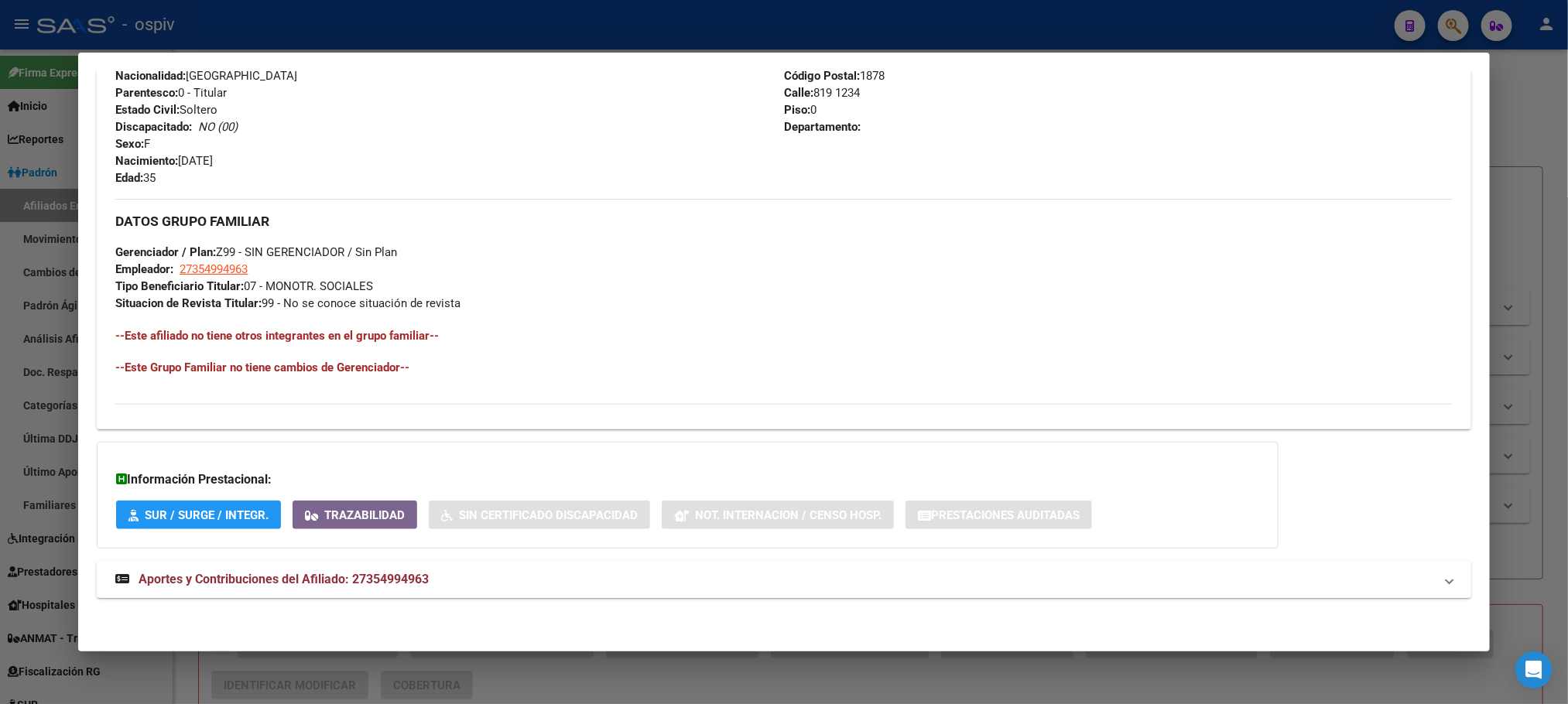
click at [358, 575] on span "Aportes y Contribuciones del Afiliado: 27354994963" at bounding box center [283, 579] width 290 height 15
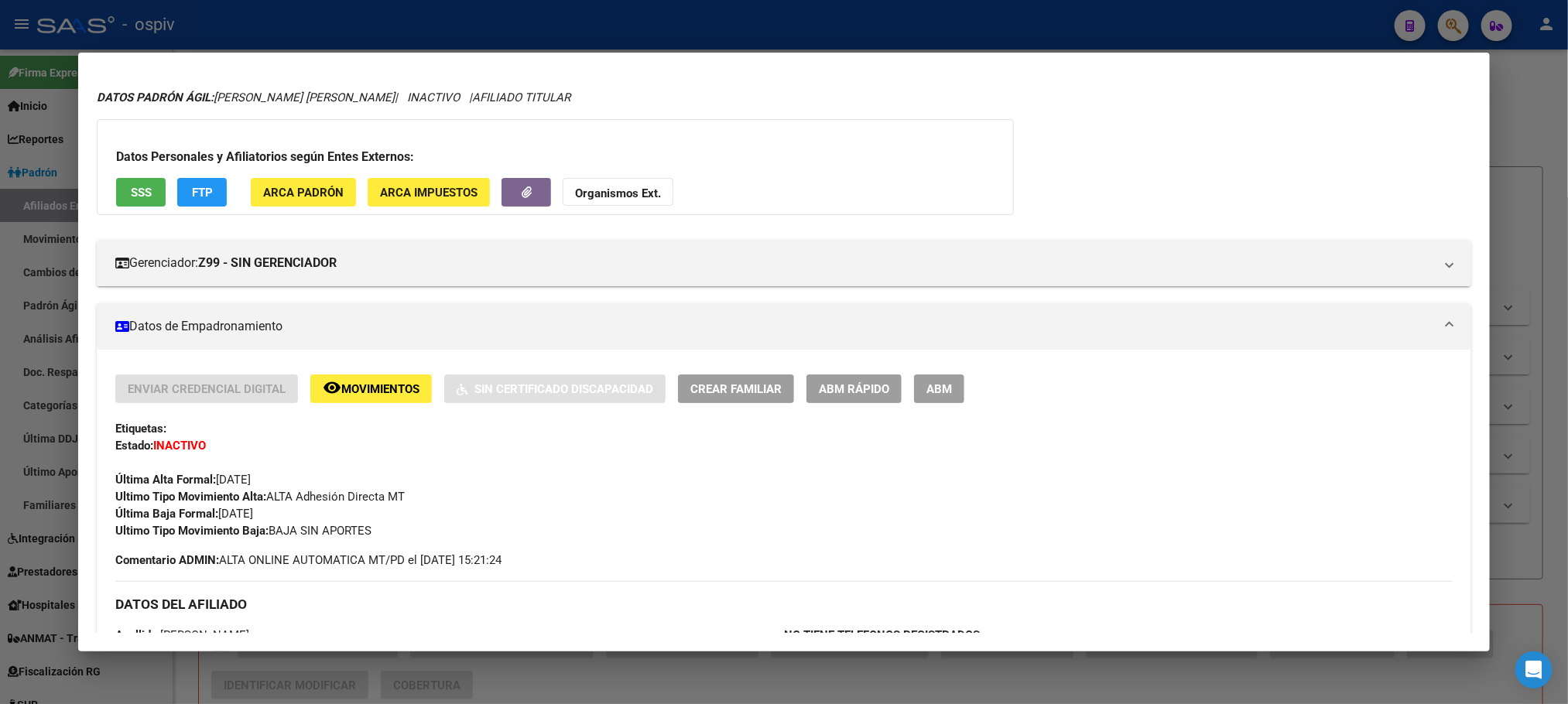
scroll to position [0, 0]
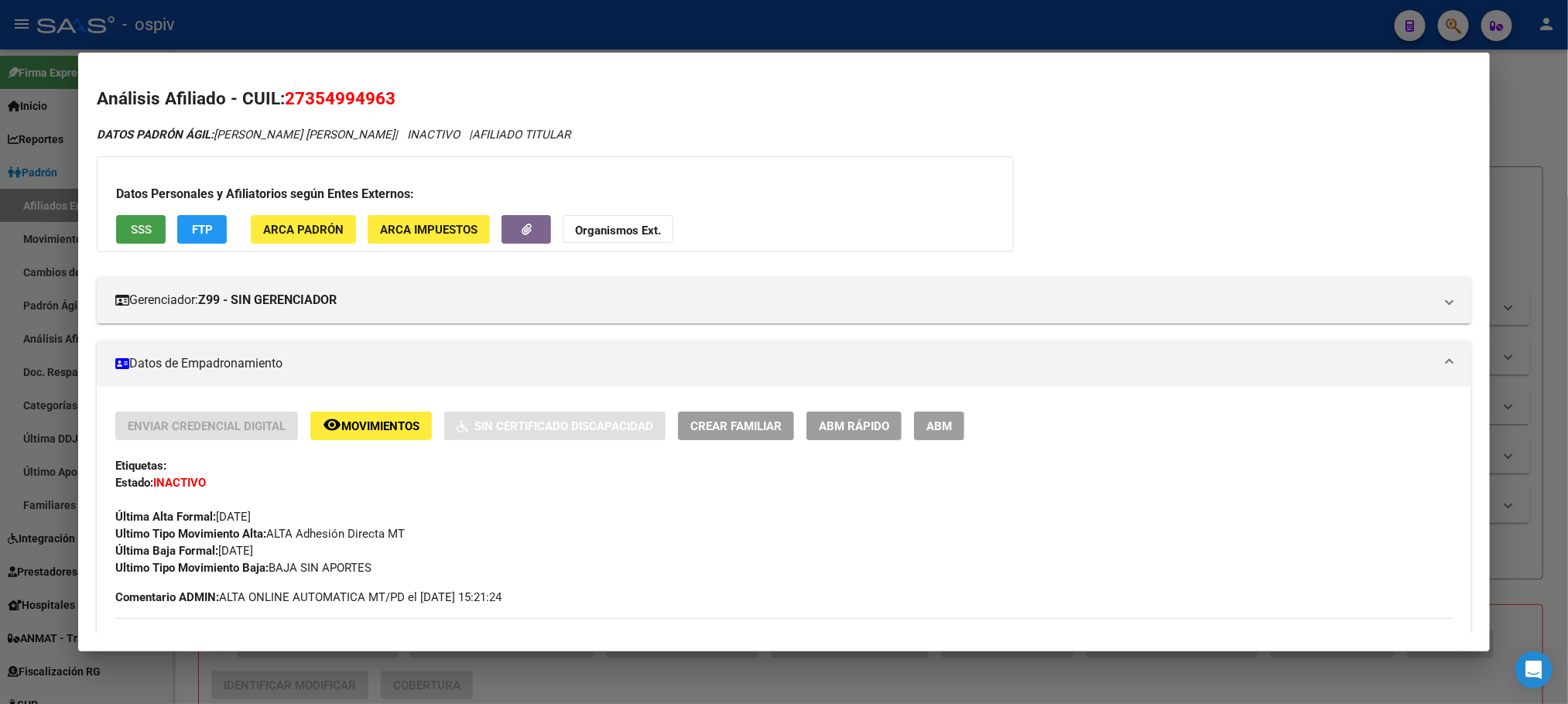
click at [133, 232] on span "SSS" at bounding box center [141, 229] width 21 height 14
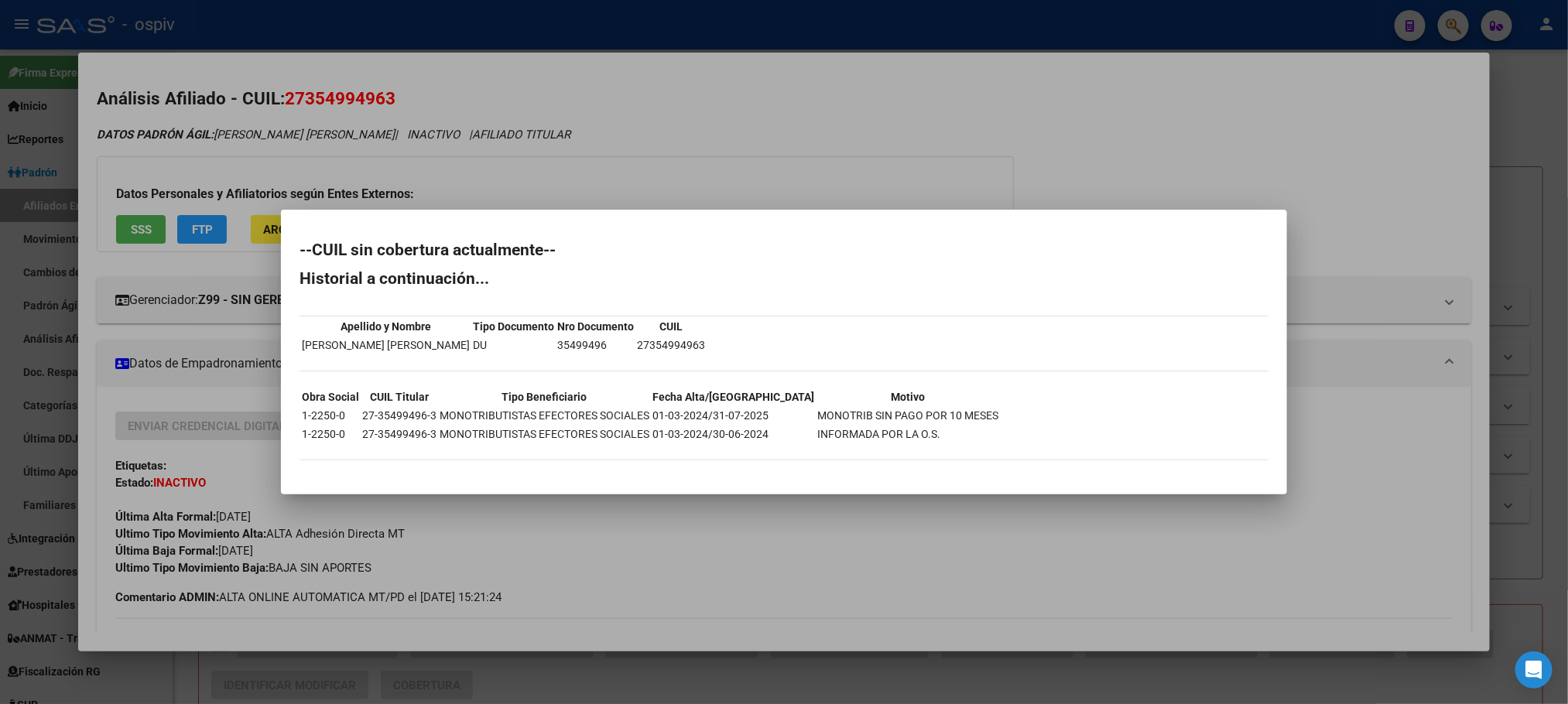
click at [382, 414] on td "27-35499496-3" at bounding box center [399, 415] width 76 height 17
copy td "27-35499496-3"
click at [443, 28] on div at bounding box center [784, 352] width 1568 height 704
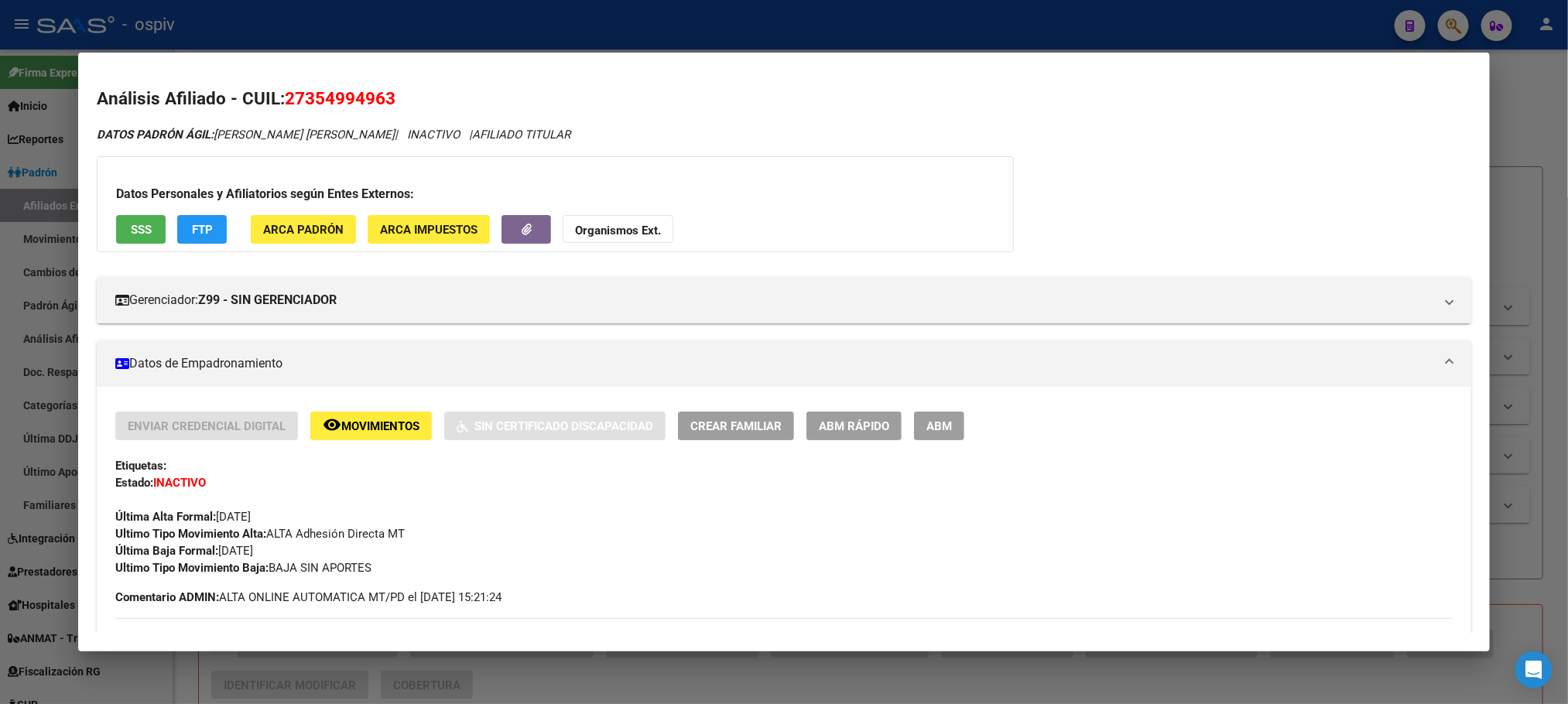
click at [443, 29] on div at bounding box center [784, 352] width 1568 height 704
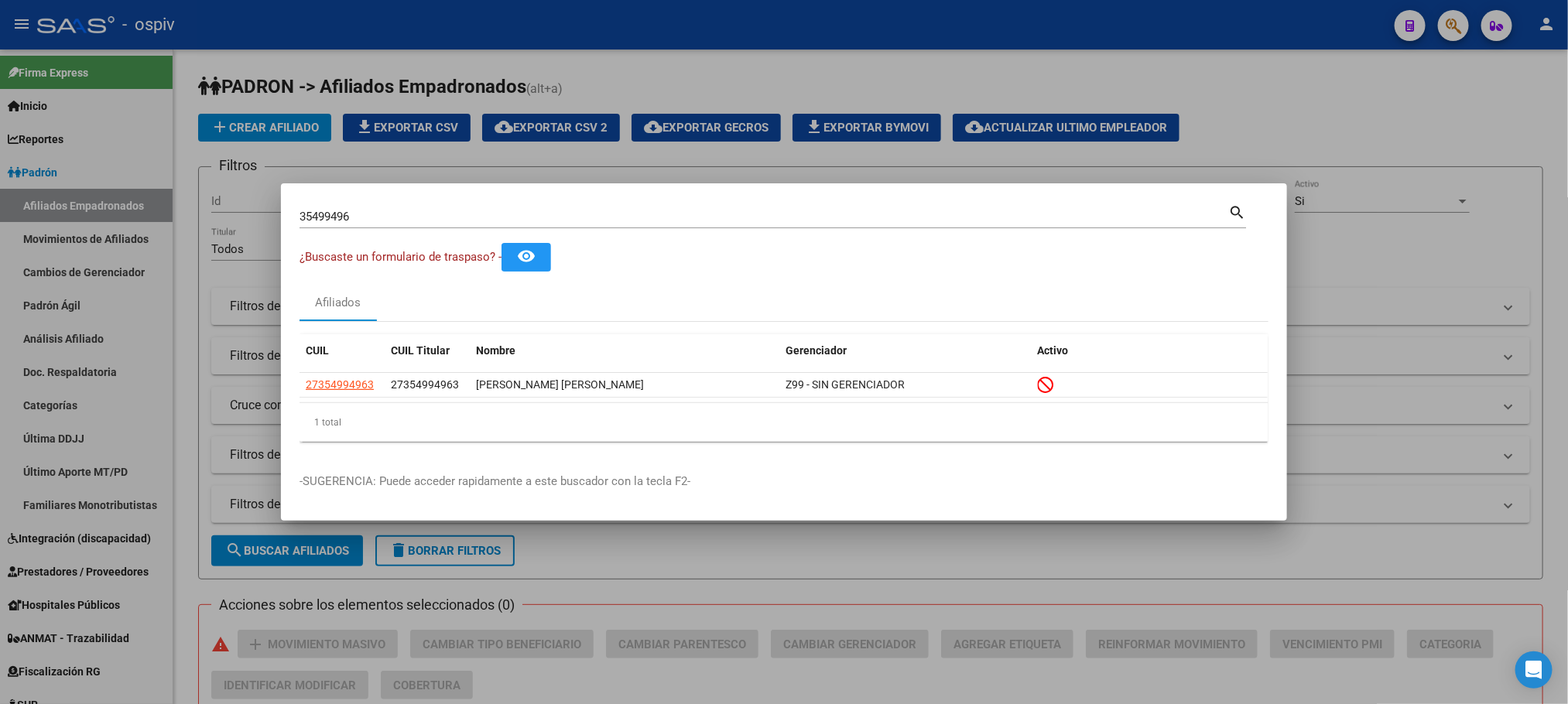
drag, startPoint x: 386, startPoint y: 223, endPoint x: 221, endPoint y: 201, distance: 166.5
click at [221, 201] on div "35499496 Buscar (apellido, dni, cuil, nro traspaso, cuit, obra social) search ¿…" at bounding box center [784, 352] width 1568 height 704
click at [1200, 130] on div at bounding box center [784, 352] width 1568 height 704
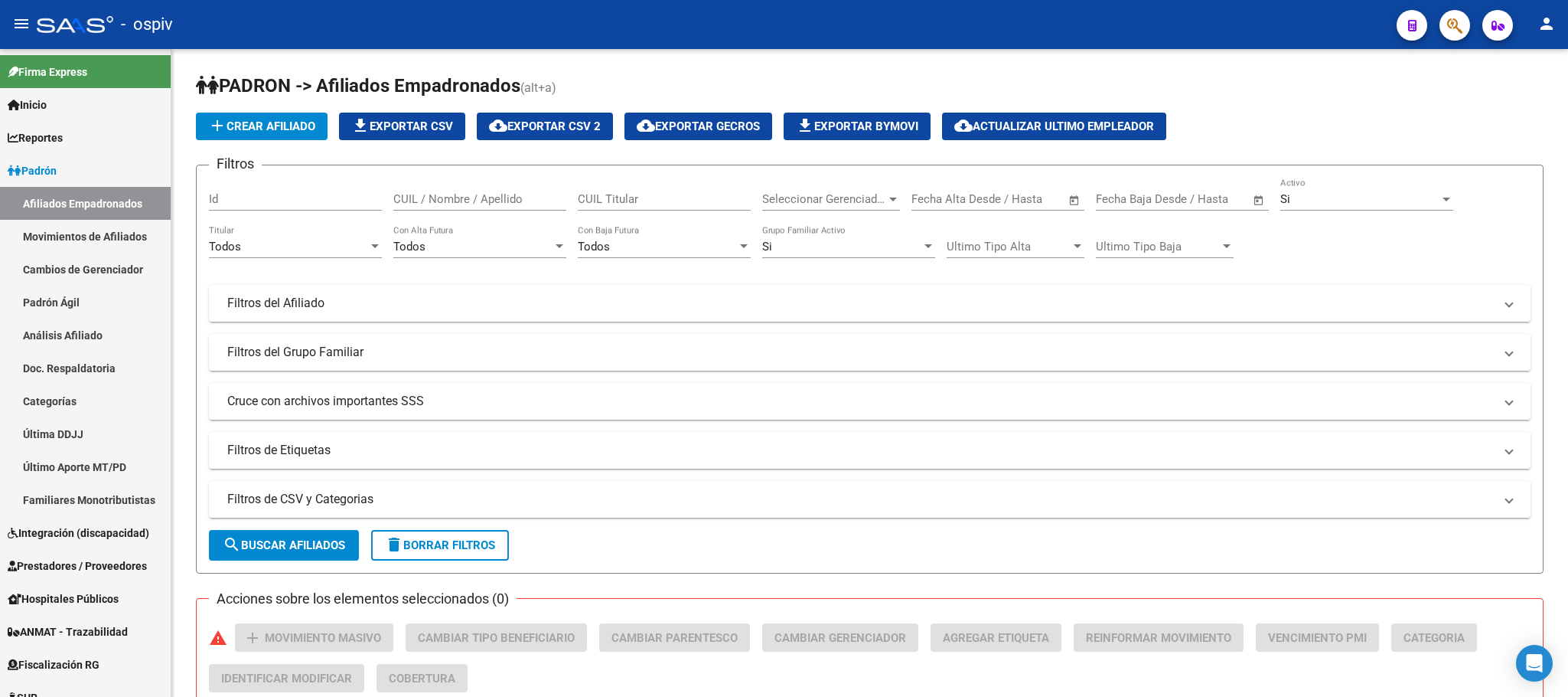
click at [1187, 30] on button "button" at bounding box center [1455, 24] width 30 height 30
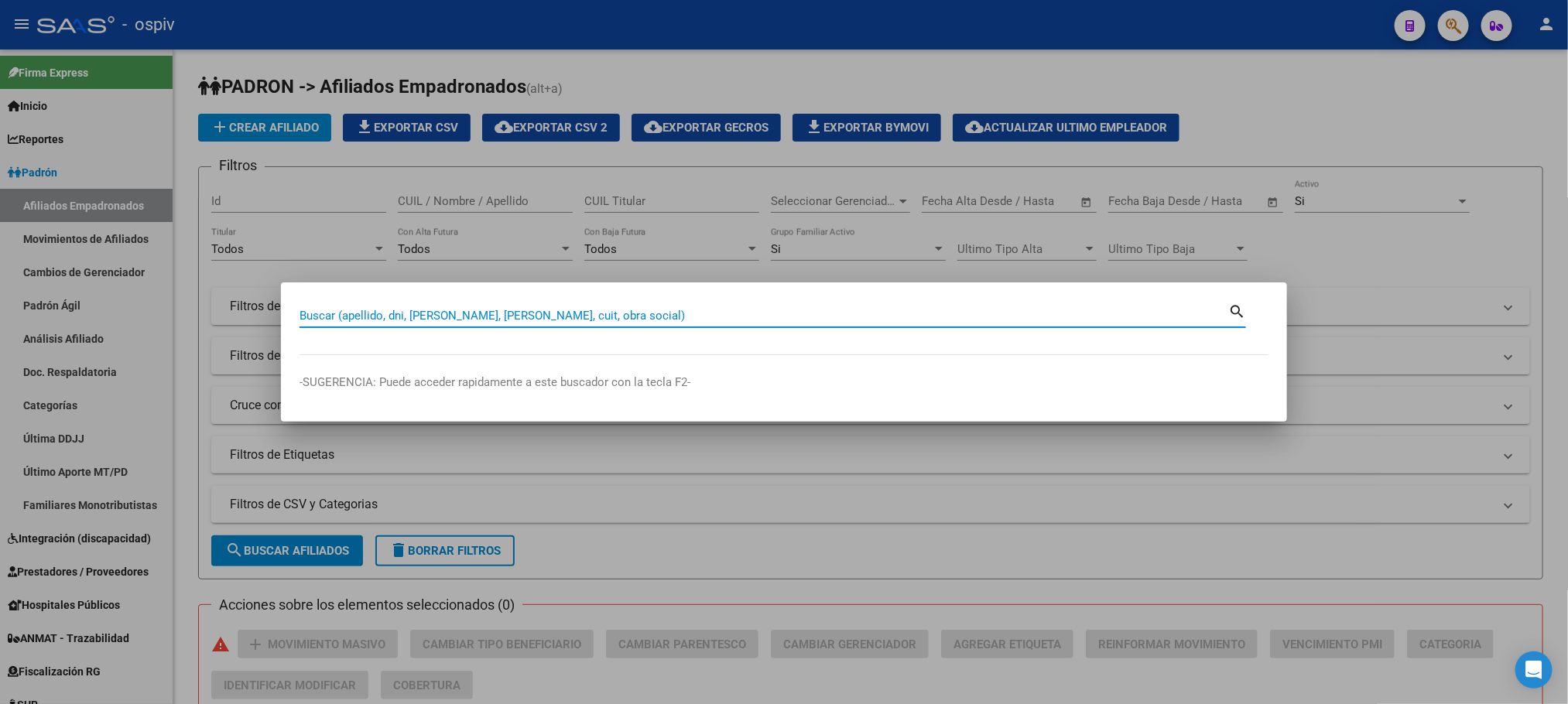
paste input "39920356"
type input "39920356"
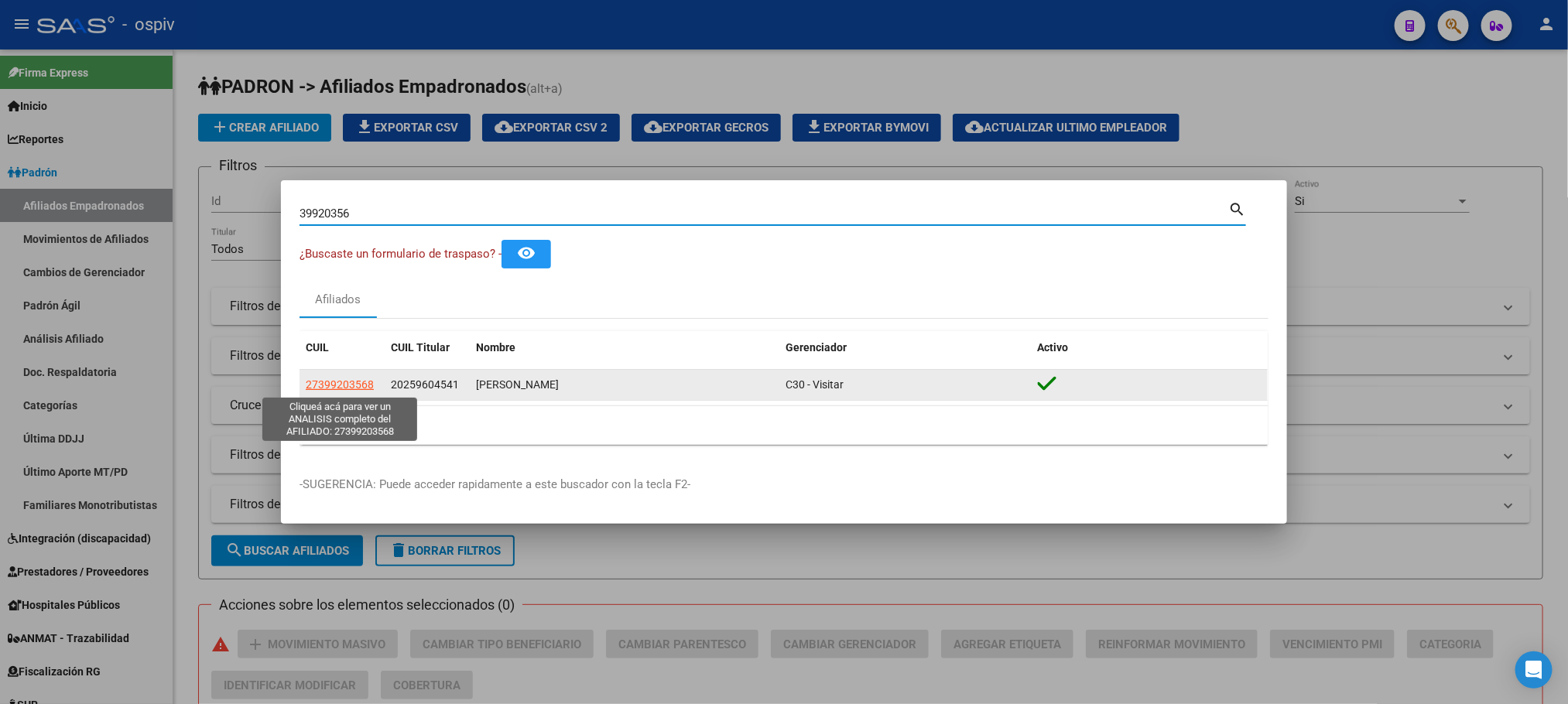
click at [340, 381] on span "27399203568" at bounding box center [340, 384] width 68 height 12
type textarea "27399203568"
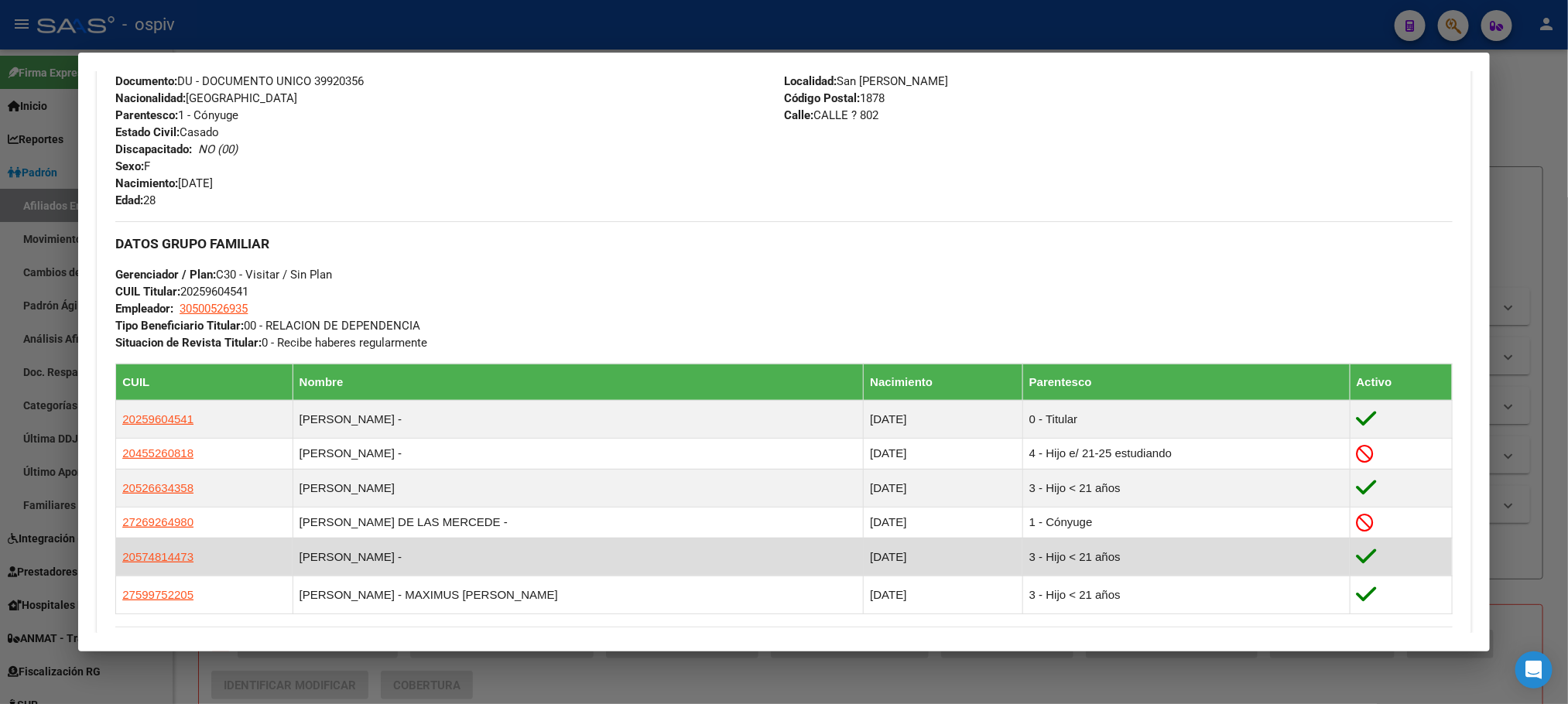
scroll to position [581, 0]
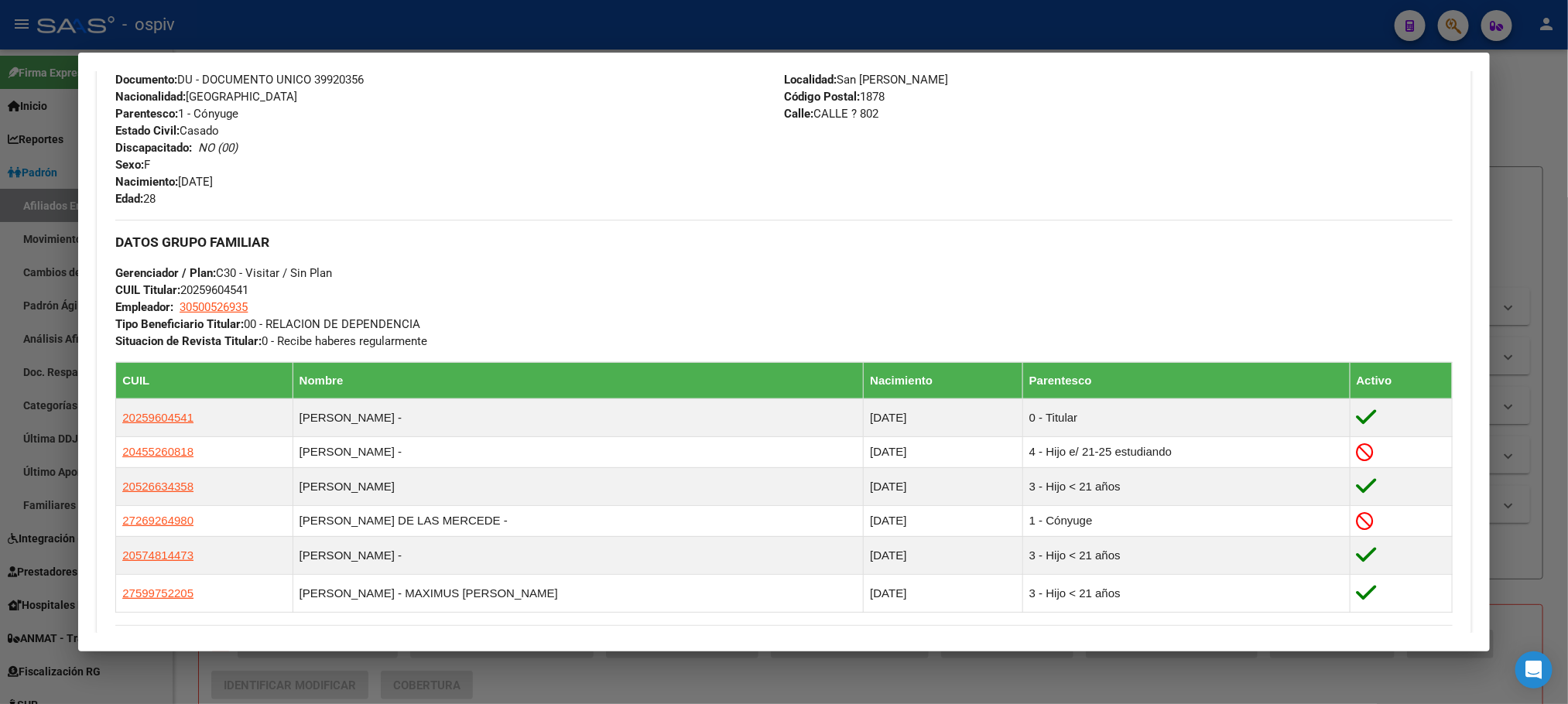
click at [464, 26] on div at bounding box center [784, 352] width 1568 height 704
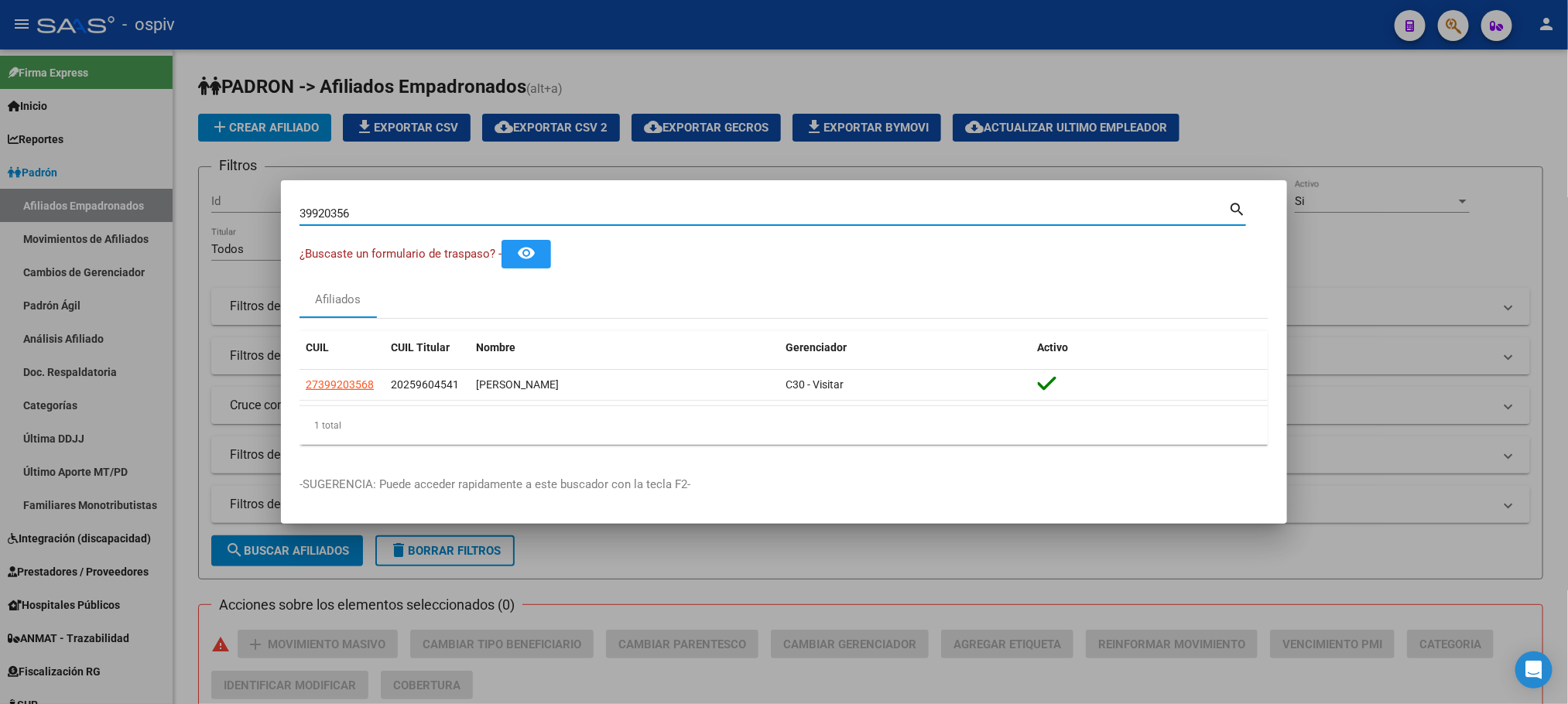
drag, startPoint x: 370, startPoint y: 214, endPoint x: 223, endPoint y: 204, distance: 147.3
click at [200, 208] on div "39920356 Buscar (apellido, dni, cuil, nro traspaso, cuit, obra social) search ¿…" at bounding box center [784, 352] width 1568 height 704
paste input "53534010"
type input "53534010"
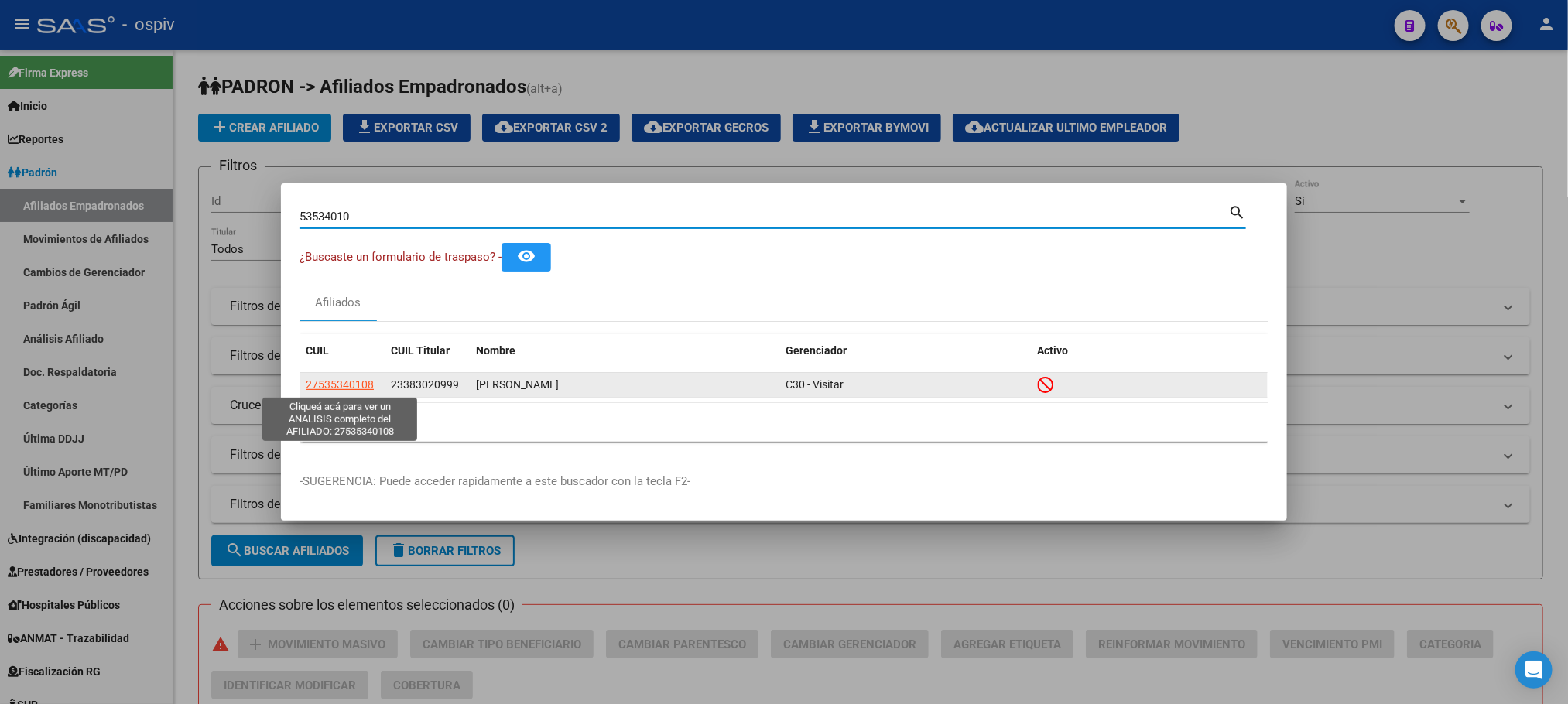
click at [340, 384] on span "27535340108" at bounding box center [340, 384] width 68 height 12
type textarea "27535340108"
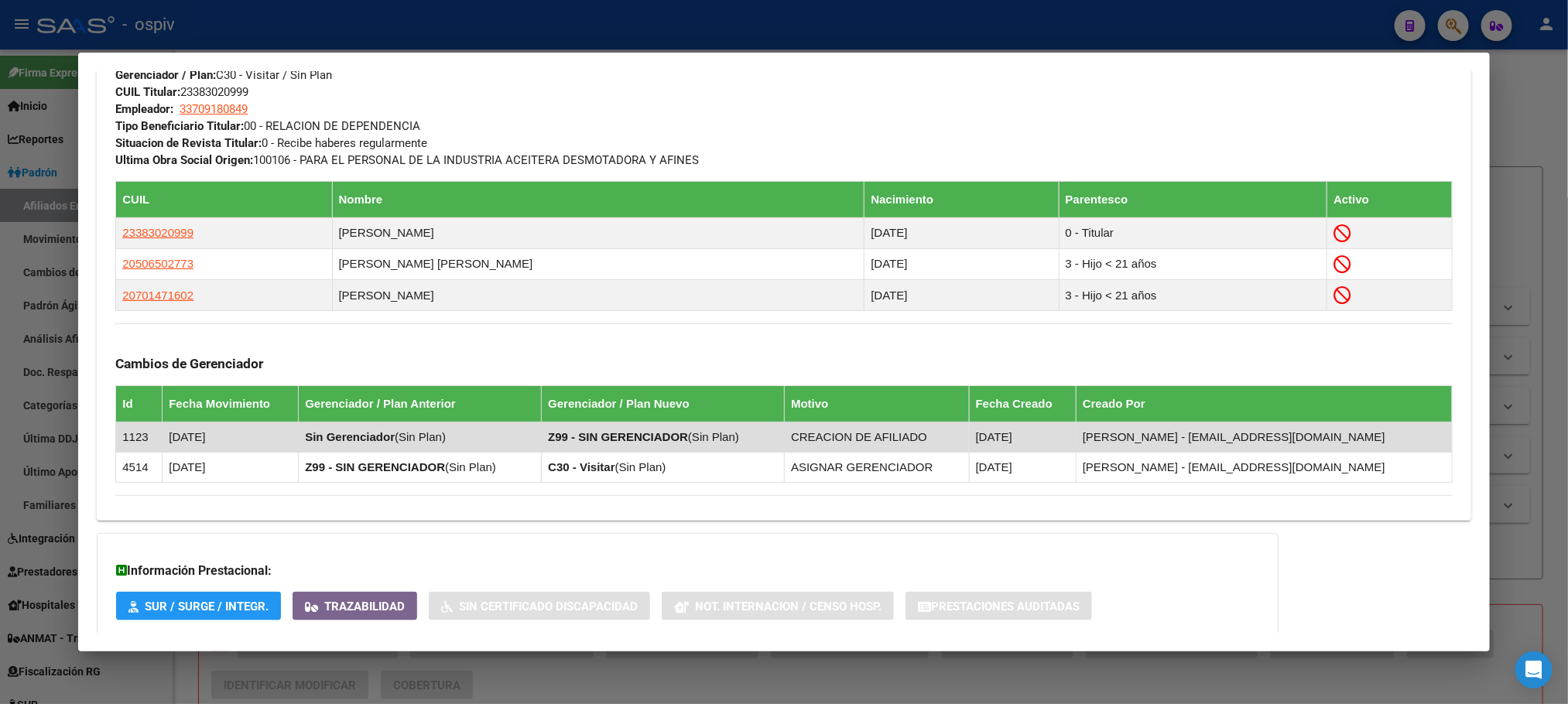
scroll to position [947, 0]
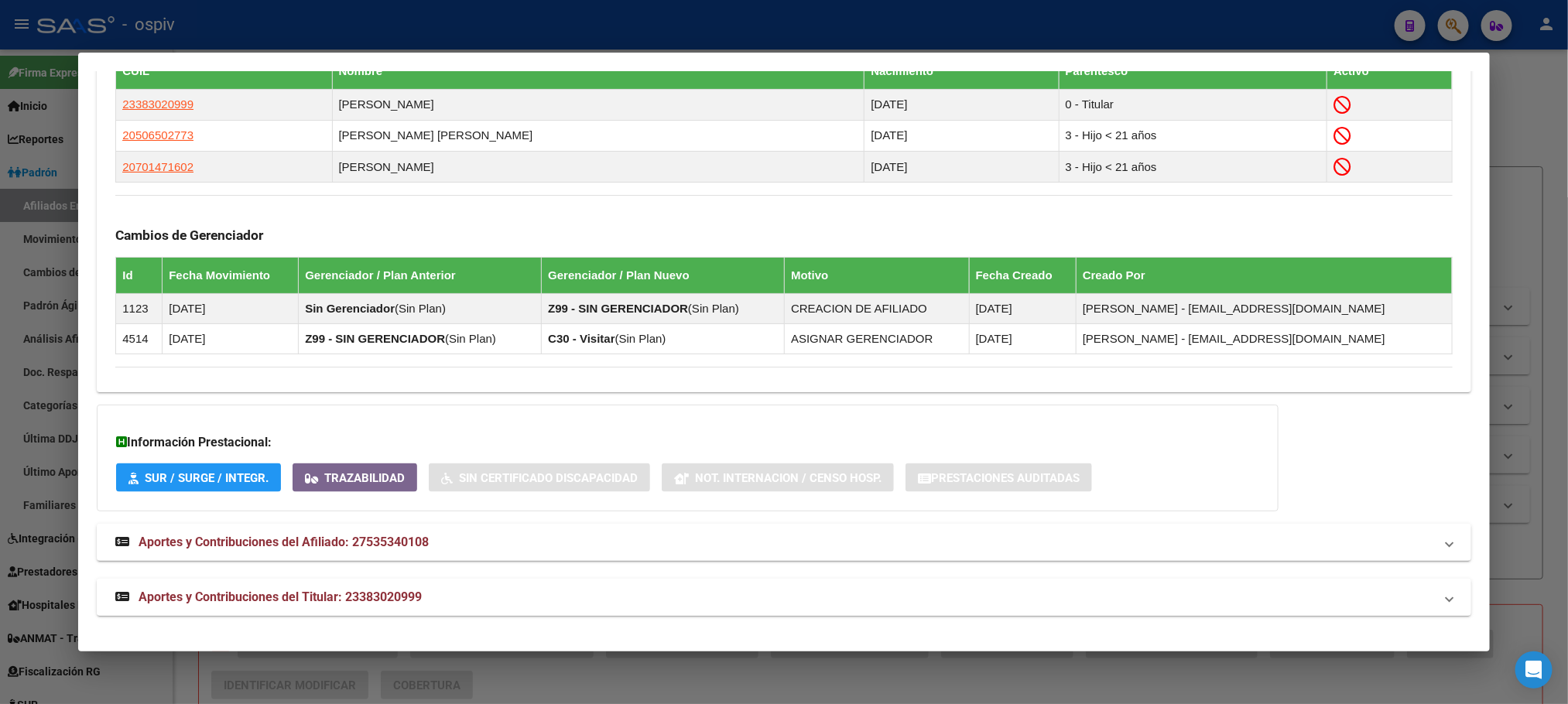
click at [400, 595] on span "Aportes y Contribuciones del Titular: 23383020999" at bounding box center [279, 596] width 283 height 15
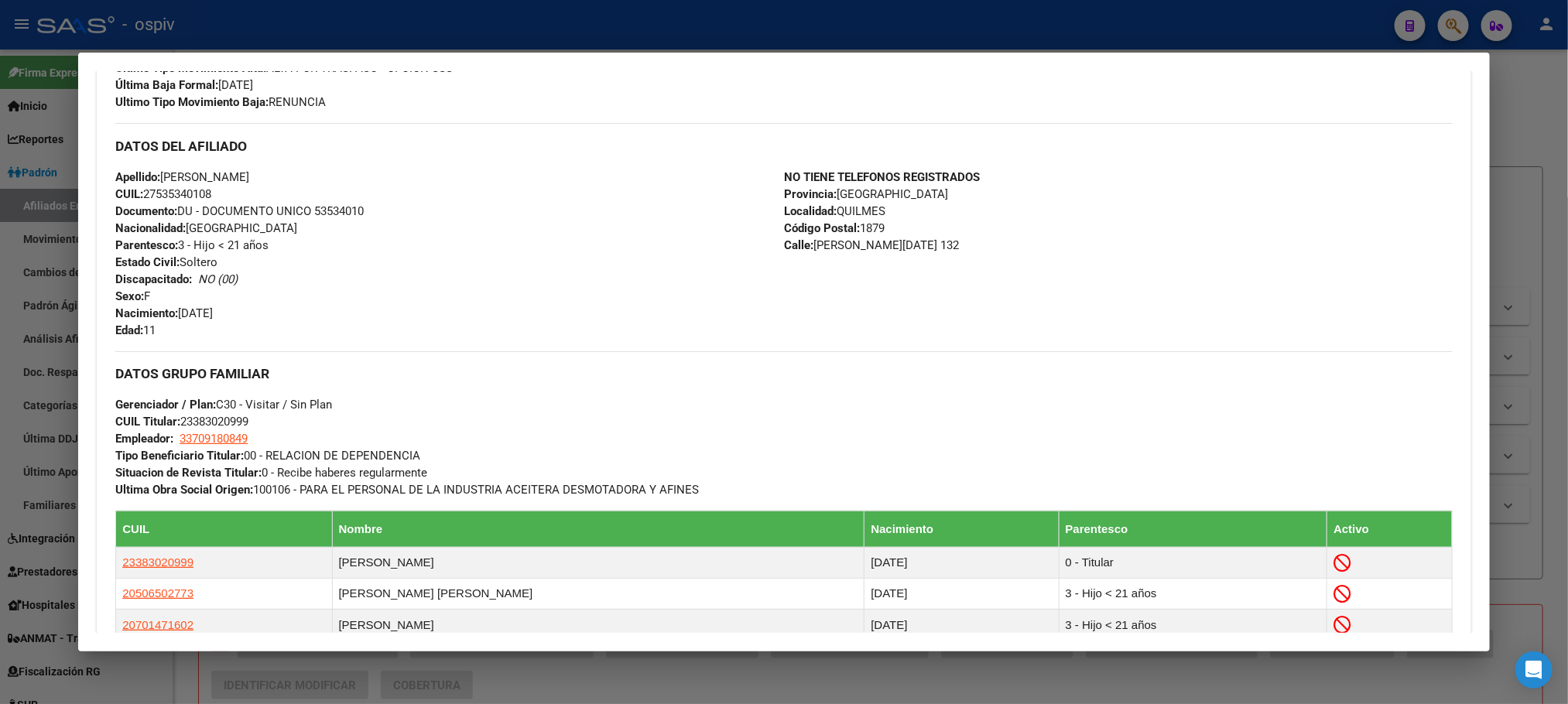
scroll to position [18, 0]
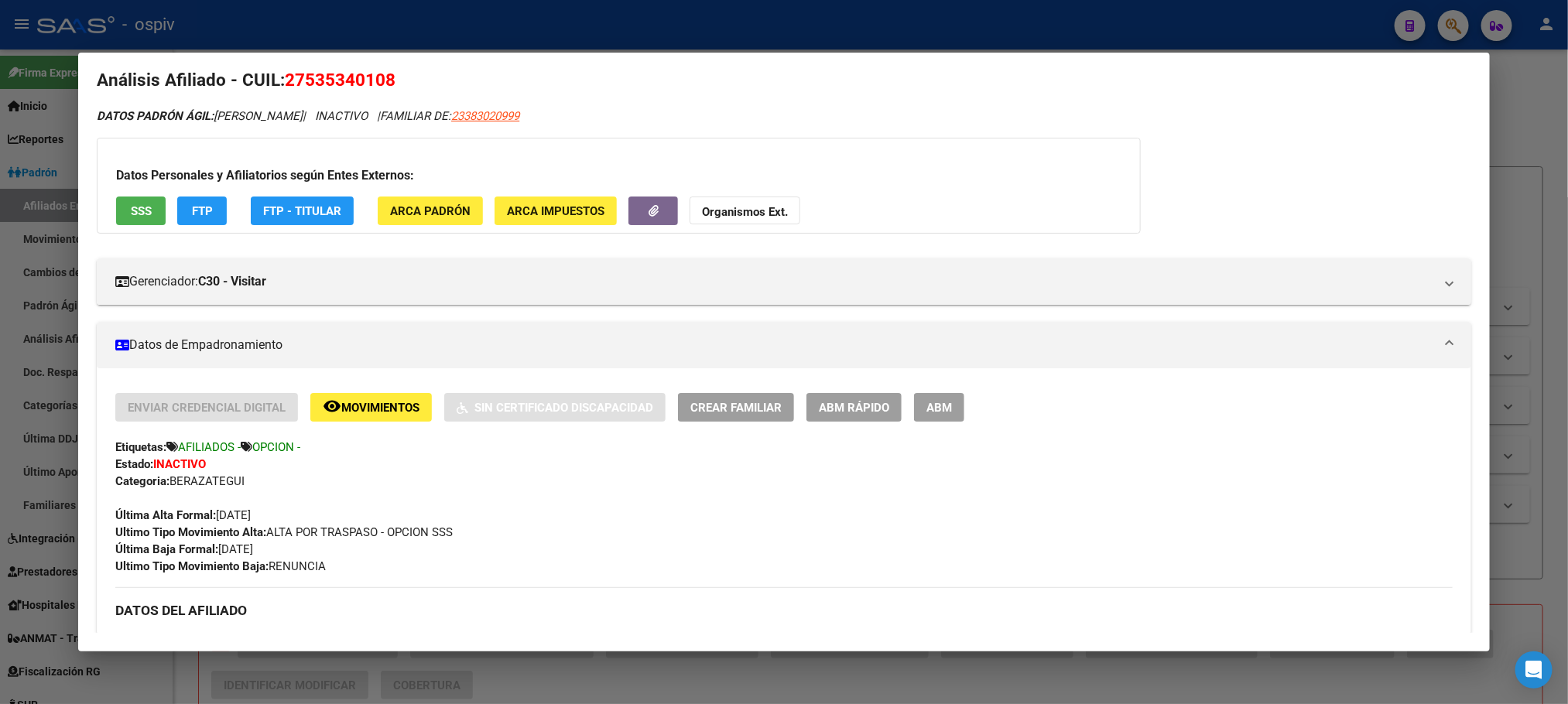
click at [370, 22] on div at bounding box center [784, 352] width 1568 height 704
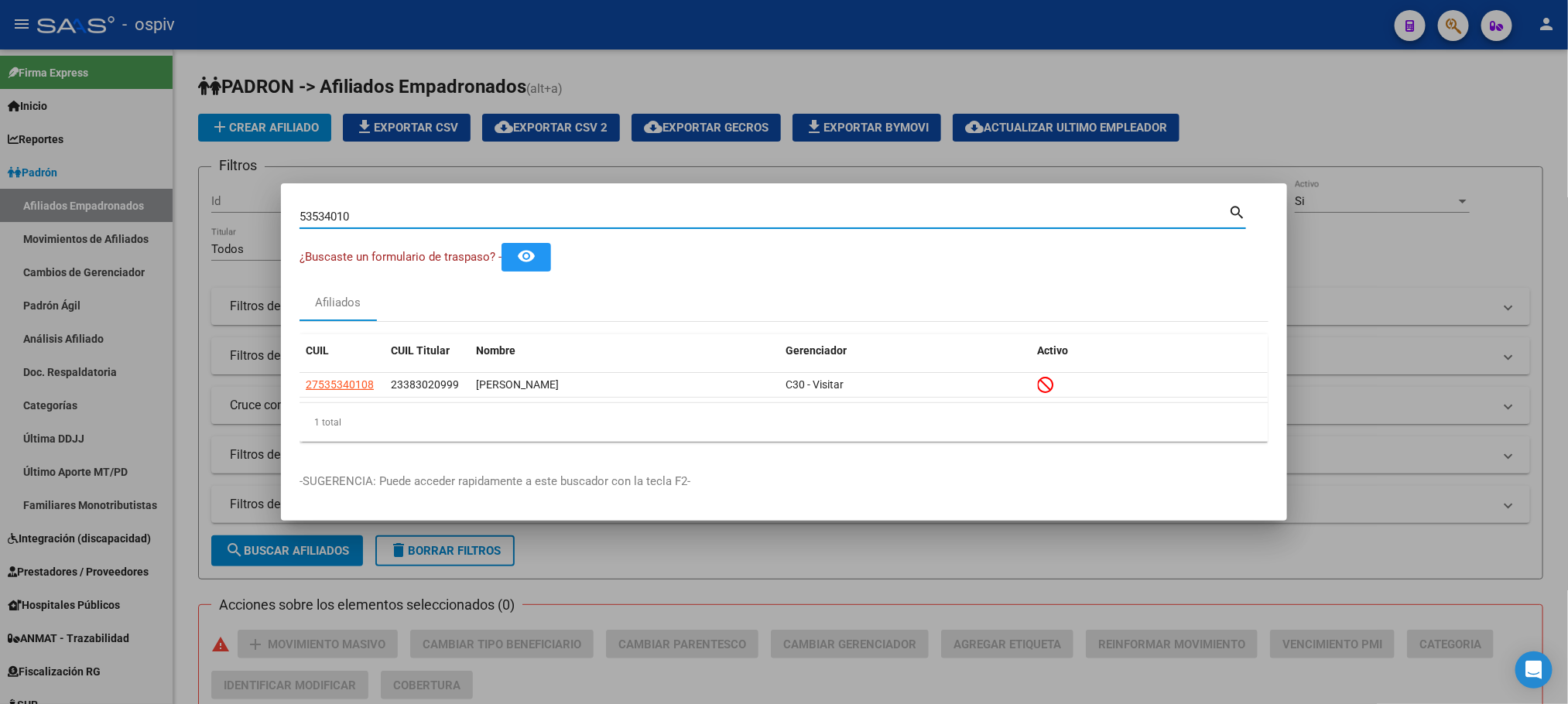
drag, startPoint x: 353, startPoint y: 219, endPoint x: 226, endPoint y: 208, distance: 127.5
click at [226, 208] on div "53534010 Buscar (apellido, dni, cuil, nro traspaso, cuit, obra social) search ¿…" at bounding box center [784, 352] width 1568 height 704
paste input "1144228"
type input "51144228"
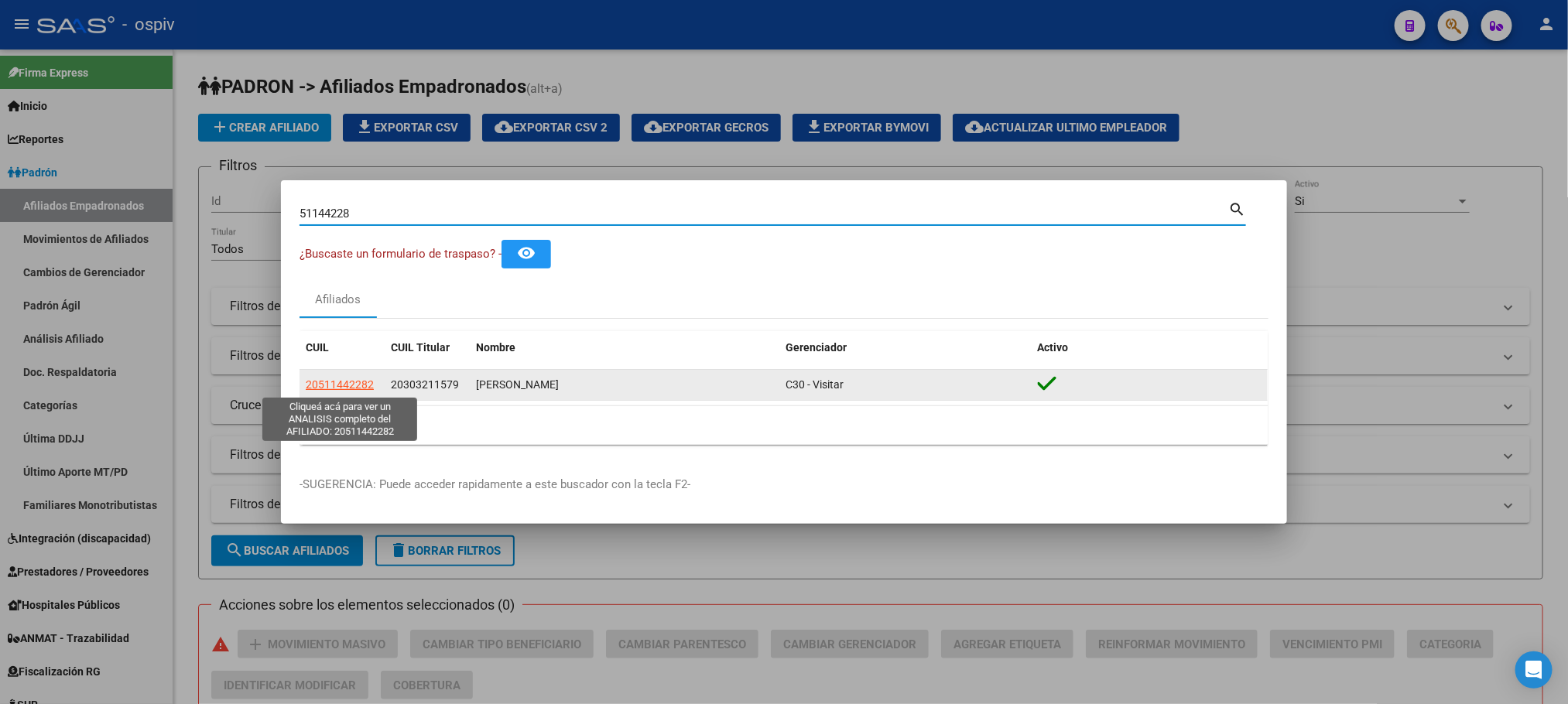
click at [328, 379] on span "20511442282" at bounding box center [340, 384] width 68 height 12
type textarea "20511442282"
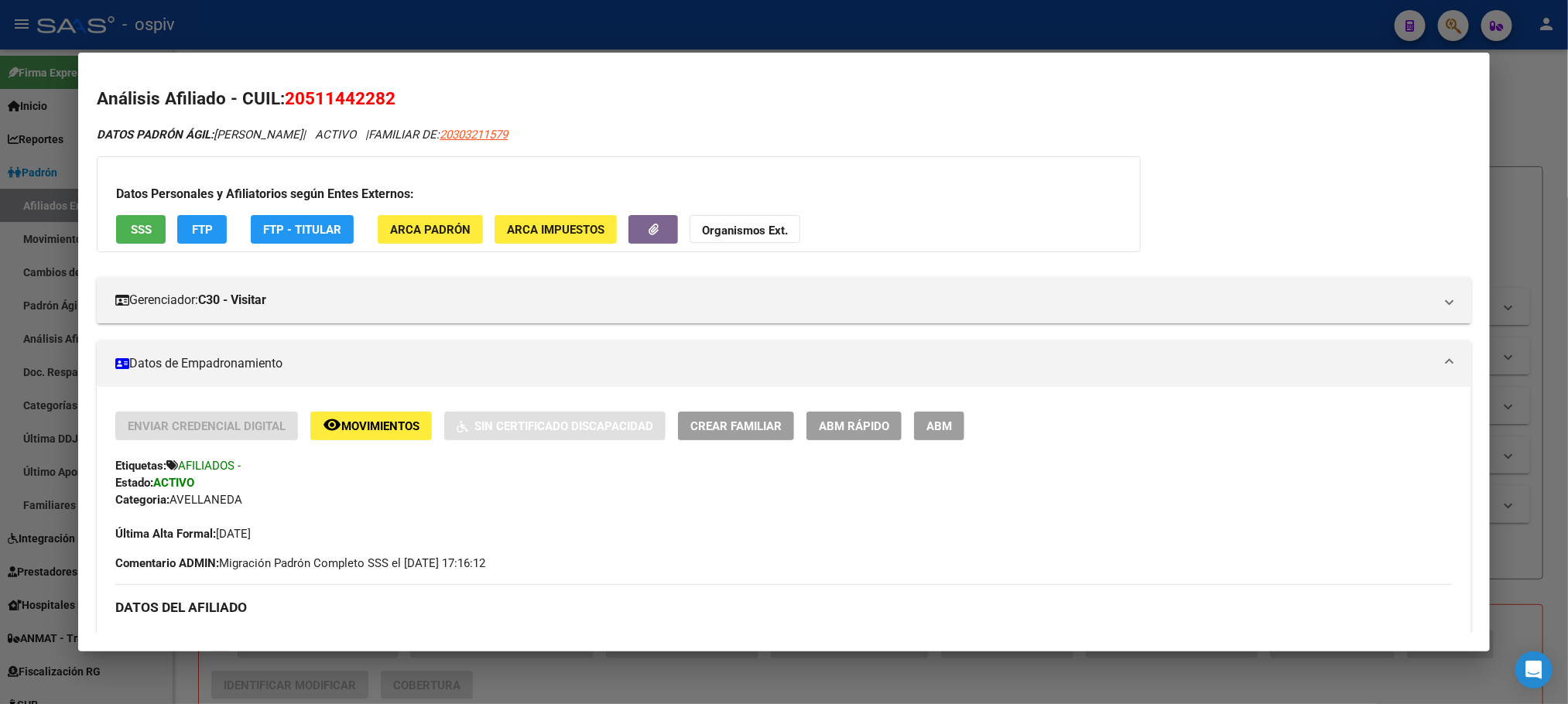
click at [492, 18] on div at bounding box center [784, 352] width 1568 height 704
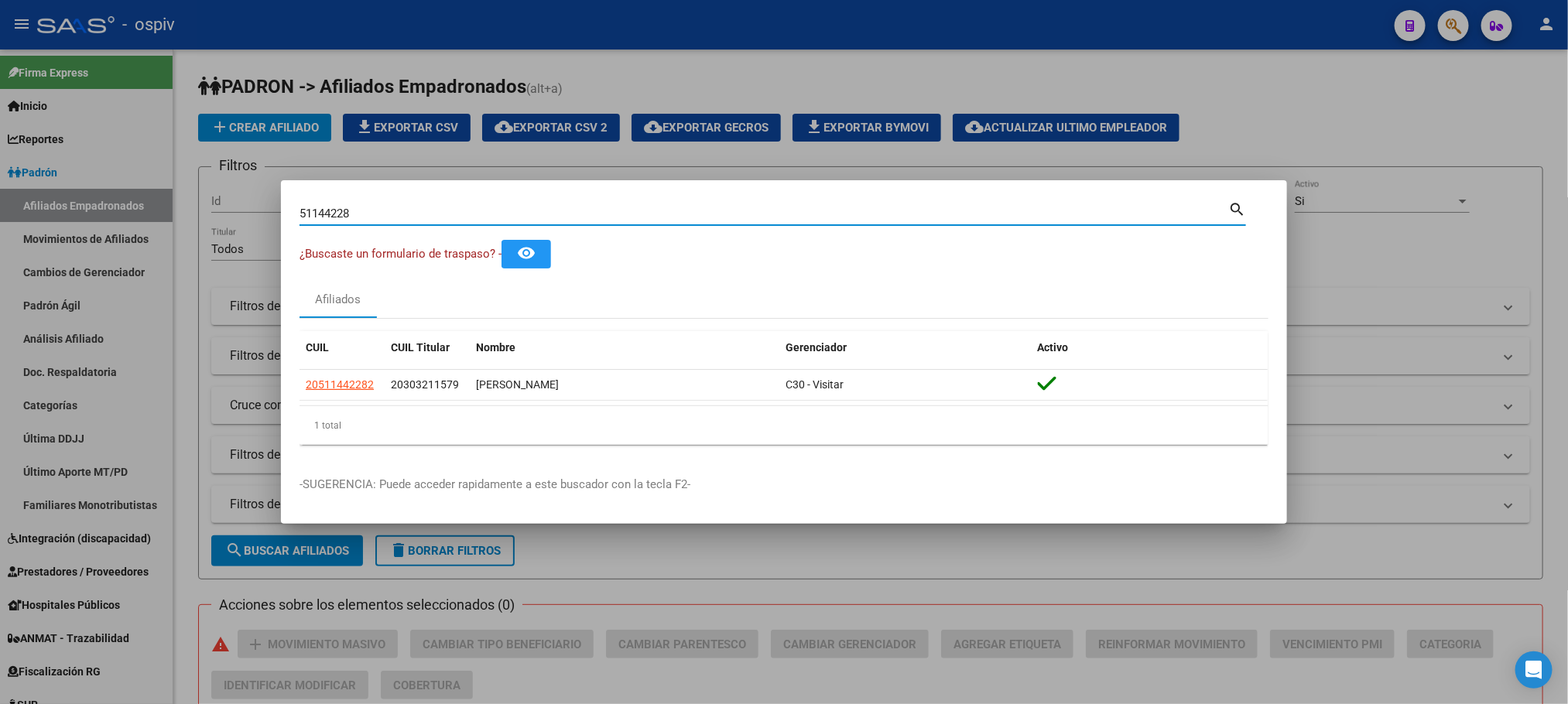
drag, startPoint x: 340, startPoint y: 208, endPoint x: 209, endPoint y: 200, distance: 131.2
click at [211, 201] on div "51144228 Buscar (apellido, dni, cuil, nro traspaso, cuit, obra social) search ¿…" at bounding box center [784, 352] width 1568 height 704
paste input "9827494"
type input "59827494"
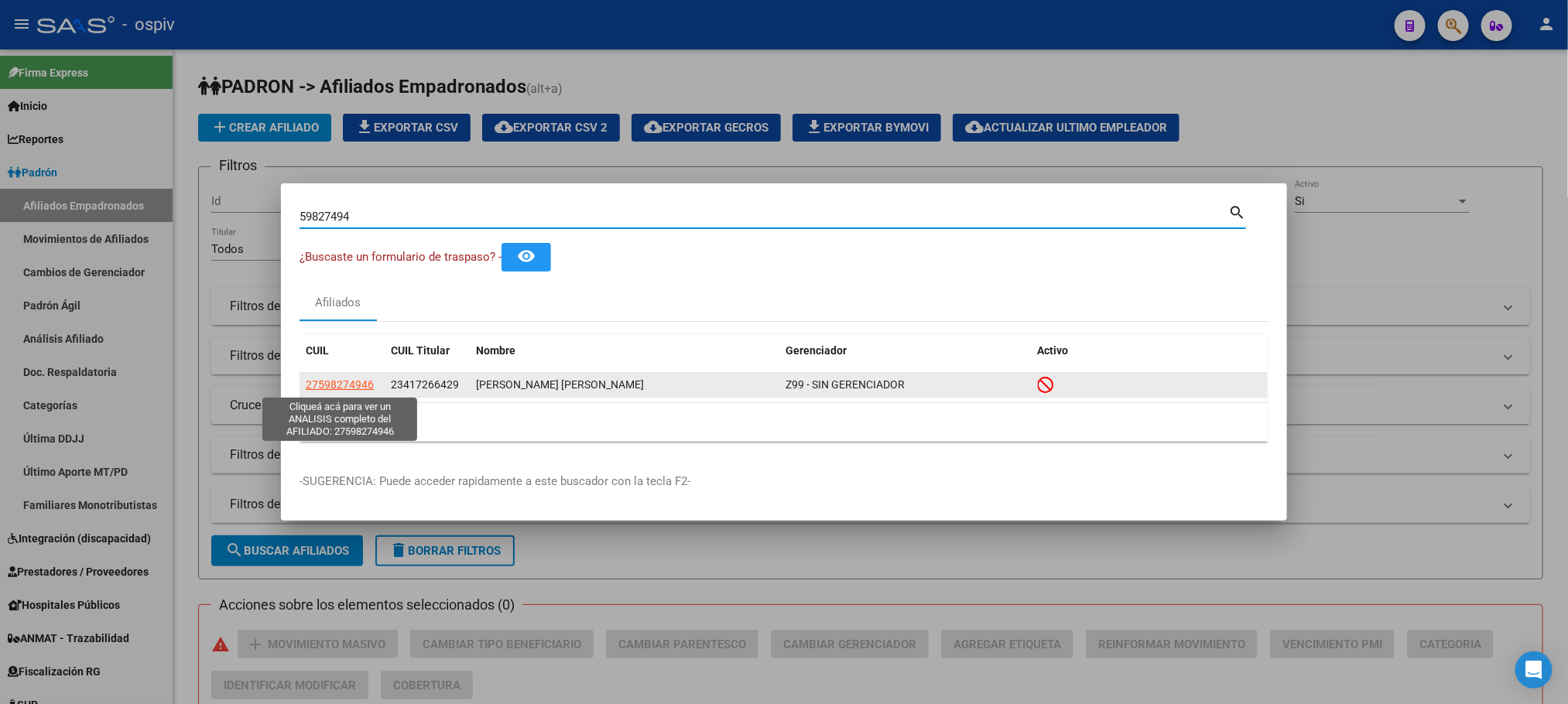
click at [358, 379] on span "27598274946" at bounding box center [340, 384] width 68 height 12
type textarea "27598274946"
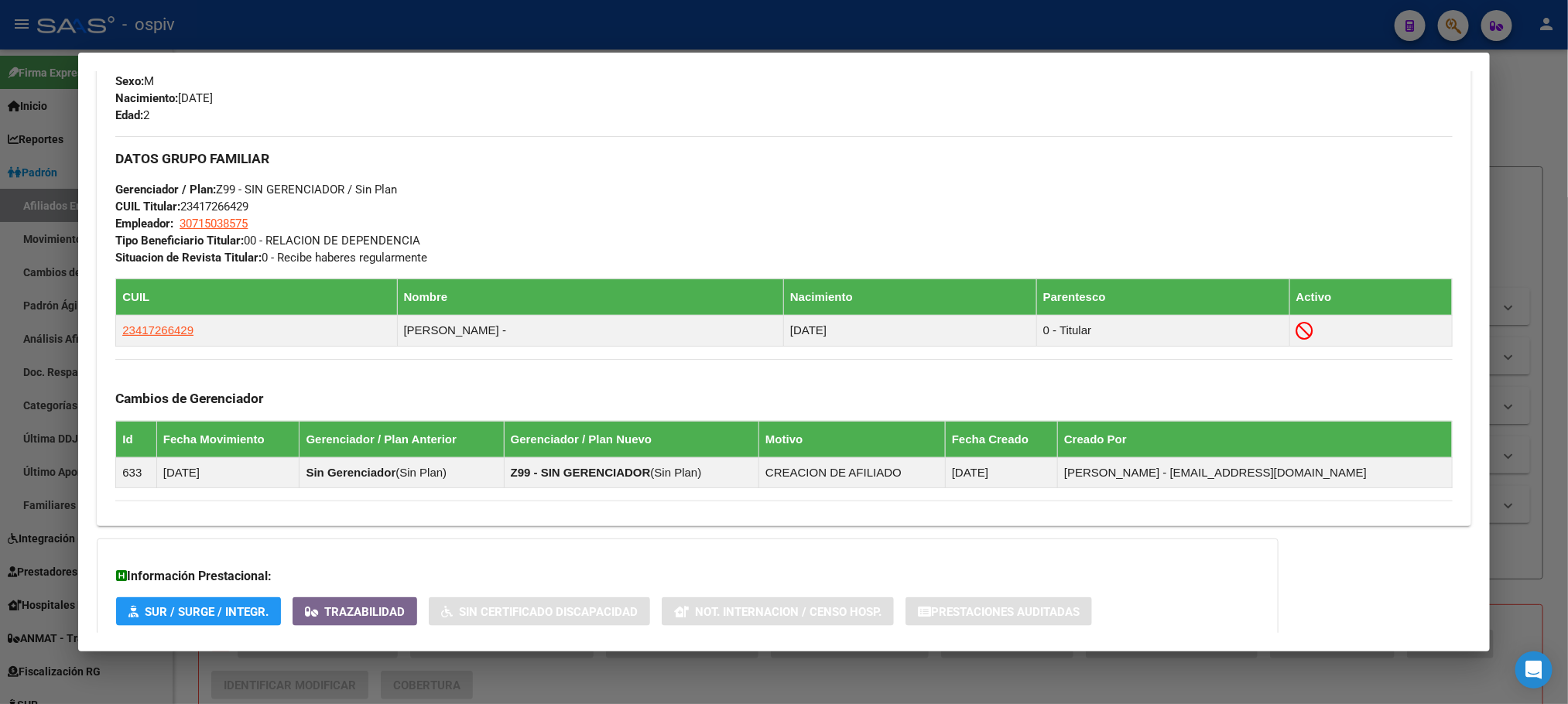
scroll to position [820, 0]
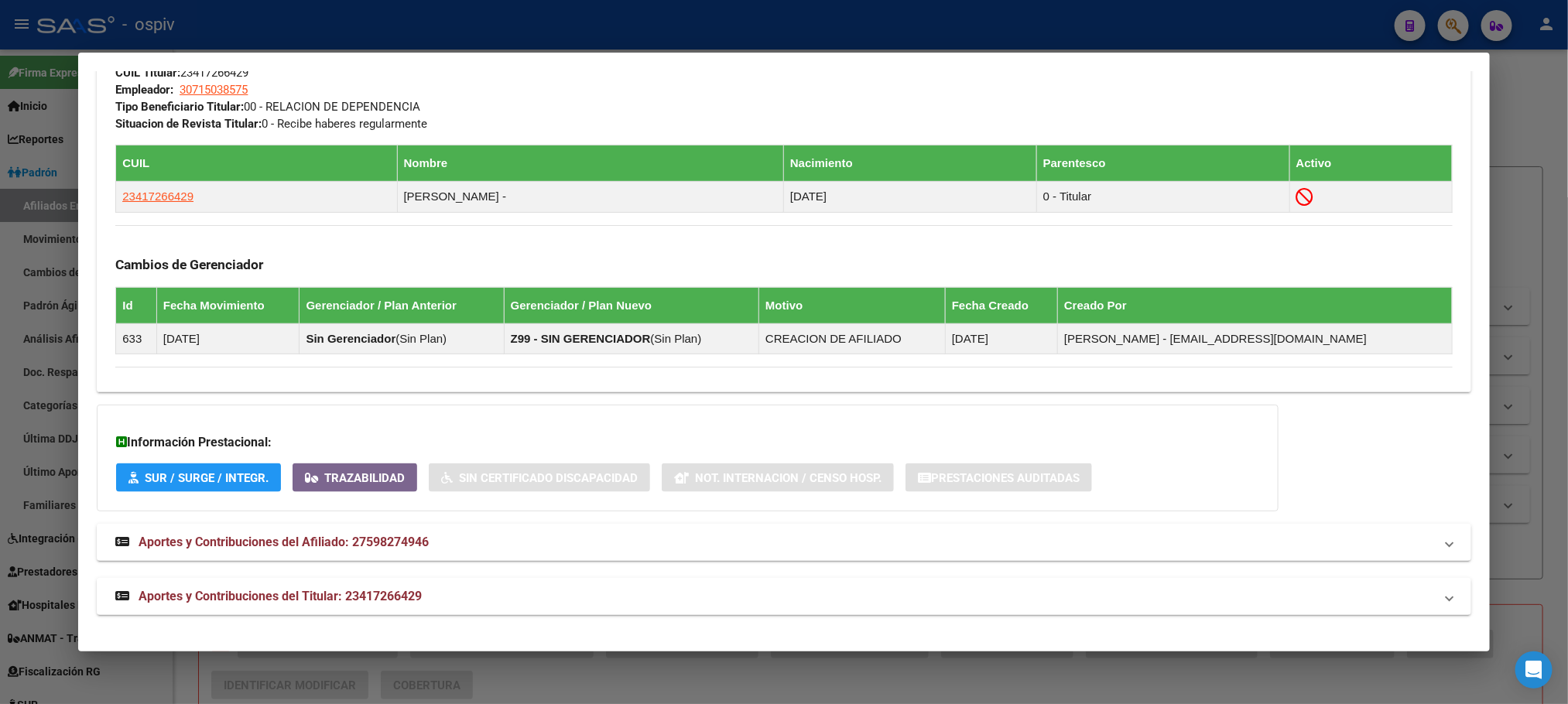
click at [534, 8] on div at bounding box center [784, 352] width 1568 height 704
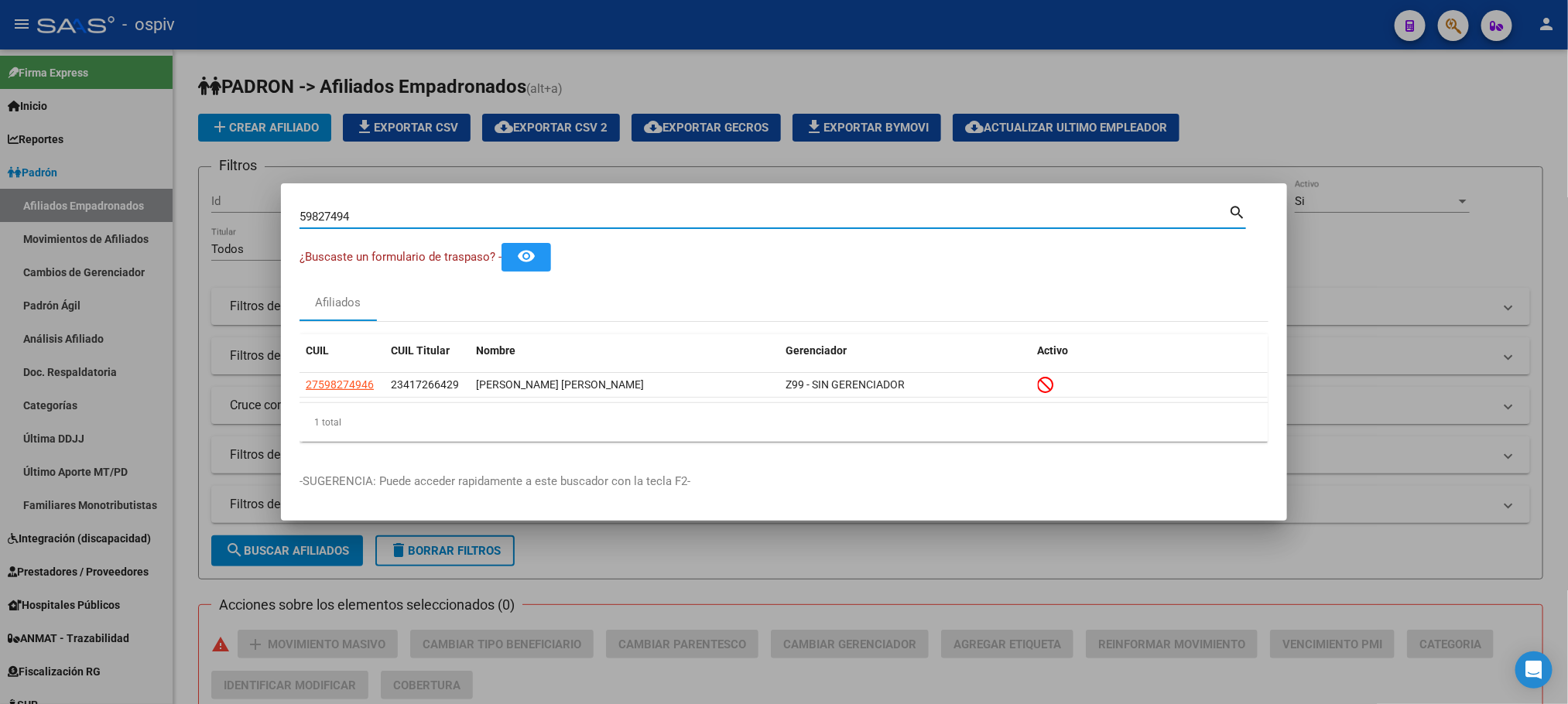
drag, startPoint x: 395, startPoint y: 218, endPoint x: 89, endPoint y: 193, distance: 307.0
click at [89, 194] on div "59827494 Buscar (apellido, dni, cuil, nro traspaso, cuit, obra social) search ¿…" at bounding box center [784, 352] width 1568 height 704
paste input "70147160"
type input "70147160"
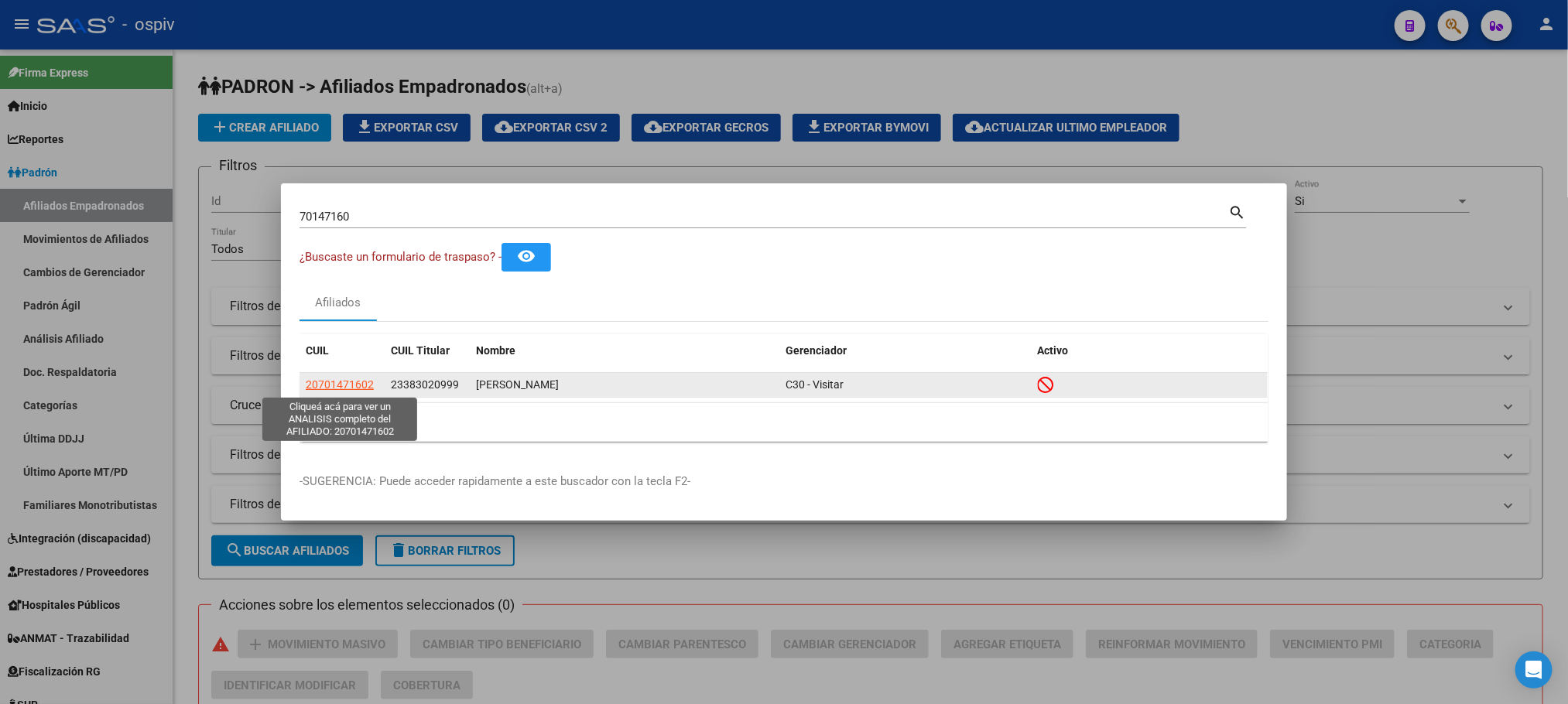
click at [326, 383] on span "20701471602" at bounding box center [340, 384] width 68 height 12
type textarea "20701471602"
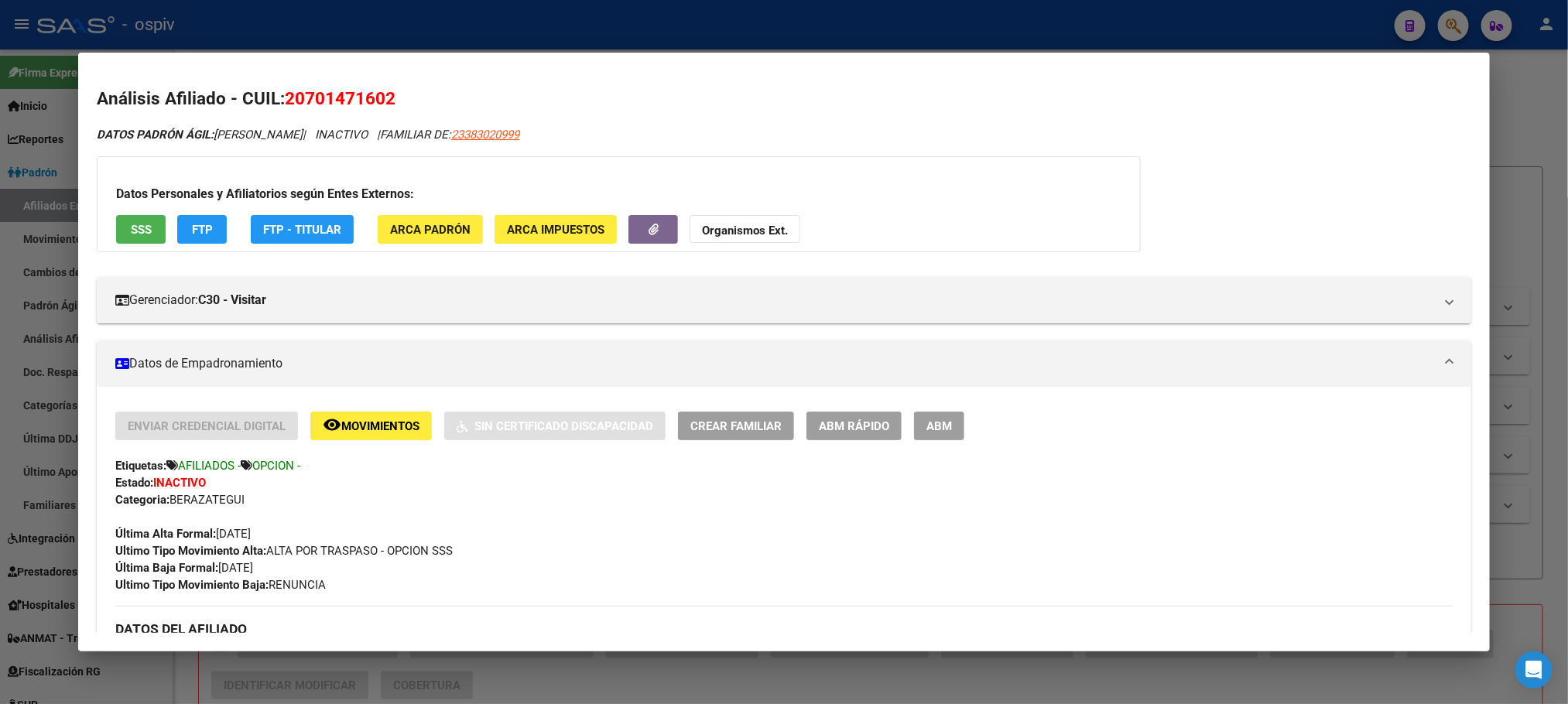
click at [367, 28] on div at bounding box center [784, 352] width 1568 height 704
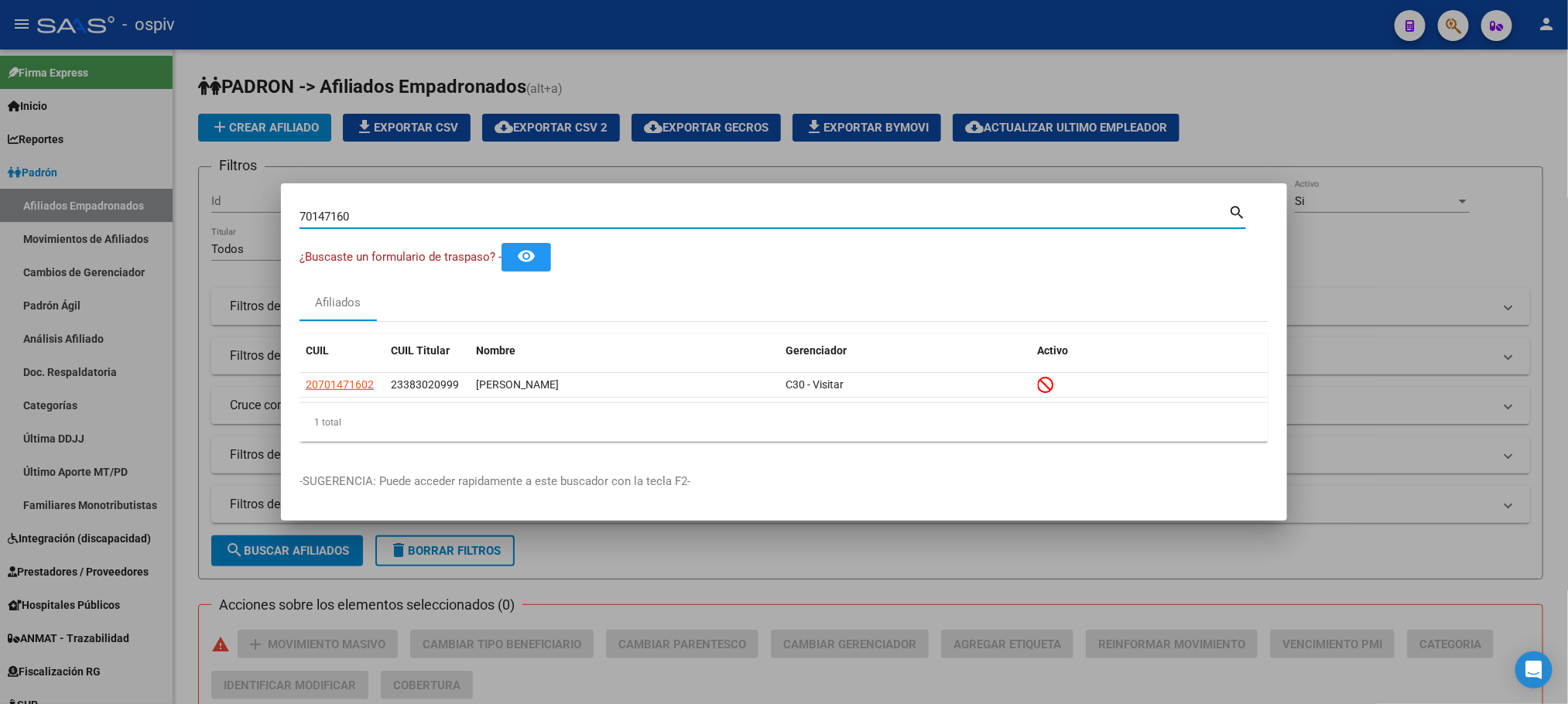
drag, startPoint x: 360, startPoint y: 214, endPoint x: 173, endPoint y: 209, distance: 187.1
click at [173, 209] on div "70147160 Buscar (apellido, dni, cuil, nro traspaso, cuit, obra social) search ¿…" at bounding box center [784, 352] width 1568 height 704
paste input "3798441"
type input "37984410"
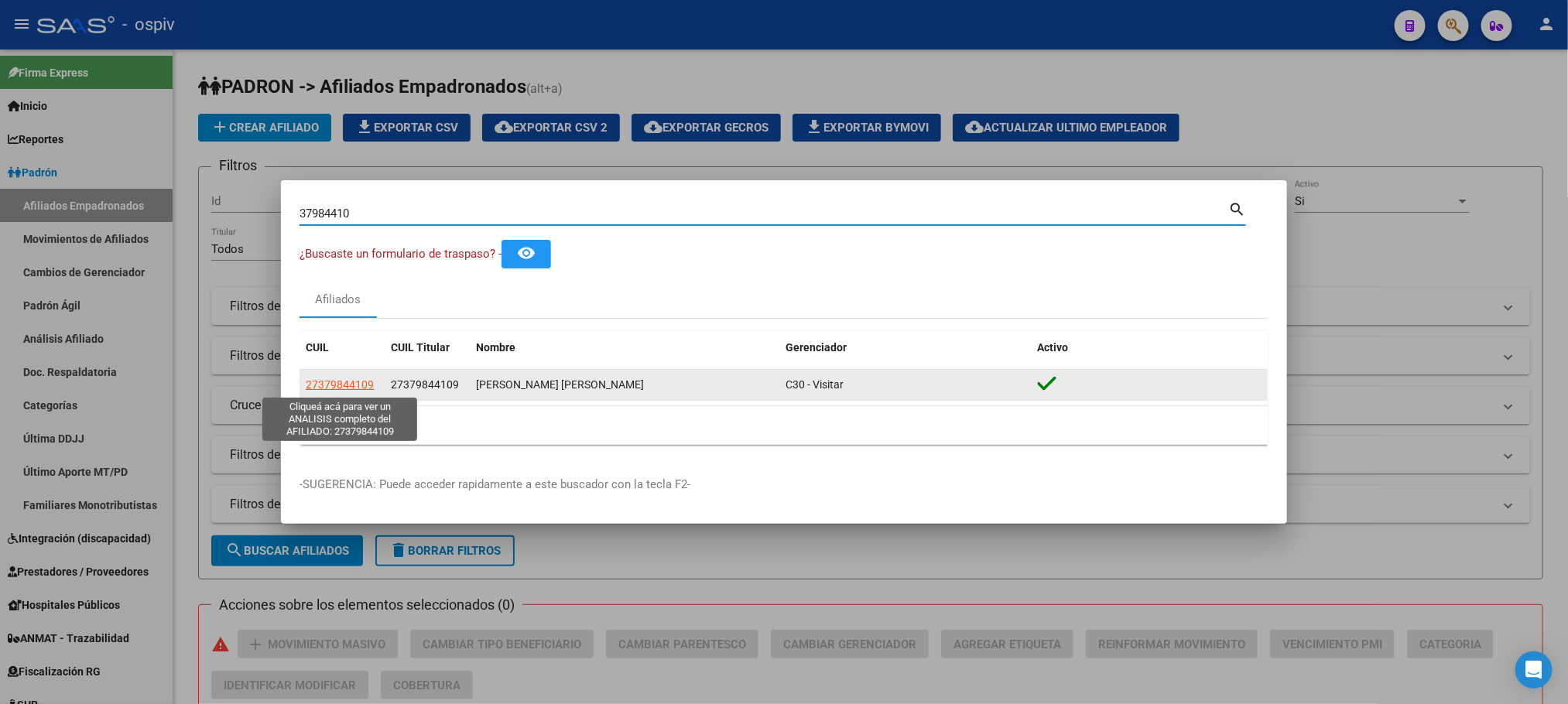
click at [343, 381] on span "27379844109" at bounding box center [340, 384] width 68 height 12
type textarea "27379844109"
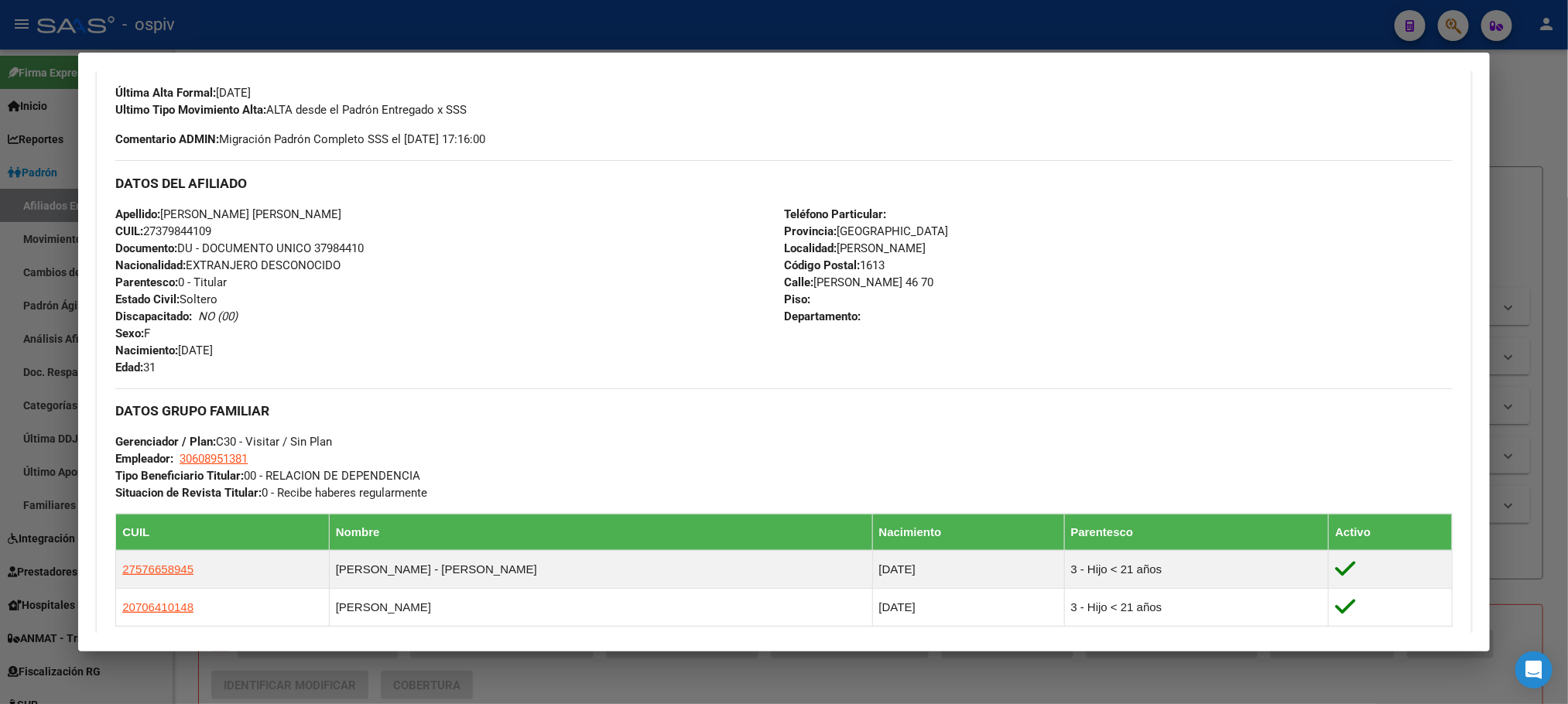
scroll to position [696, 0]
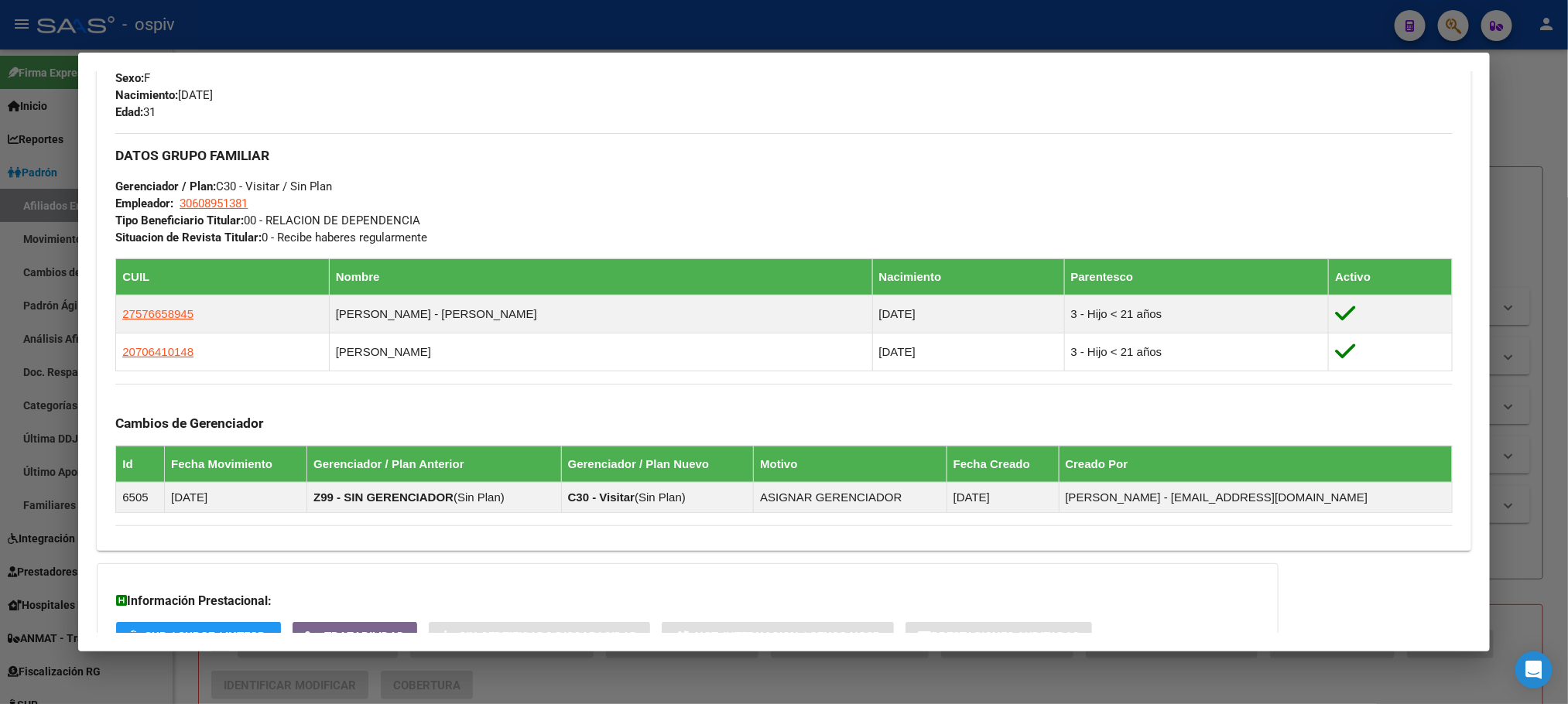
click at [368, 7] on div at bounding box center [784, 352] width 1568 height 704
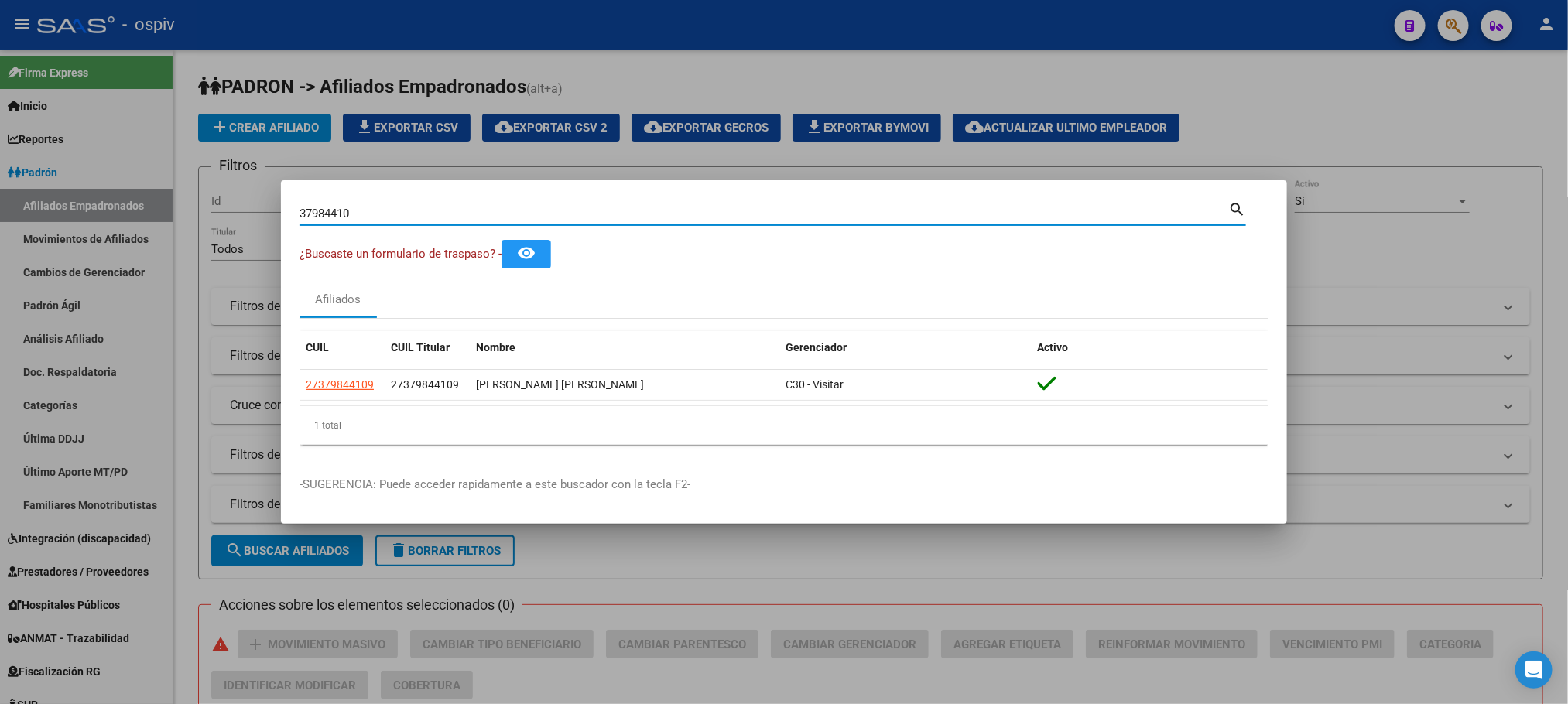
drag, startPoint x: 367, startPoint y: 216, endPoint x: 207, endPoint y: 212, distance: 160.0
click at [201, 214] on div "37984410 Buscar (apellido, dni, cuil, nro traspaso, cuit, obra social) search ¿…" at bounding box center [784, 352] width 1568 height 704
paste input "48101024"
type input "48101024"
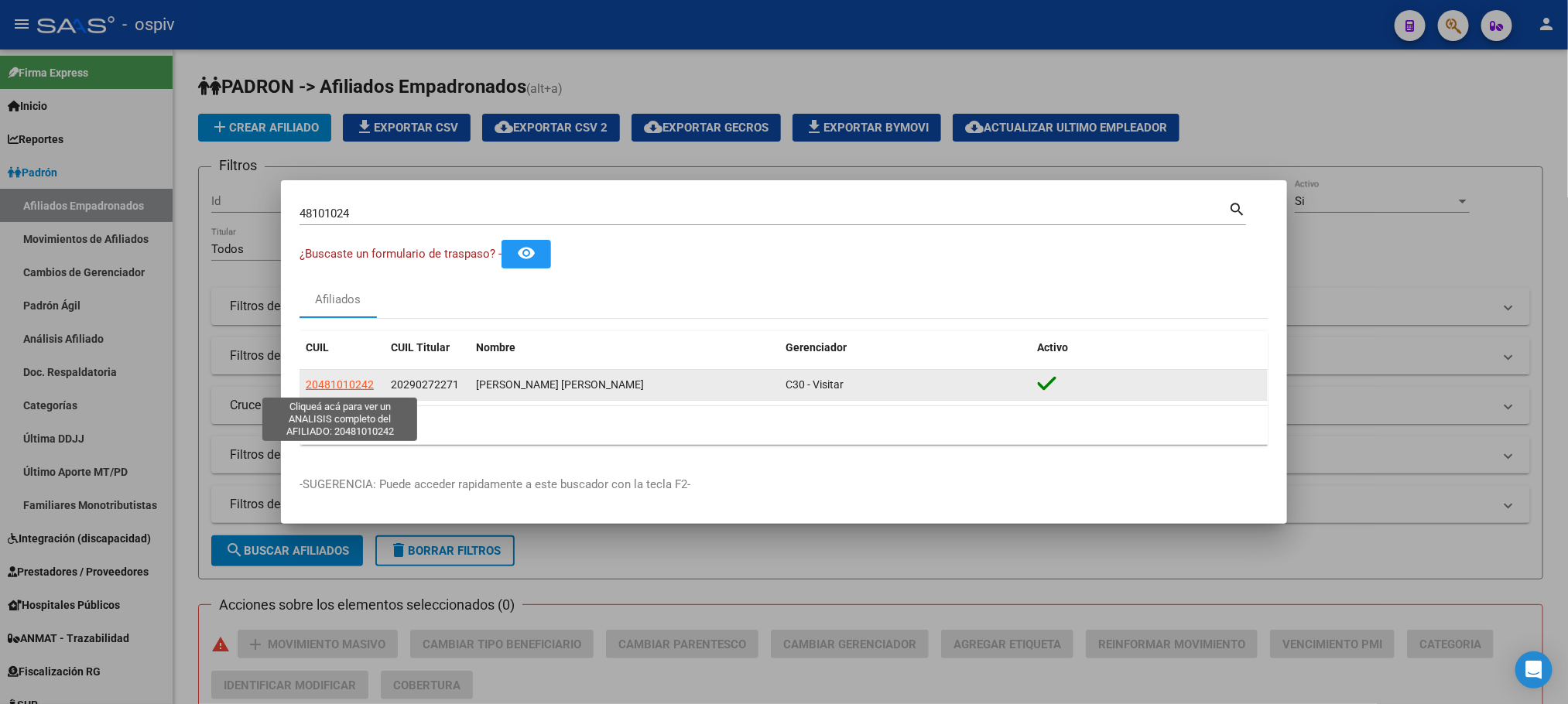
click at [340, 381] on span "20481010242" at bounding box center [340, 384] width 68 height 12
type textarea "20481010242"
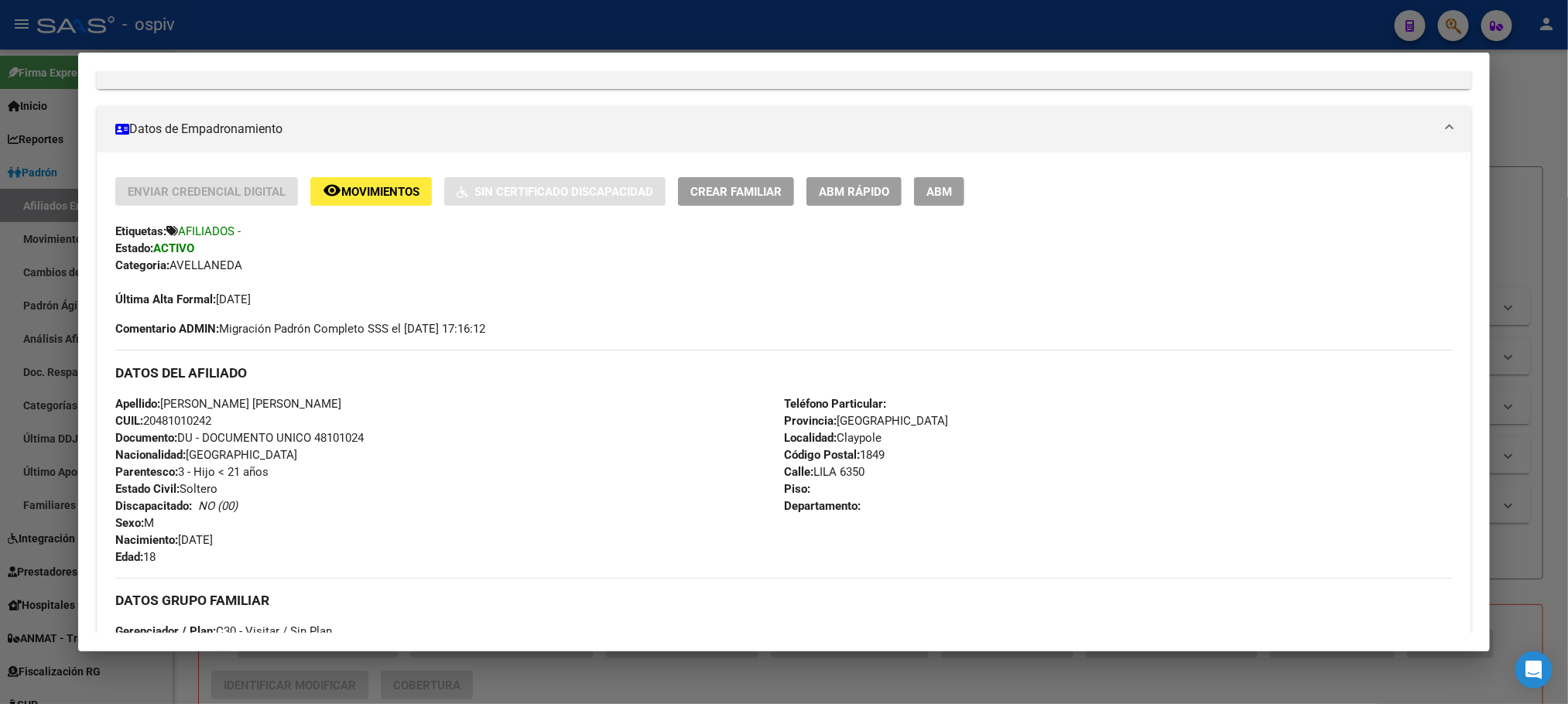
scroll to position [581, 0]
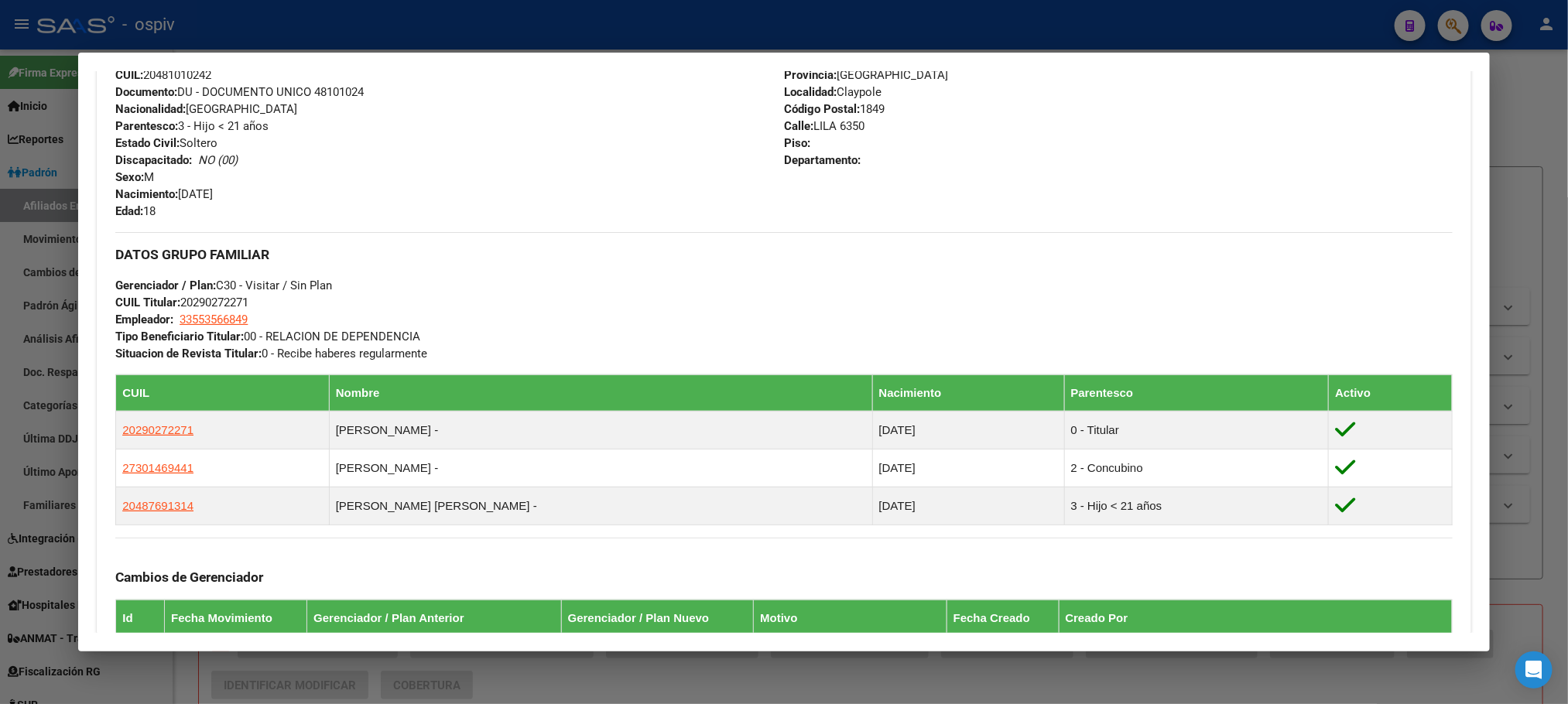
click at [399, 30] on div at bounding box center [784, 352] width 1568 height 704
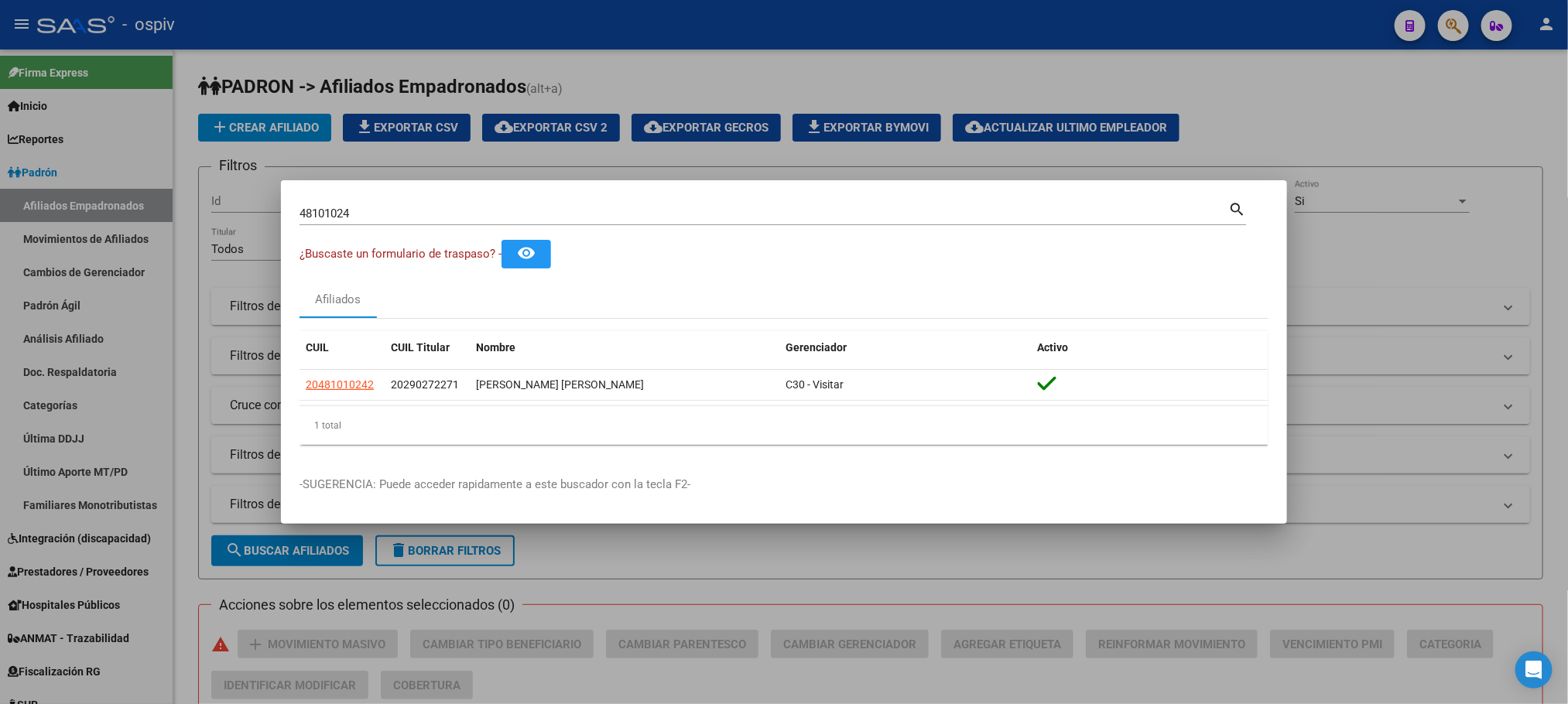
drag, startPoint x: 358, startPoint y: 211, endPoint x: 235, endPoint y: 202, distance: 123.3
click at [237, 202] on div "48101024 Buscar (apellido, dni, cuil, nro traspaso, cuit, obra social) search ¿…" at bounding box center [784, 352] width 1568 height 704
paste input "28188955"
type input "28188955"
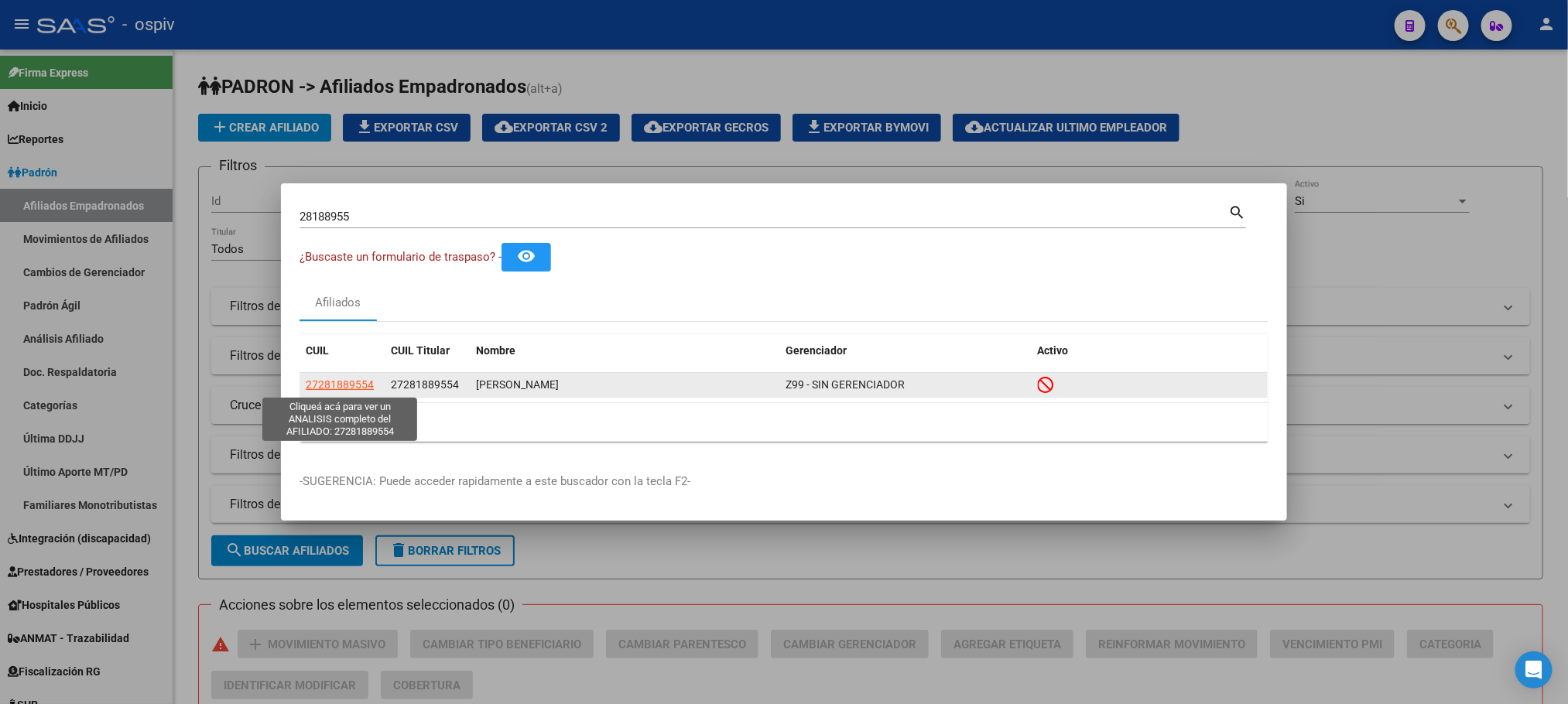
click at [369, 383] on span "27281889554" at bounding box center [340, 384] width 68 height 12
type textarea "27281889554"
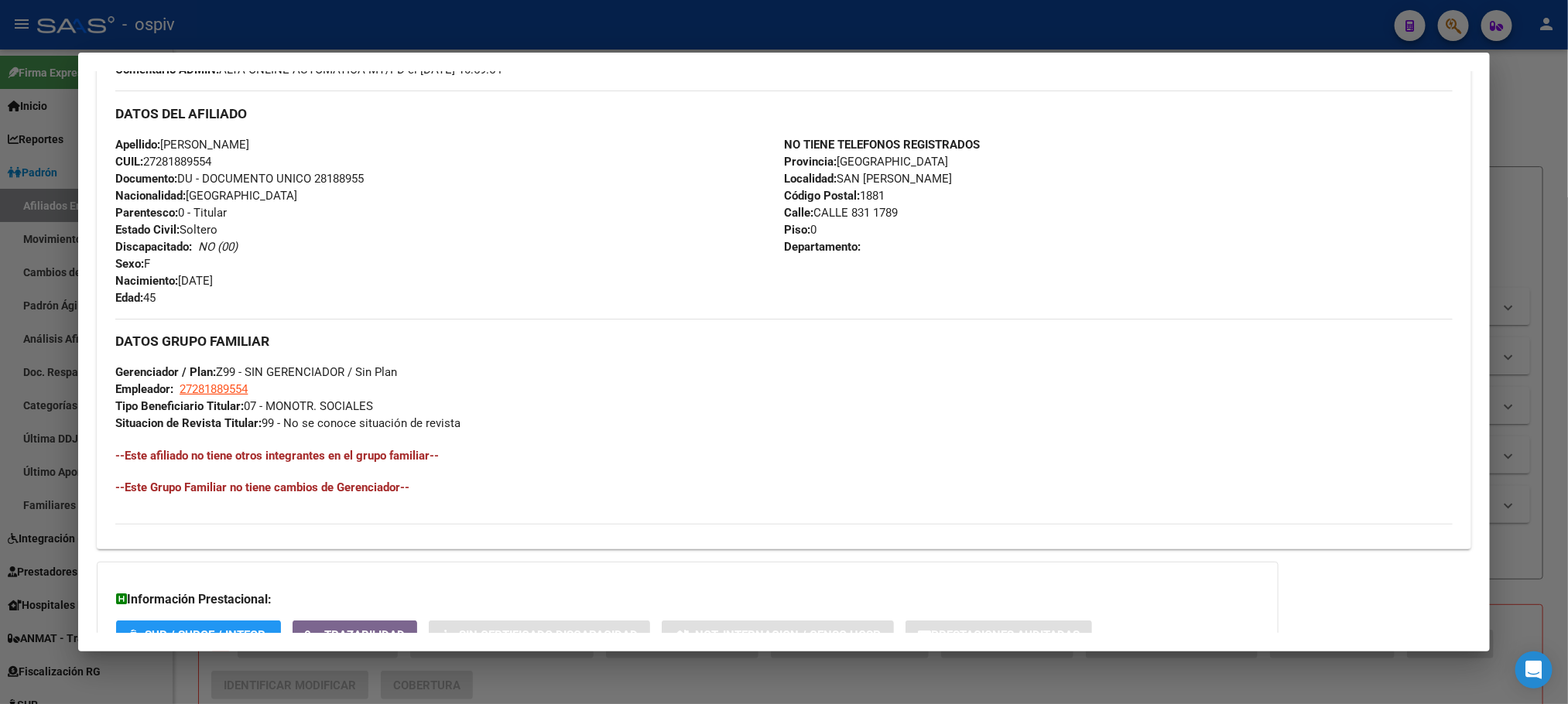
scroll to position [648, 0]
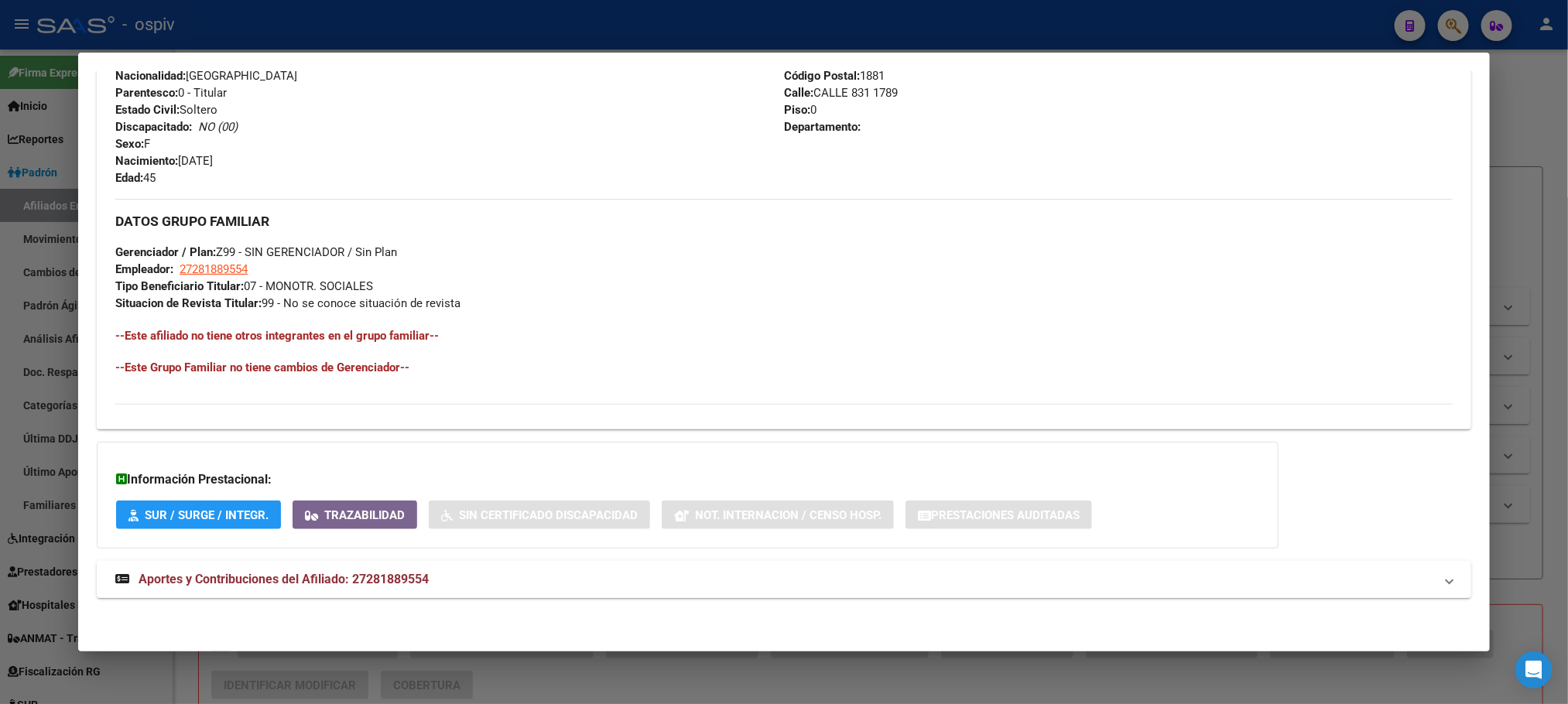
click at [263, 585] on span "Aportes y Contribuciones del Afiliado: 27281889554" at bounding box center [283, 579] width 290 height 15
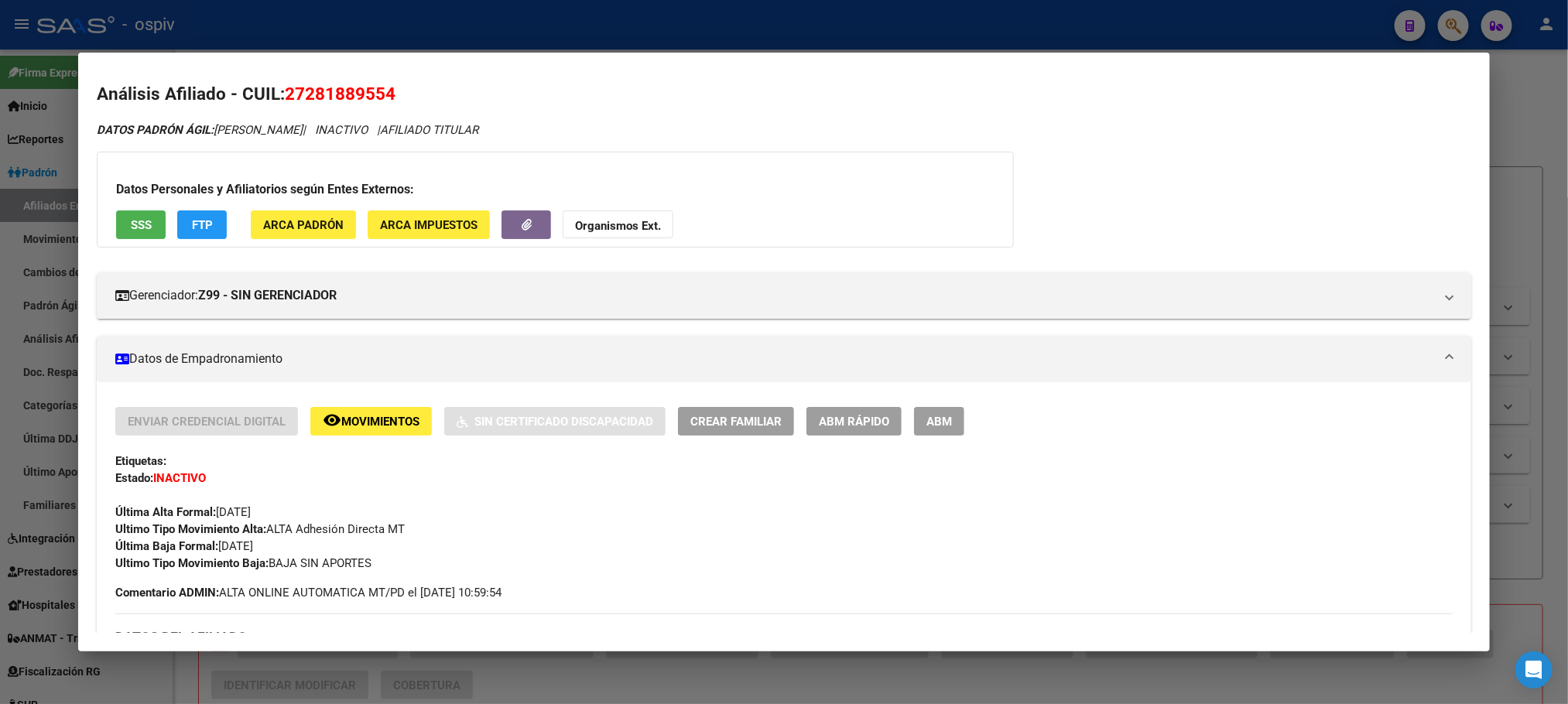
scroll to position [0, 0]
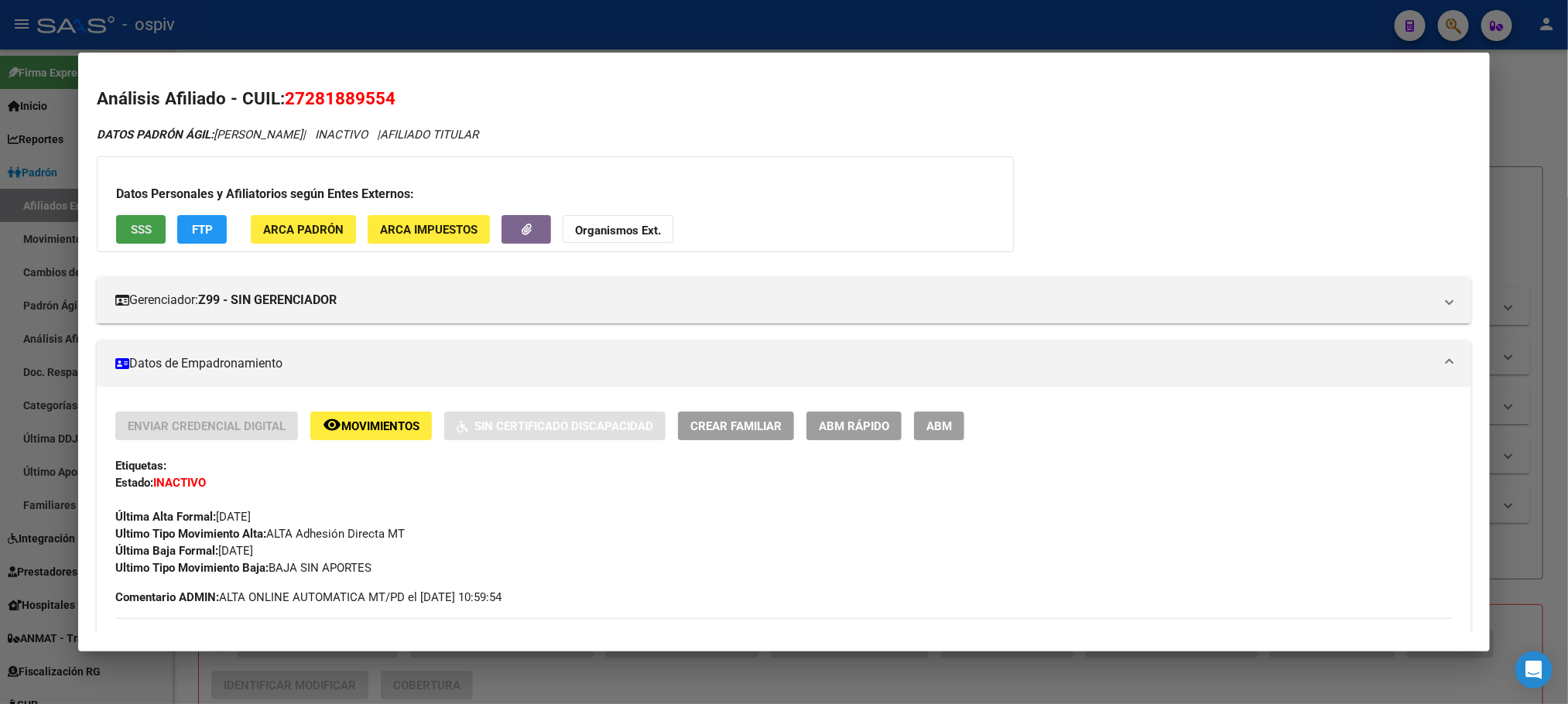
click at [136, 235] on span "SSS" at bounding box center [141, 229] width 21 height 14
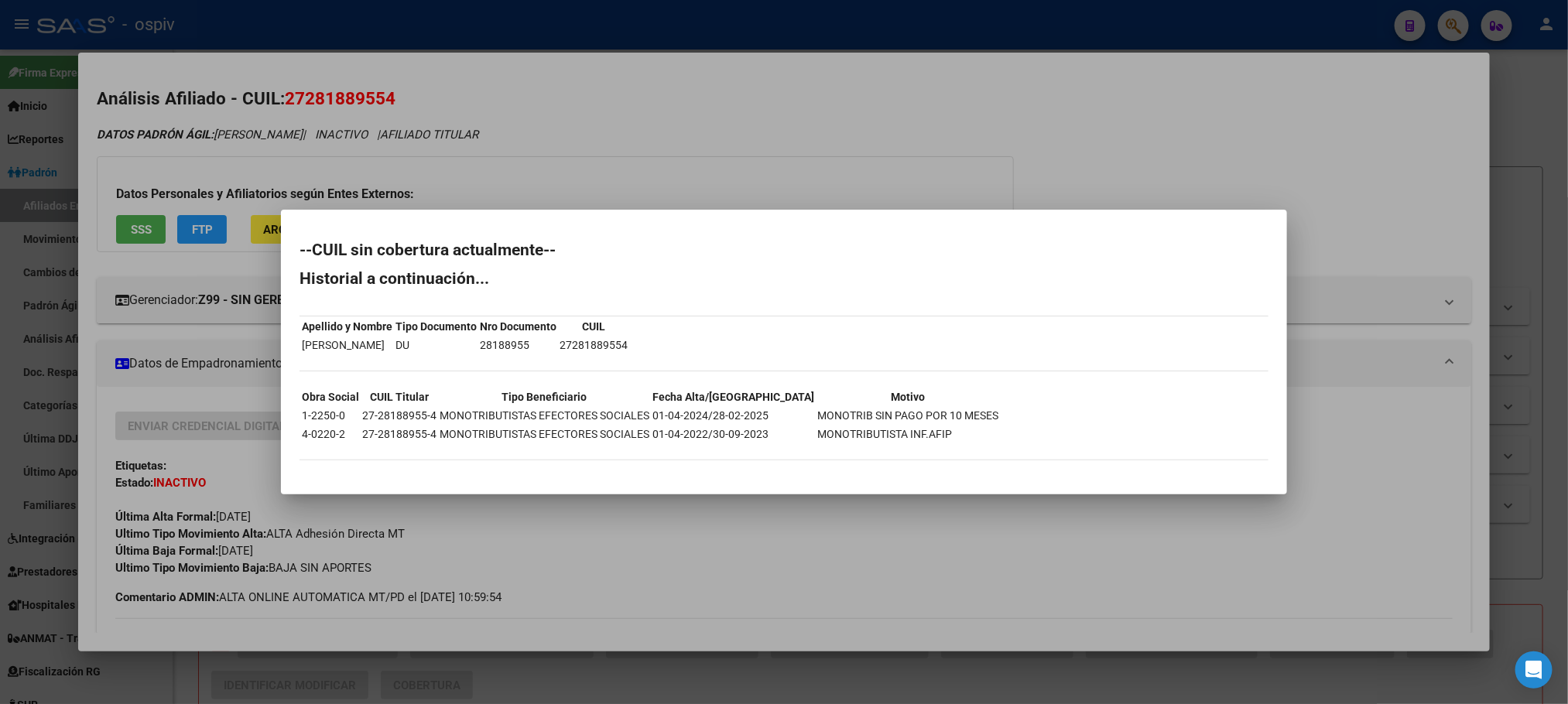
click at [404, 411] on td "27-28188955-4" at bounding box center [399, 415] width 76 height 17
click at [405, 411] on td "27-28188955-4" at bounding box center [399, 415] width 76 height 17
copy td "27-28188955-4"
click at [415, 100] on div at bounding box center [784, 352] width 1568 height 704
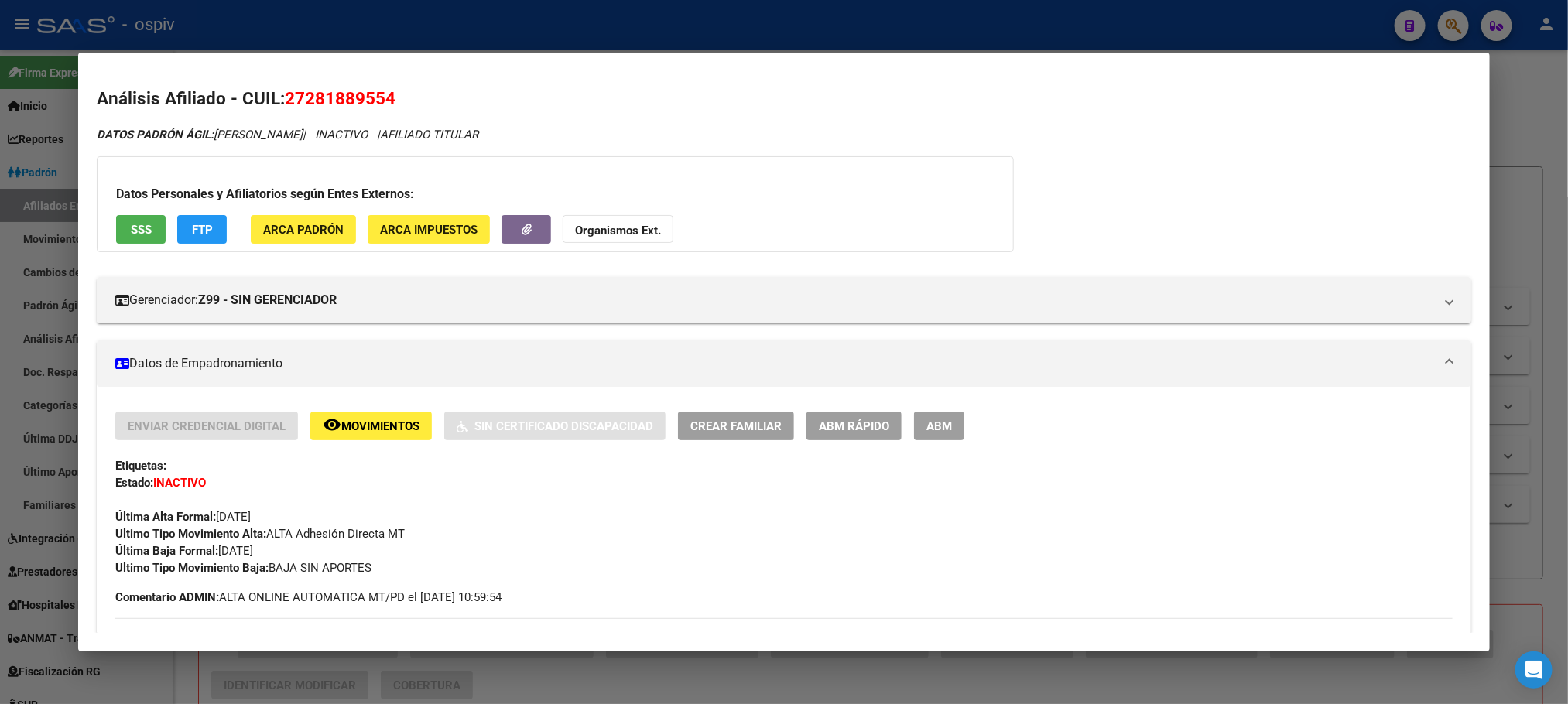
scroll to position [348, 0]
